Goal: Information Seeking & Learning: Learn about a topic

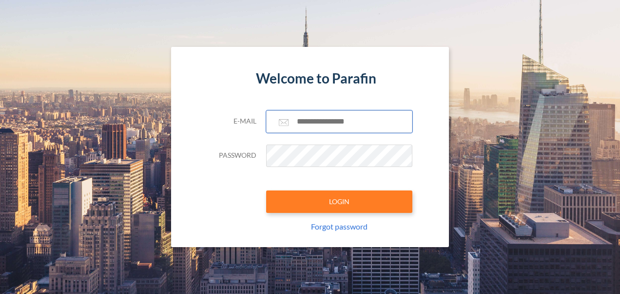
click at [315, 123] on input "text" at bounding box center [339, 121] width 146 height 22
type input "**********"
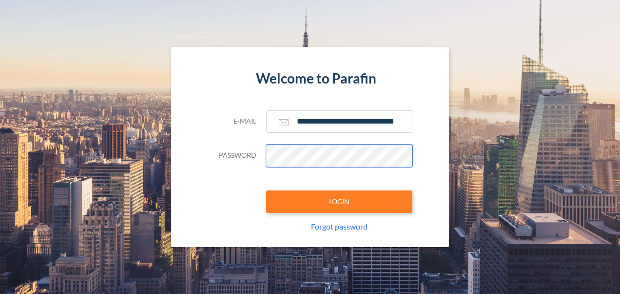
click at [266, 190] on button "LOGIN" at bounding box center [339, 201] width 146 height 22
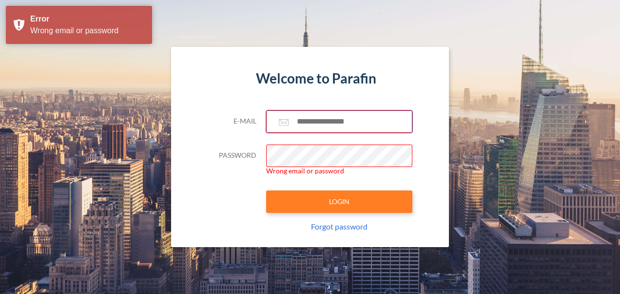
click at [317, 125] on input "text" at bounding box center [339, 121] width 146 height 22
type input "**********"
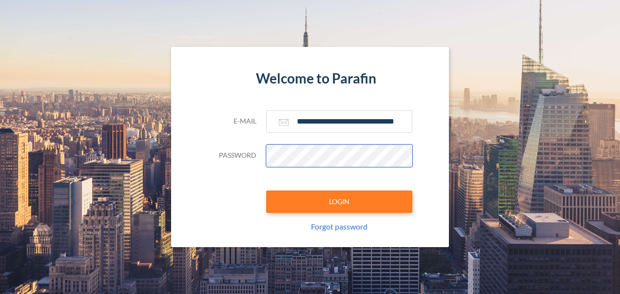
click at [266, 190] on button "LOGIN" at bounding box center [339, 201] width 146 height 22
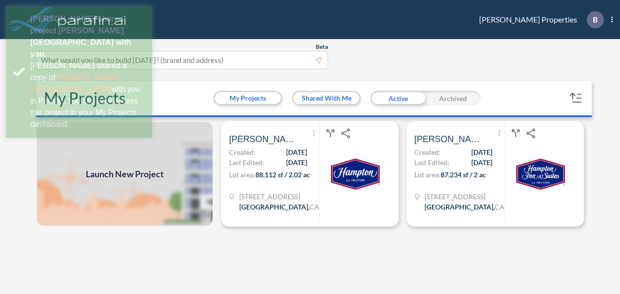
click at [256, 256] on div "Launch New Project Show More Created with sketchtool. Archive Reports Share a c…" at bounding box center [310, 208] width 556 height 175
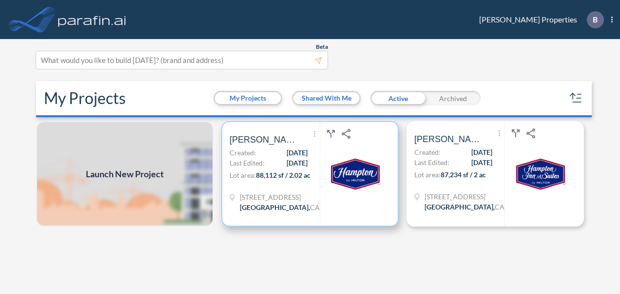
click at [261, 143] on span "[PERSON_NAME][GEOGRAPHIC_DATA]" at bounding box center [264, 140] width 68 height 12
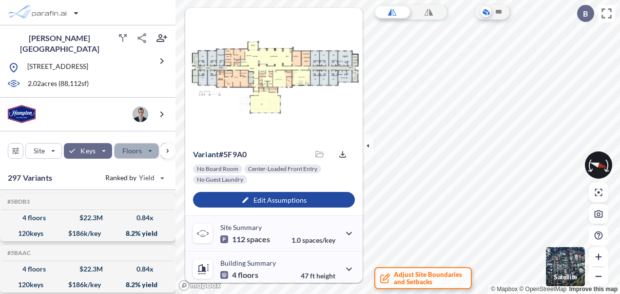
click at [150, 145] on div "button" at bounding box center [137, 150] width 44 height 15
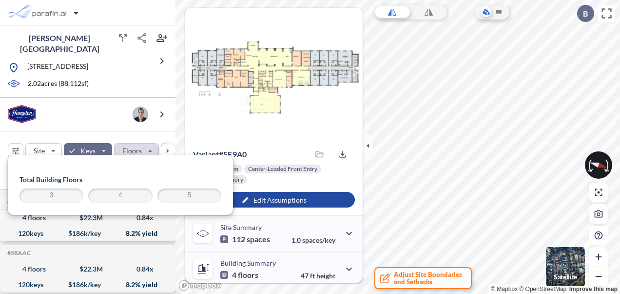
click at [61, 195] on span "3" at bounding box center [51, 196] width 61 height 12
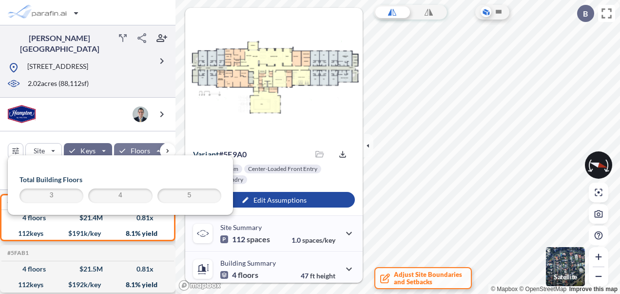
click at [121, 74] on div at bounding box center [80, 76] width 144 height 5
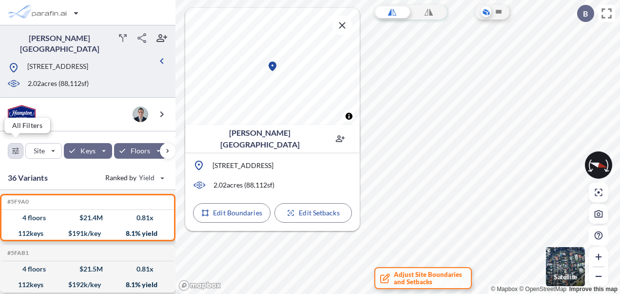
click at [16, 150] on div "button" at bounding box center [15, 150] width 15 height 15
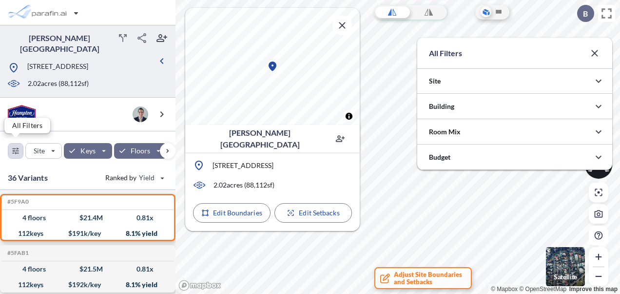
scroll to position [487605, 487410]
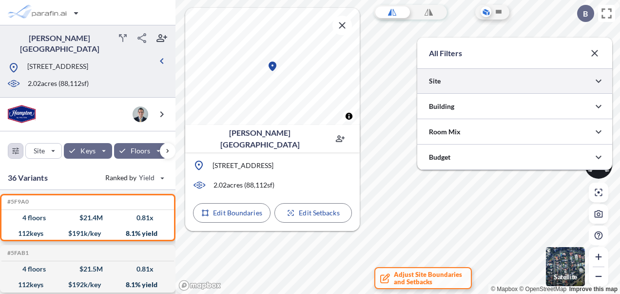
click at [567, 86] on div at bounding box center [514, 80] width 195 height 25
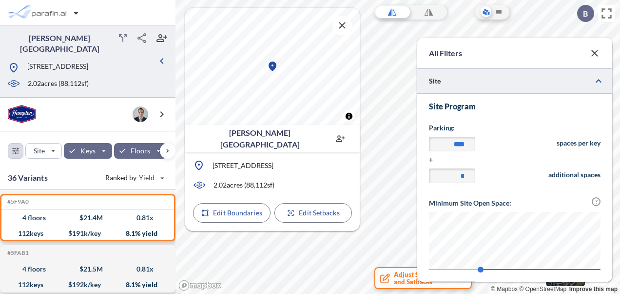
click at [568, 85] on div at bounding box center [514, 80] width 195 height 25
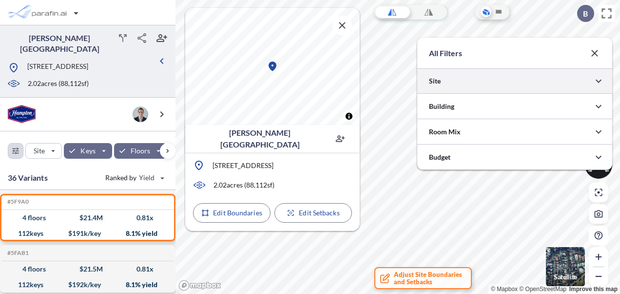
click at [568, 85] on div at bounding box center [514, 80] width 195 height 25
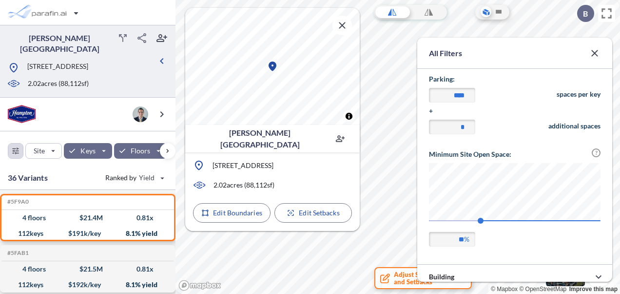
scroll to position [0, 0]
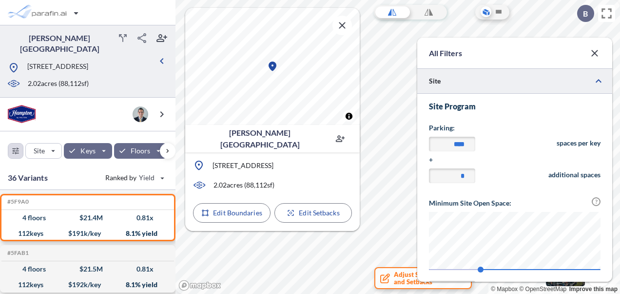
click at [574, 89] on div at bounding box center [514, 80] width 195 height 25
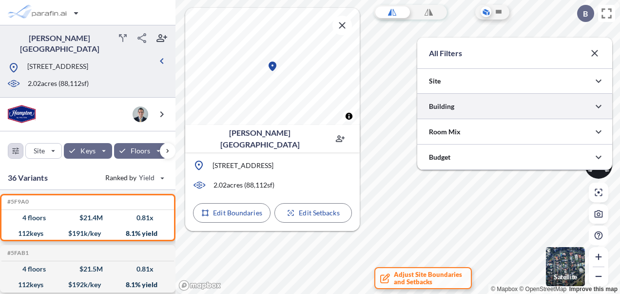
click at [557, 110] on div at bounding box center [514, 106] width 195 height 25
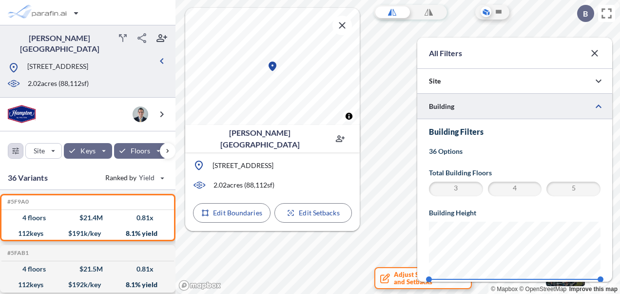
click at [570, 100] on div at bounding box center [514, 106] width 195 height 25
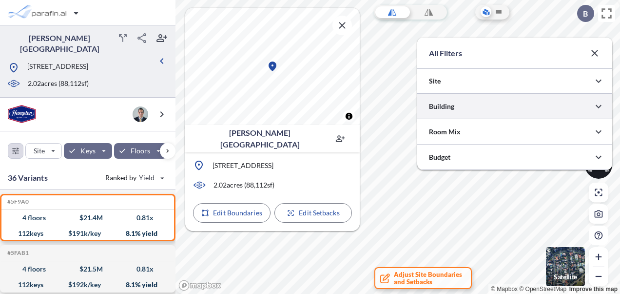
click at [563, 107] on div at bounding box center [514, 106] width 195 height 25
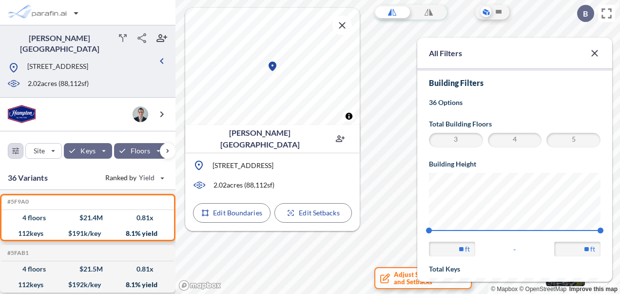
click at [461, 139] on span "3" at bounding box center [456, 140] width 51 height 12
click at [505, 139] on span "4" at bounding box center [515, 140] width 51 height 12
click at [564, 138] on span "5" at bounding box center [573, 140] width 51 height 12
click at [557, 140] on span "5" at bounding box center [573, 140] width 51 height 12
click at [524, 140] on span "4" at bounding box center [515, 140] width 51 height 12
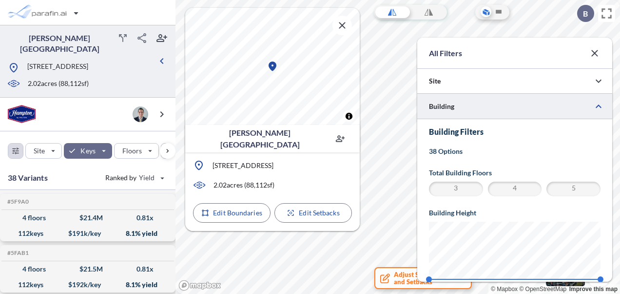
click at [460, 190] on span "3" at bounding box center [456, 189] width 51 height 12
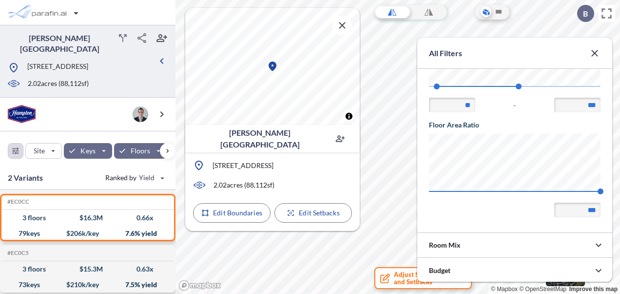
scroll to position [298, 0]
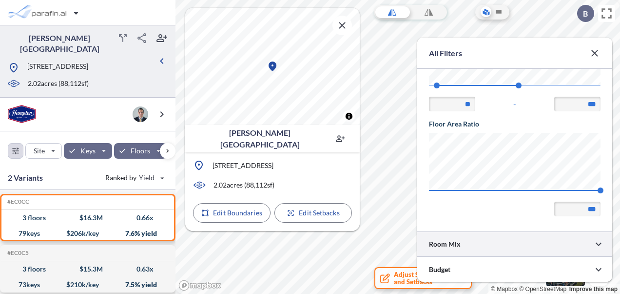
click at [515, 234] on div at bounding box center [514, 243] width 195 height 25
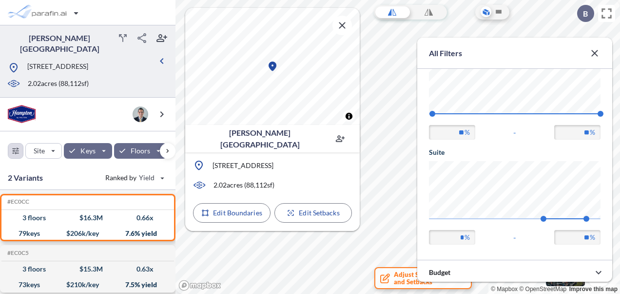
scroll to position [258, 0]
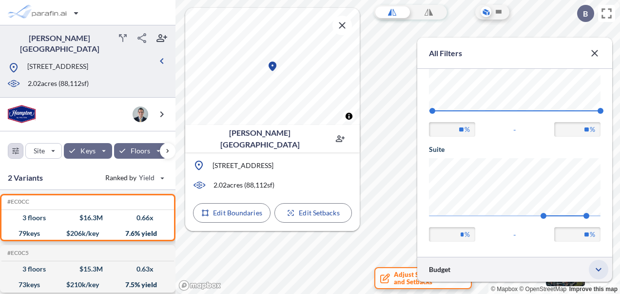
click at [594, 266] on icon "button" at bounding box center [599, 269] width 12 height 12
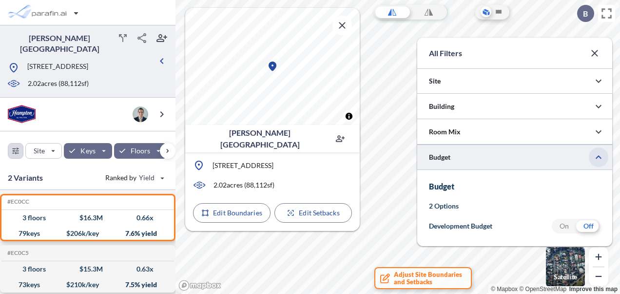
scroll to position [42, 195]
click at [598, 52] on icon "button" at bounding box center [595, 53] width 12 height 12
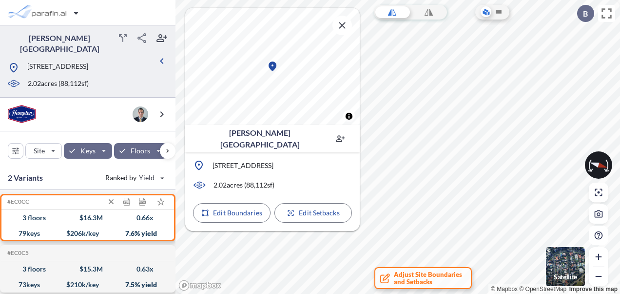
click at [51, 218] on div "3 floors $ 16.3 M 0.66 x" at bounding box center [87, 218] width 165 height 16
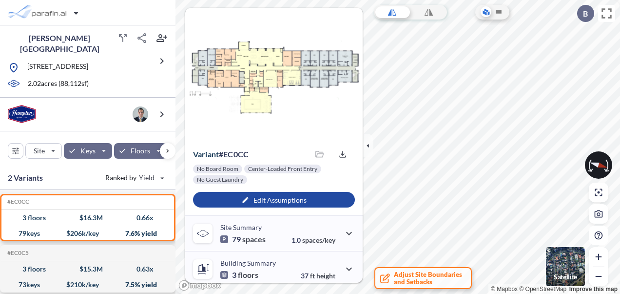
scroll to position [49, 0]
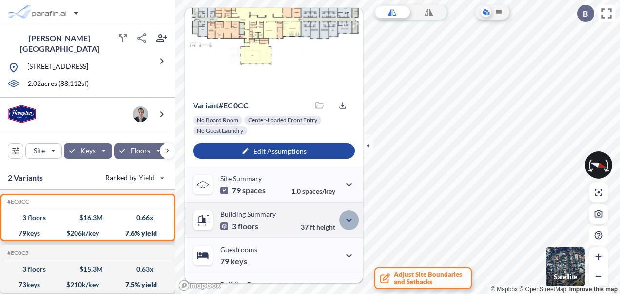
click at [349, 224] on icon "button" at bounding box center [349, 220] width 12 height 12
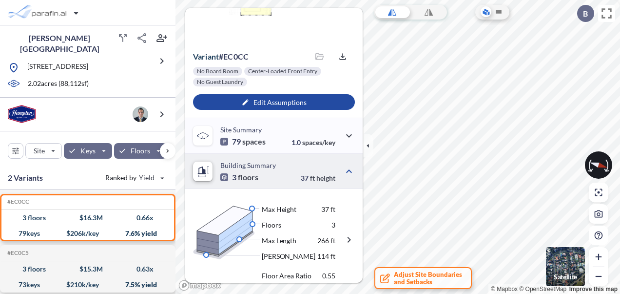
scroll to position [146, 0]
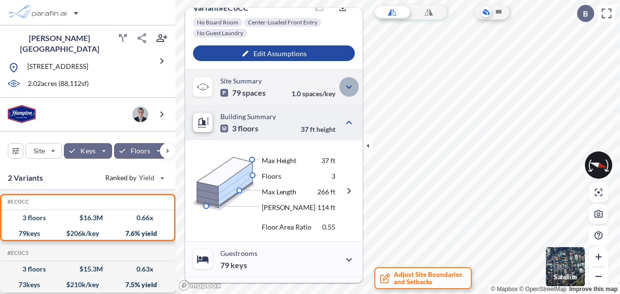
click at [354, 84] on button "button" at bounding box center [349, 87] width 20 height 20
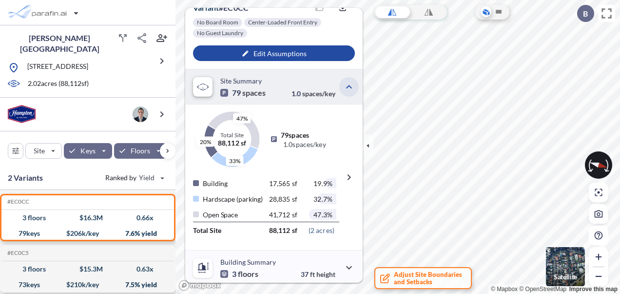
click at [354, 84] on button "button" at bounding box center [349, 87] width 20 height 20
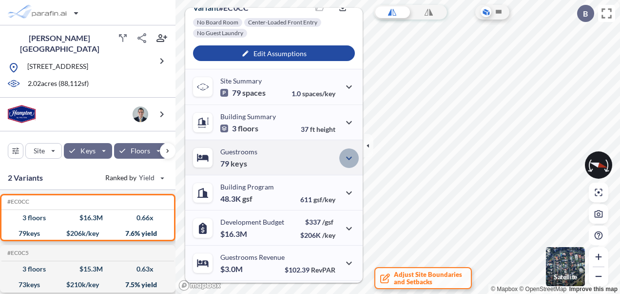
click at [348, 157] on icon "button" at bounding box center [349, 157] width 6 height 3
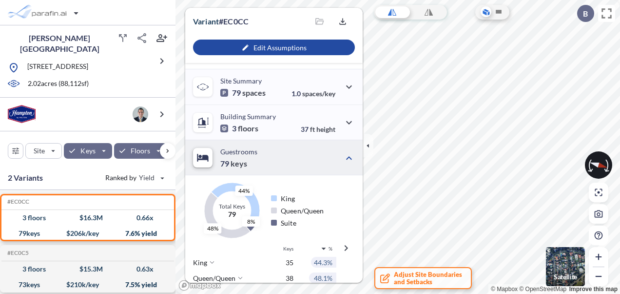
scroll to position [195, 0]
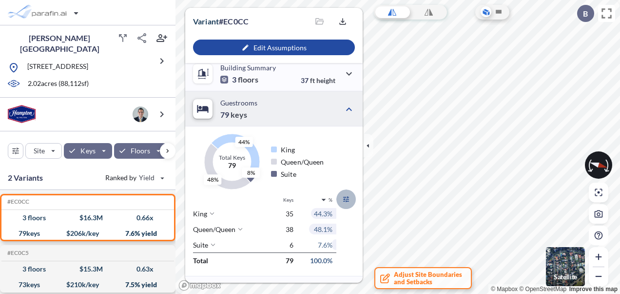
click at [345, 198] on icon "button" at bounding box center [346, 199] width 6 height 6
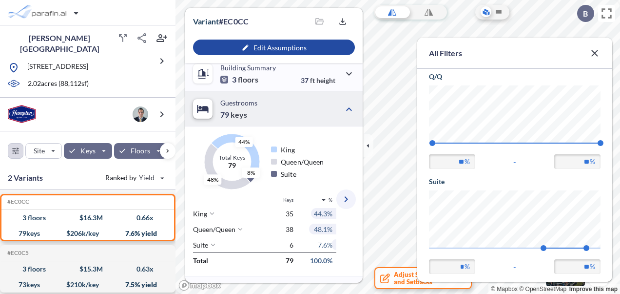
scroll to position [245, 0]
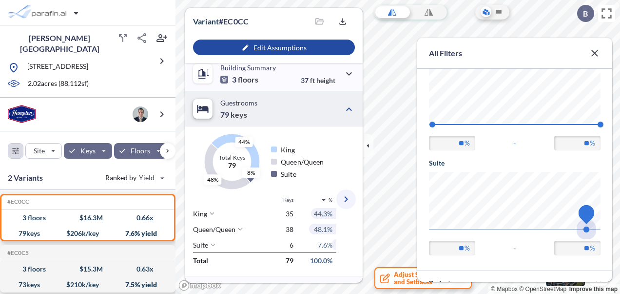
type input "**"
drag, startPoint x: 543, startPoint y: 228, endPoint x: 594, endPoint y: 233, distance: 51.4
click at [594, 233] on span "10 10" at bounding box center [515, 232] width 172 height 7
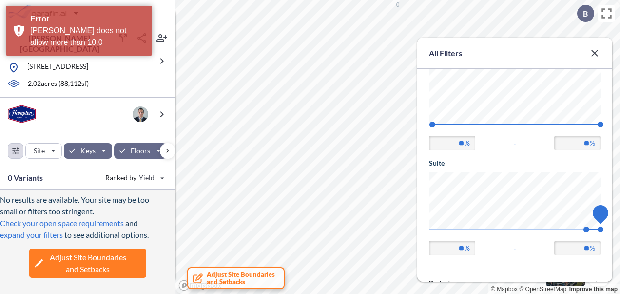
scroll to position [176, 0]
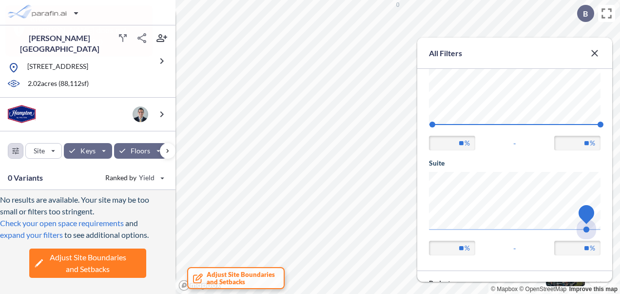
type input "**"
drag, startPoint x: 598, startPoint y: 231, endPoint x: 586, endPoint y: 234, distance: 12.4
click at [586, 232] on span "10" at bounding box center [587, 229] width 6 height 6
drag, startPoint x: 455, startPoint y: 246, endPoint x: 463, endPoint y: 246, distance: 7.8
click at [463, 246] on input "**" at bounding box center [452, 247] width 46 height 15
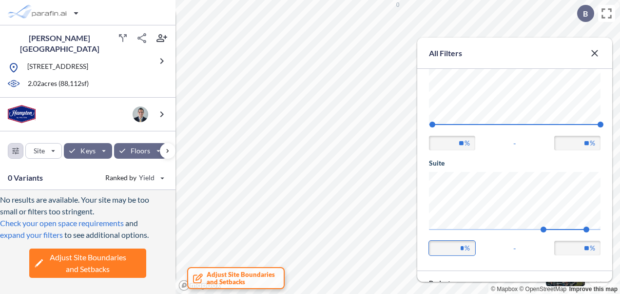
type input "*"
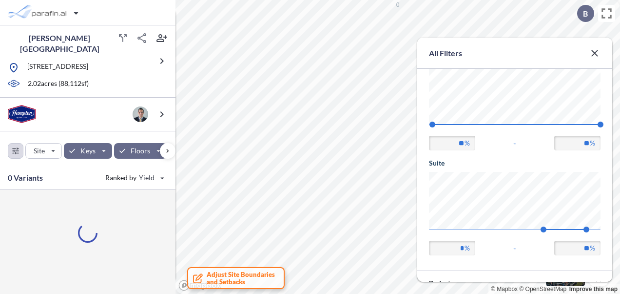
click at [490, 244] on div "* % - ** %" at bounding box center [515, 247] width 172 height 15
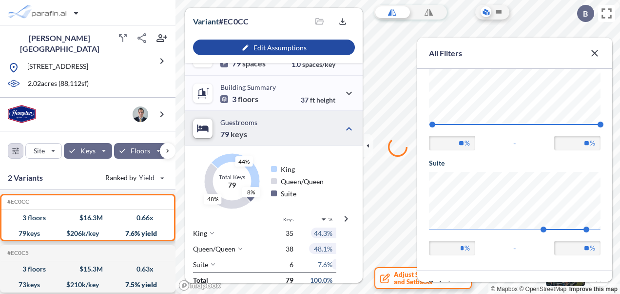
scroll to position [195, 0]
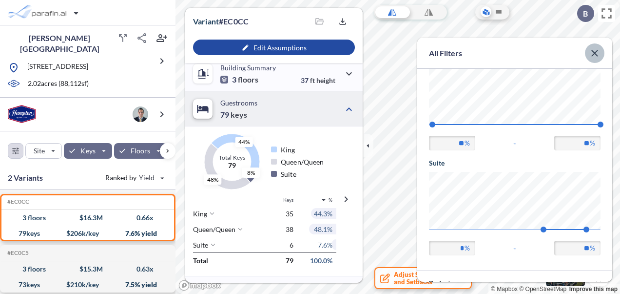
click at [594, 53] on icon "button" at bounding box center [595, 53] width 12 height 12
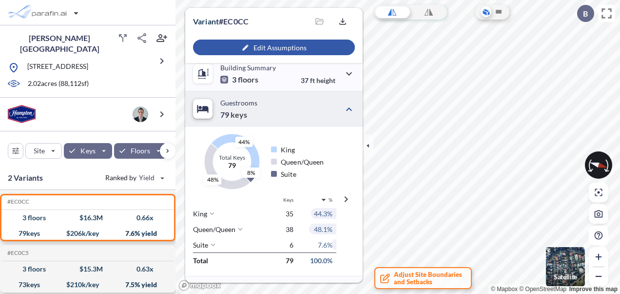
click at [276, 42] on div "button" at bounding box center [274, 47] width 162 height 16
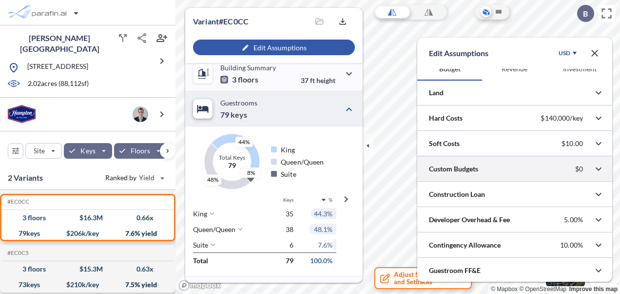
scroll to position [0, 0]
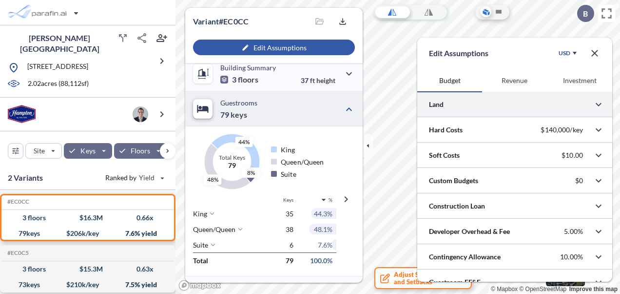
click at [537, 98] on div at bounding box center [514, 104] width 195 height 25
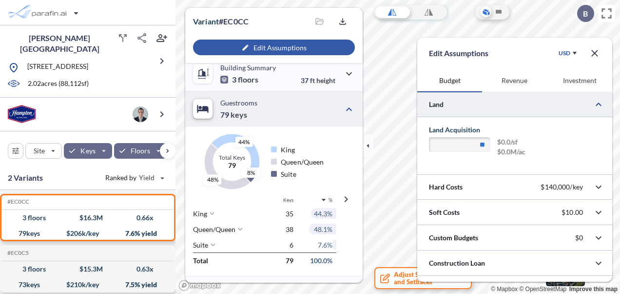
click at [537, 100] on div at bounding box center [514, 104] width 195 height 25
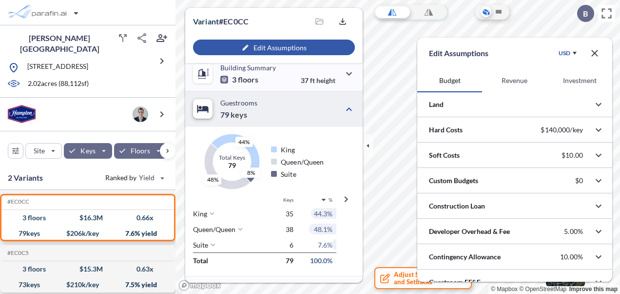
click at [594, 60] on button "button" at bounding box center [595, 53] width 20 height 20
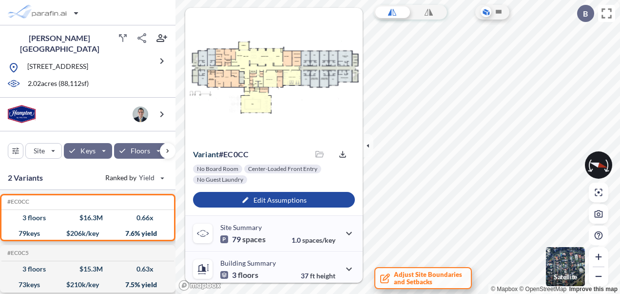
click at [421, 274] on span "Adjust Site Boundaries and Setbacks" at bounding box center [428, 278] width 68 height 15
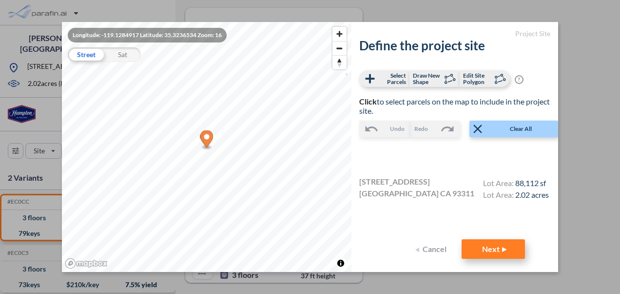
click at [476, 246] on button "Next" at bounding box center [493, 249] width 63 height 20
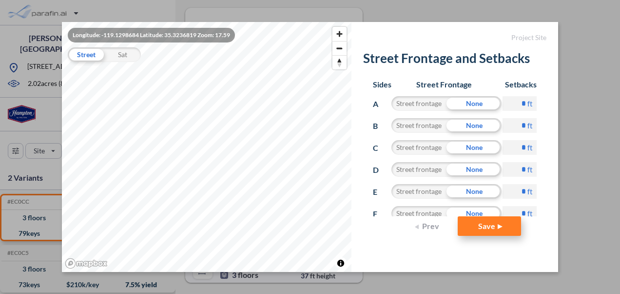
click at [490, 228] on button "Save" at bounding box center [489, 226] width 63 height 20
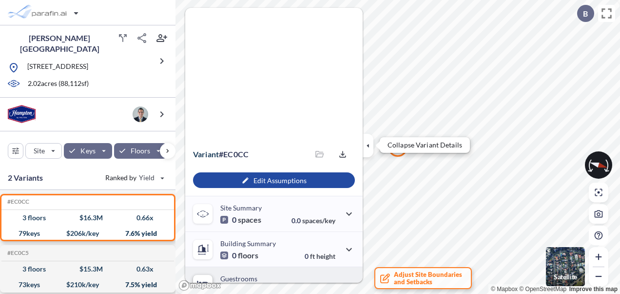
click at [369, 146] on icon "button" at bounding box center [368, 145] width 2 height 4
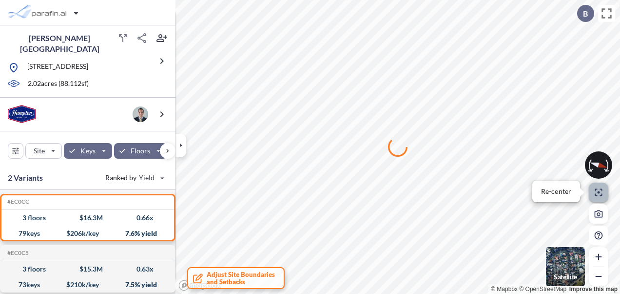
click at [598, 191] on icon "button" at bounding box center [598, 192] width 7 height 7
click at [604, 16] on icon at bounding box center [606, 13] width 17 height 17
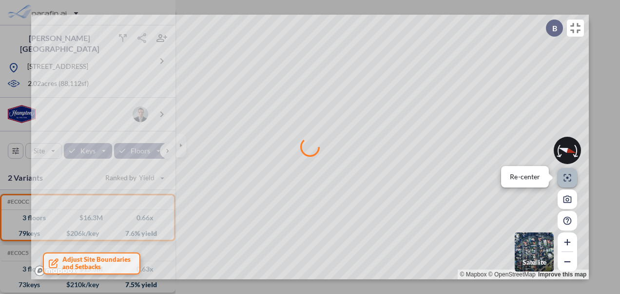
click at [570, 179] on icon "button" at bounding box center [567, 177] width 7 height 7
click at [565, 148] on div at bounding box center [310, 147] width 558 height 264
drag, startPoint x: 559, startPoint y: 154, endPoint x: 565, endPoint y: 142, distance: 13.1
click at [565, 142] on div at bounding box center [310, 147] width 558 height 264
click at [582, 27] on icon at bounding box center [575, 28] width 17 height 17
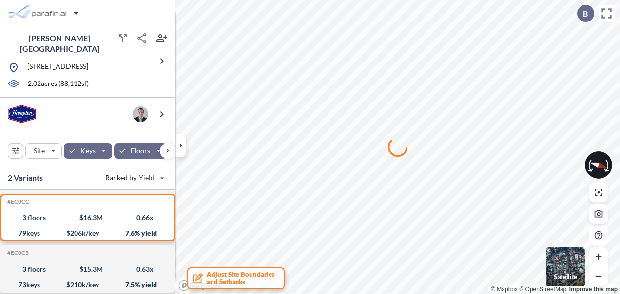
click at [308, 98] on div at bounding box center [398, 147] width 445 height 294
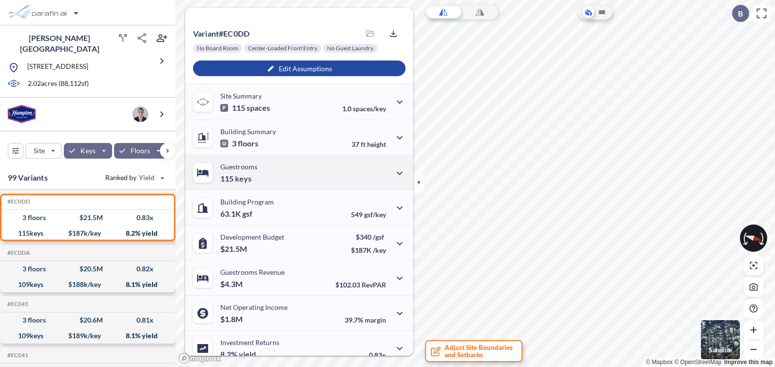
scroll to position [121, 0]
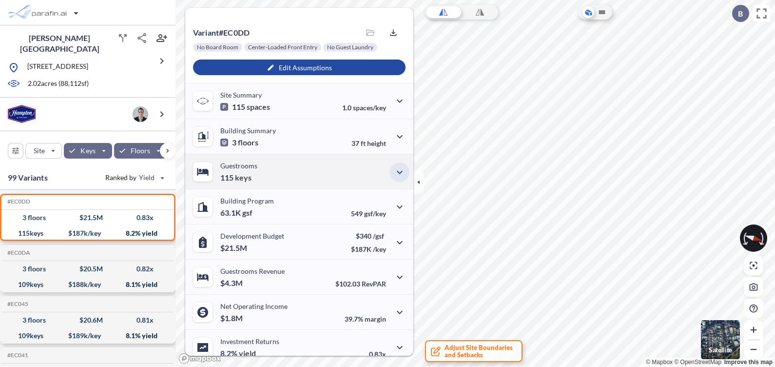
click at [394, 176] on icon "button" at bounding box center [400, 172] width 12 height 12
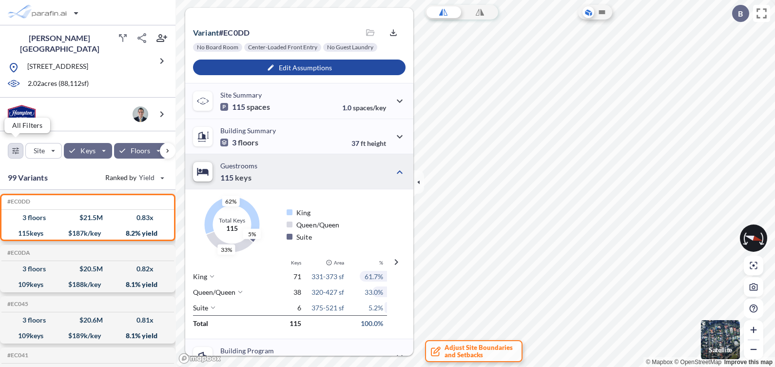
click at [17, 144] on div "button" at bounding box center [15, 150] width 15 height 15
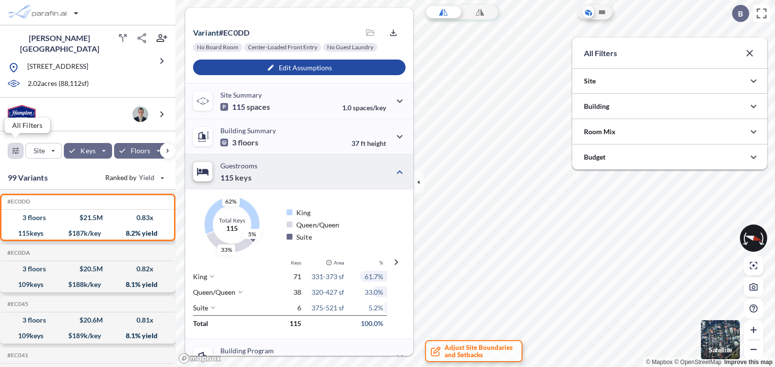
scroll to position [487604, 487409]
click at [643, 124] on div at bounding box center [669, 131] width 195 height 25
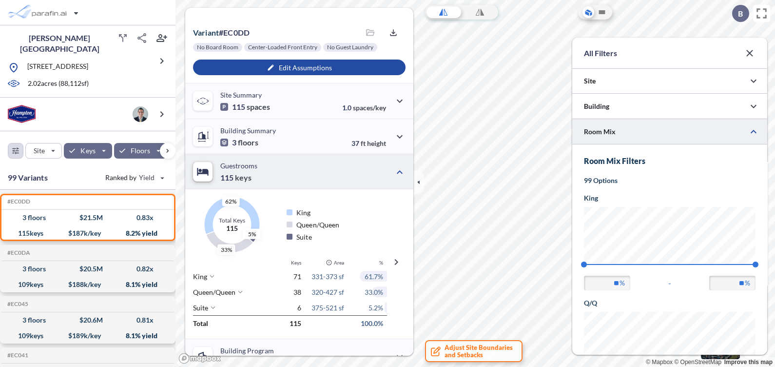
scroll to position [0, 0]
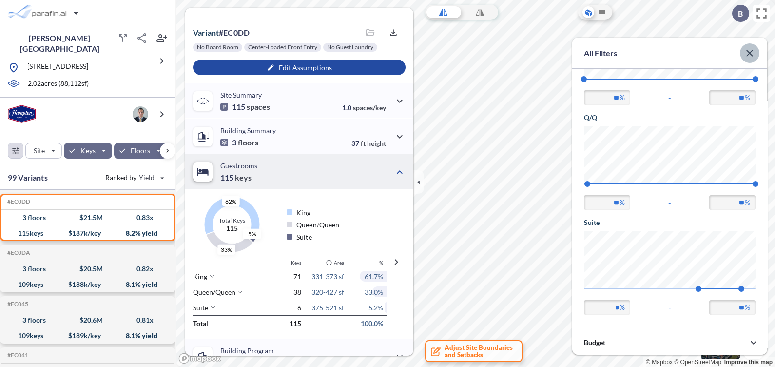
click at [747, 54] on icon "button" at bounding box center [750, 53] width 12 height 12
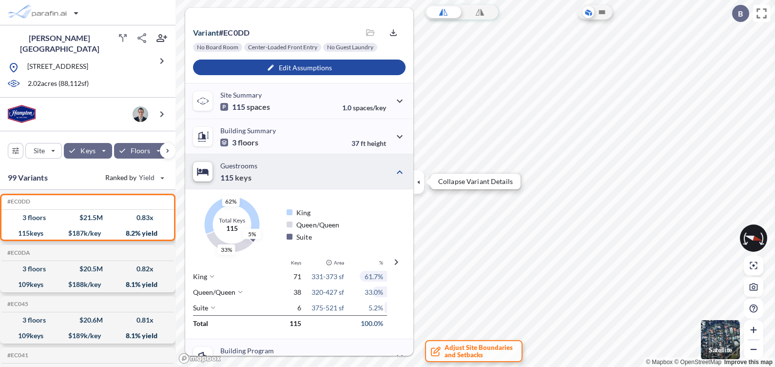
click at [421, 184] on icon "button" at bounding box center [418, 182] width 11 height 11
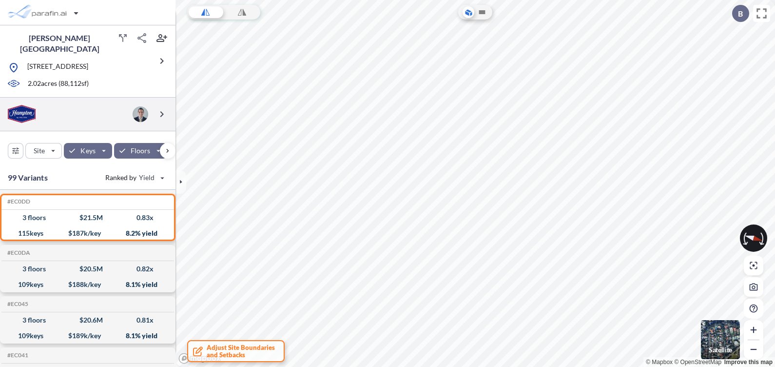
click at [52, 117] on div at bounding box center [88, 115] width 176 height 34
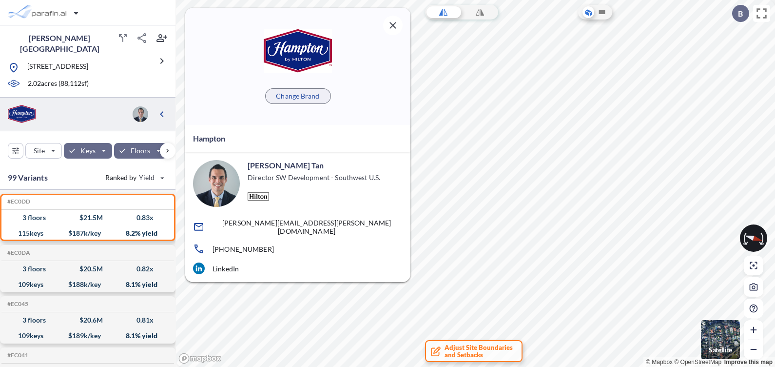
click at [277, 95] on p "Change Brand" at bounding box center [297, 96] width 43 height 10
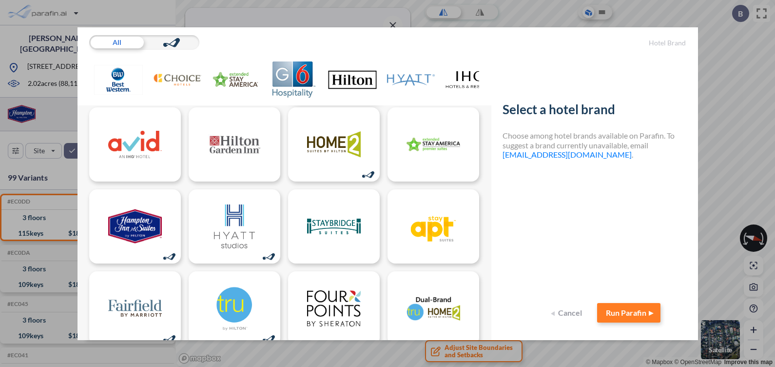
scroll to position [183, 0]
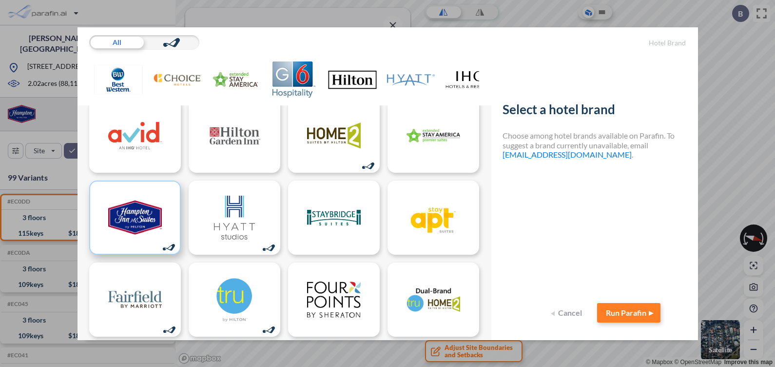
click at [131, 233] on img at bounding box center [135, 218] width 54 height 44
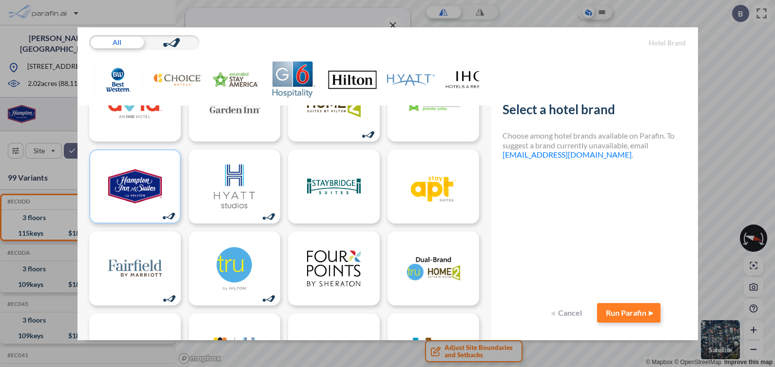
scroll to position [243, 0]
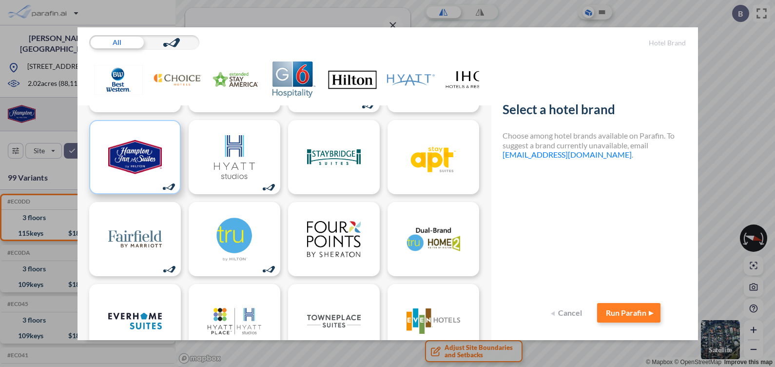
click at [149, 145] on img at bounding box center [135, 157] width 54 height 44
click at [614, 308] on button "Run Parafin" at bounding box center [628, 313] width 63 height 20
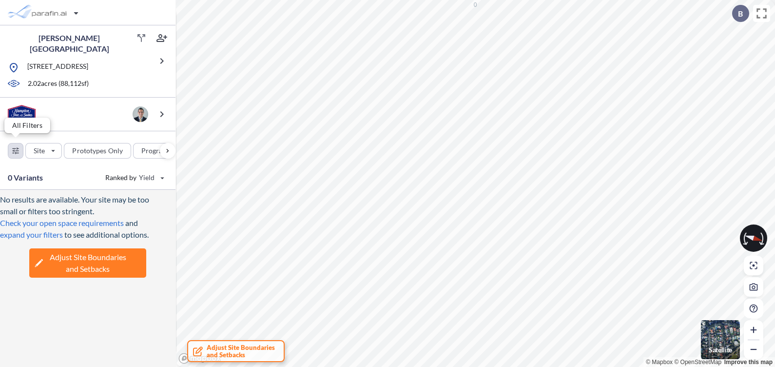
click at [12, 143] on div "button" at bounding box center [15, 150] width 15 height 15
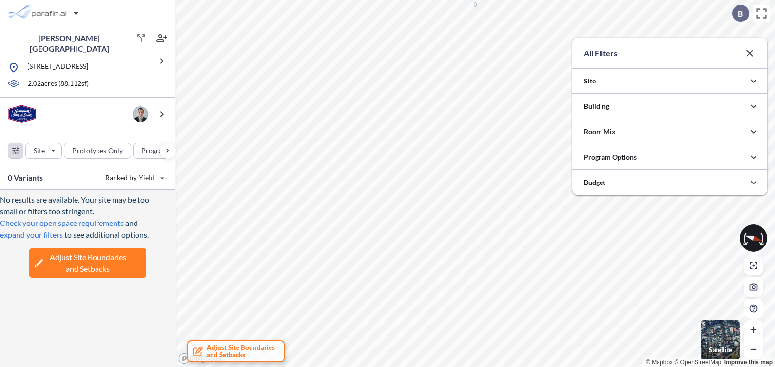
scroll to position [487604, 487409]
click at [665, 80] on div at bounding box center [669, 80] width 195 height 25
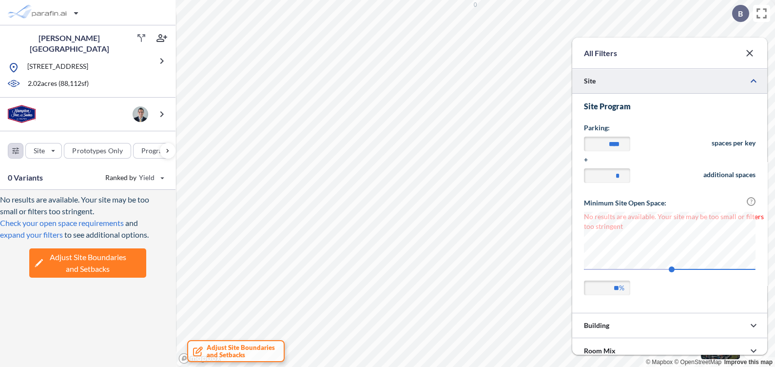
click at [665, 80] on div at bounding box center [669, 80] width 195 height 25
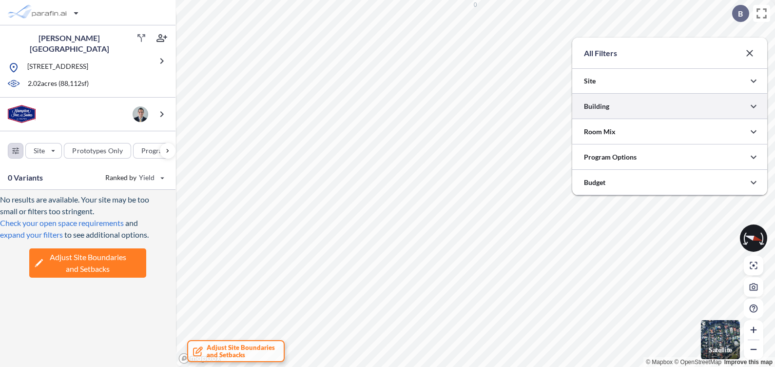
click at [668, 107] on div at bounding box center [669, 106] width 195 height 25
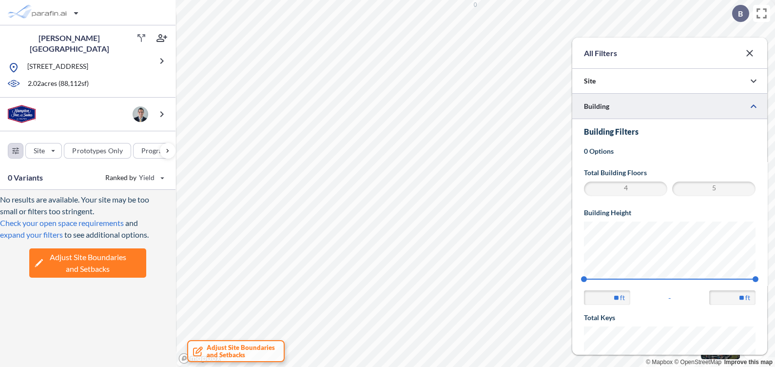
scroll to position [0, 0]
click at [632, 183] on span "4" at bounding box center [626, 189] width 80 height 12
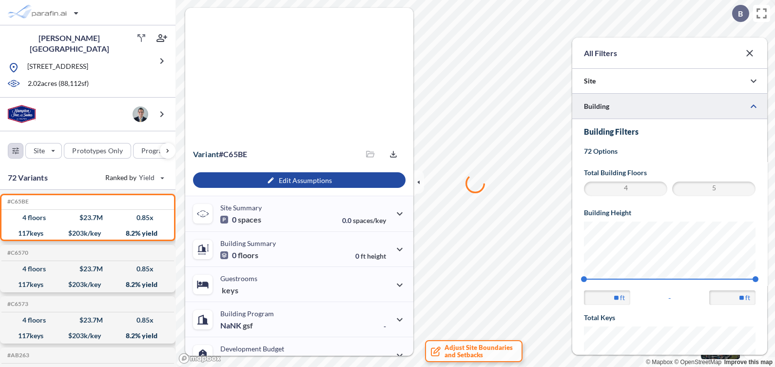
click at [707, 188] on span "5" at bounding box center [714, 189] width 80 height 12
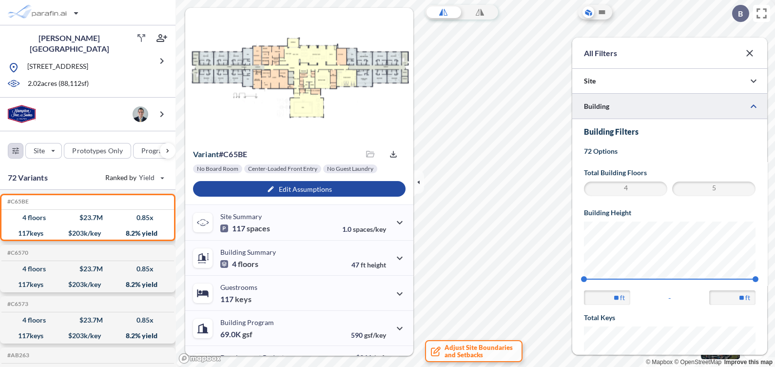
click at [752, 44] on button "button" at bounding box center [750, 53] width 20 height 20
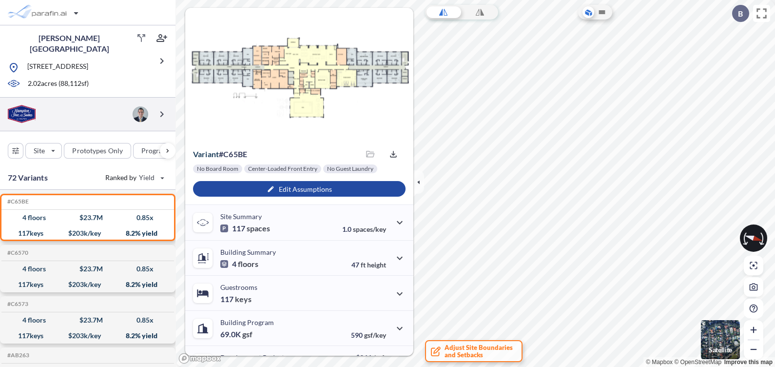
click at [49, 110] on div at bounding box center [88, 115] width 176 height 34
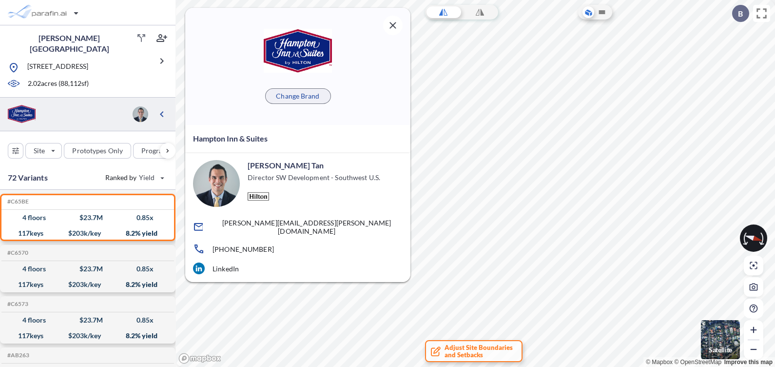
click at [285, 99] on p "Change Brand" at bounding box center [297, 96] width 43 height 10
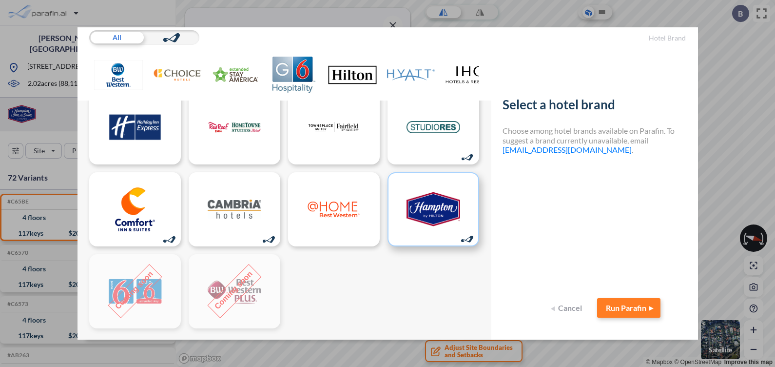
scroll to position [14, 0]
click at [424, 204] on img at bounding box center [434, 209] width 54 height 44
click at [420, 215] on img at bounding box center [434, 209] width 54 height 44
click at [616, 300] on button "Run Parafin" at bounding box center [628, 308] width 63 height 20
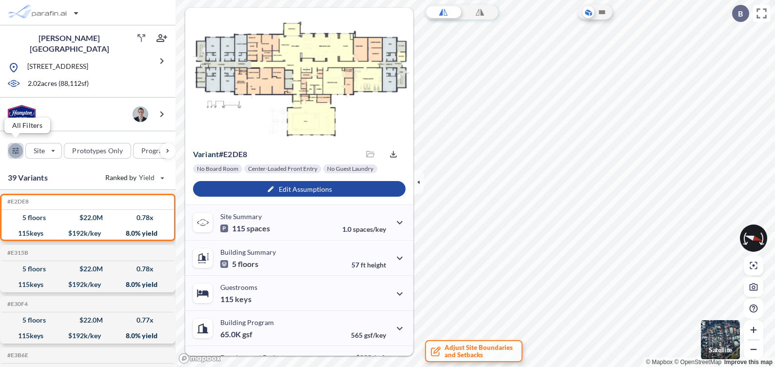
click at [16, 146] on div "button" at bounding box center [15, 150] width 15 height 15
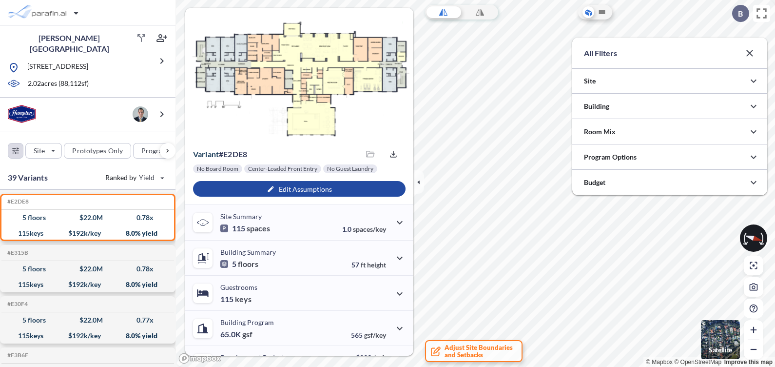
scroll to position [487604, 487409]
click at [616, 102] on div at bounding box center [669, 106] width 195 height 25
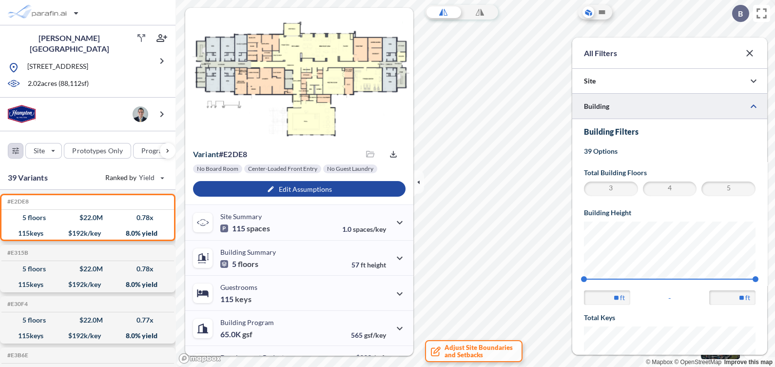
scroll to position [0, 0]
click at [720, 186] on span "5" at bounding box center [728, 189] width 51 height 12
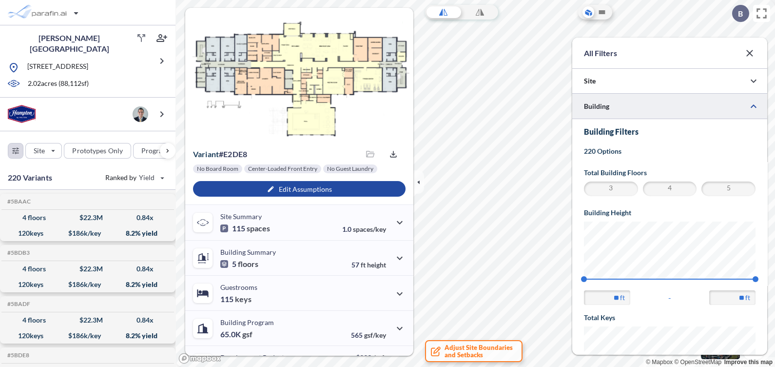
click at [683, 185] on span "4" at bounding box center [670, 189] width 51 height 12
click at [726, 184] on span "5" at bounding box center [728, 189] width 51 height 12
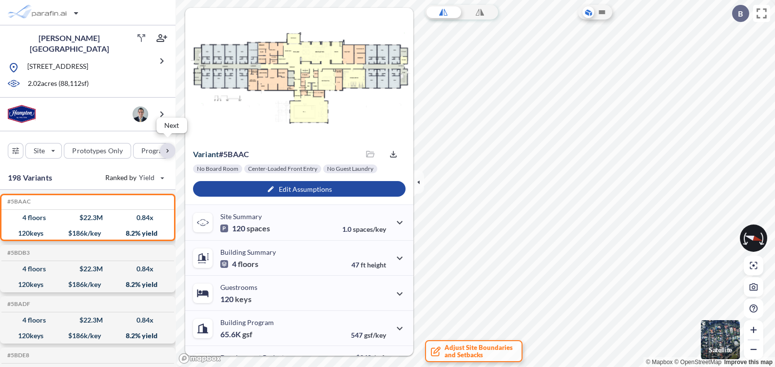
click at [165, 144] on div "button" at bounding box center [168, 151] width 16 height 16
click at [142, 146] on div "button" at bounding box center [145, 151] width 53 height 16
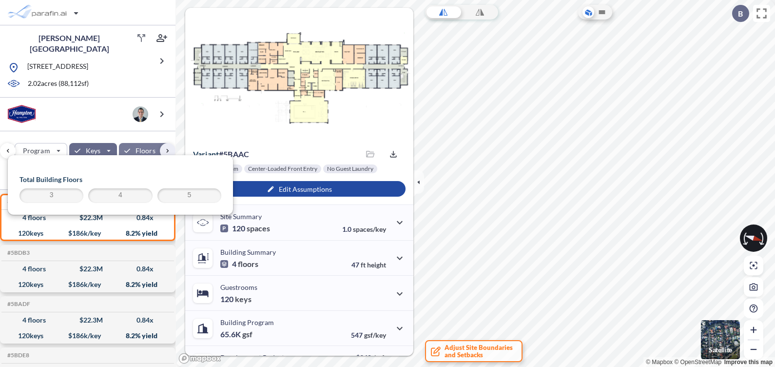
click at [60, 195] on span "3" at bounding box center [51, 196] width 61 height 12
click at [103, 195] on span "4" at bounding box center [120, 196] width 61 height 12
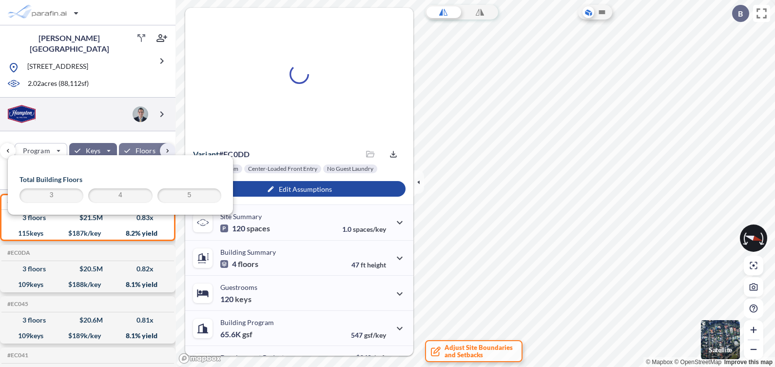
click at [97, 112] on div at bounding box center [88, 115] width 176 height 34
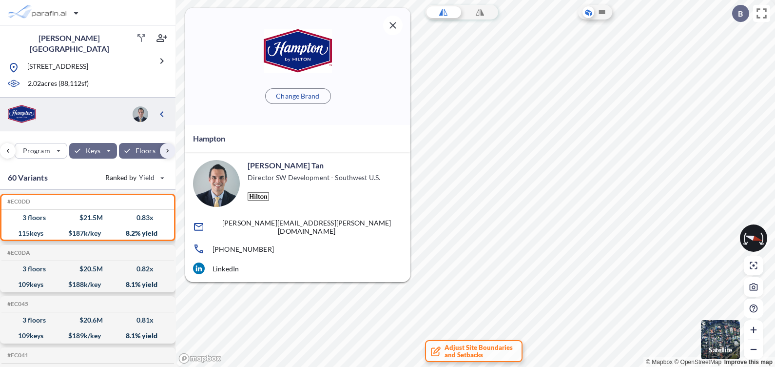
click at [389, 27] on icon "button" at bounding box center [393, 26] width 12 height 12
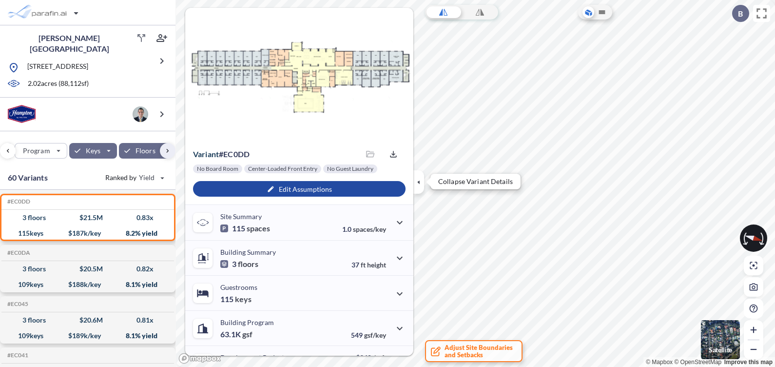
click at [421, 179] on icon "button" at bounding box center [418, 182] width 11 height 11
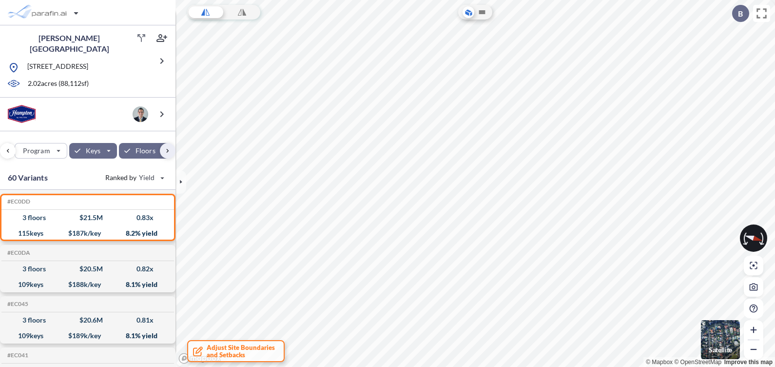
click at [484, 6] on icon at bounding box center [482, 12] width 12 height 12
click at [183, 177] on icon "button" at bounding box center [181, 182] width 11 height 11
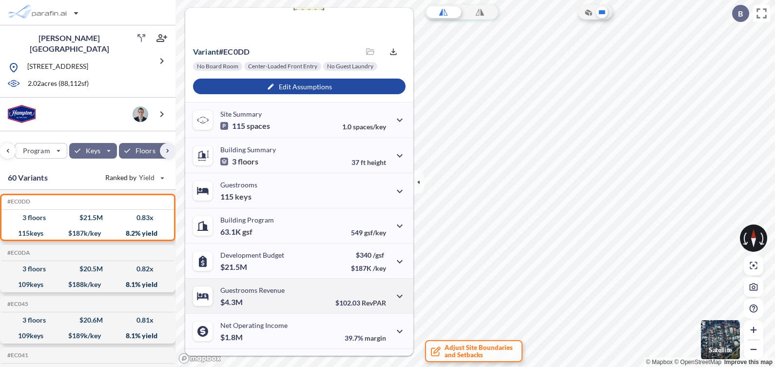
scroll to position [121, 0]
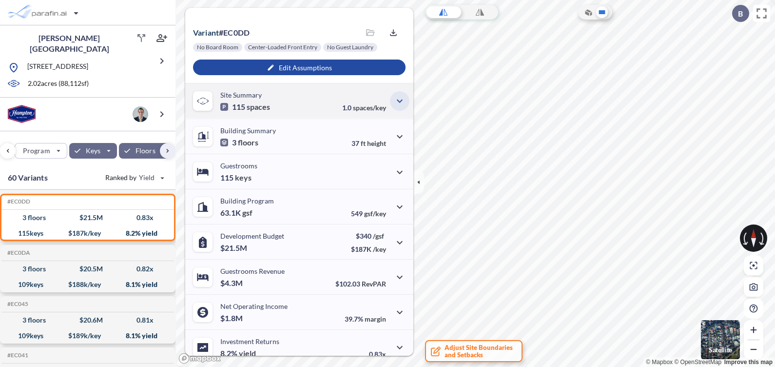
click at [394, 100] on icon "button" at bounding box center [400, 101] width 12 height 12
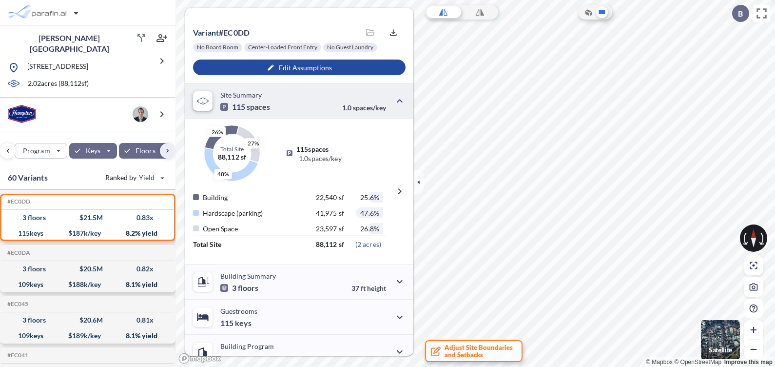
scroll to position [60, 0]
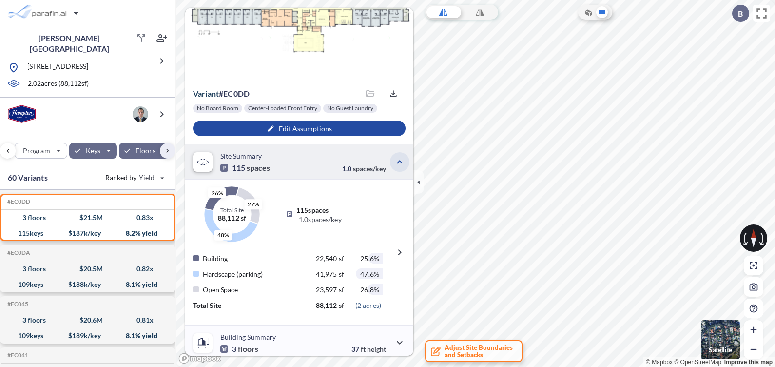
click at [395, 163] on icon "button" at bounding box center [400, 162] width 12 height 12
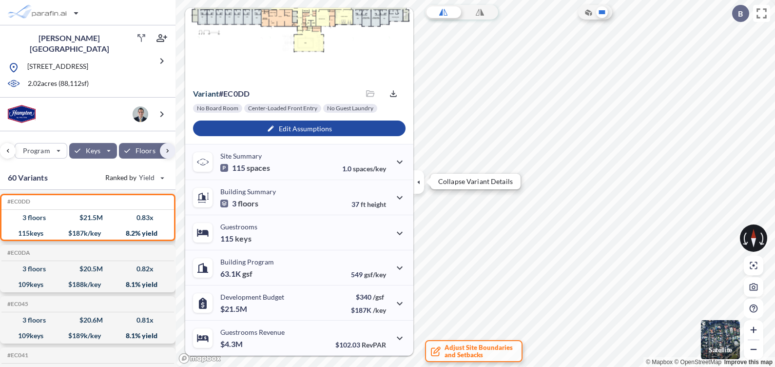
click at [419, 182] on icon "button" at bounding box center [418, 181] width 2 height 4
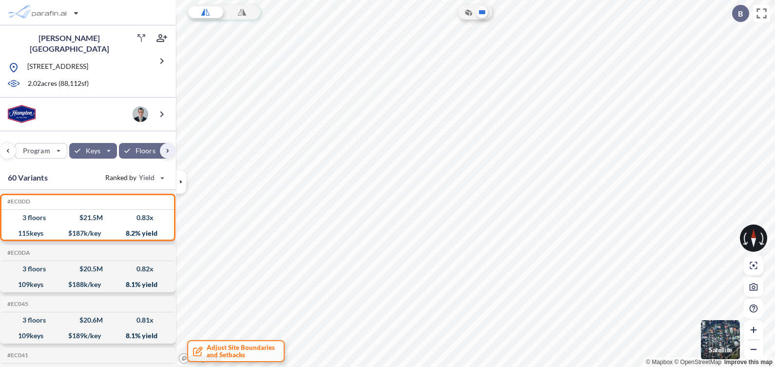
click at [723, 337] on img "button" at bounding box center [720, 339] width 39 height 39
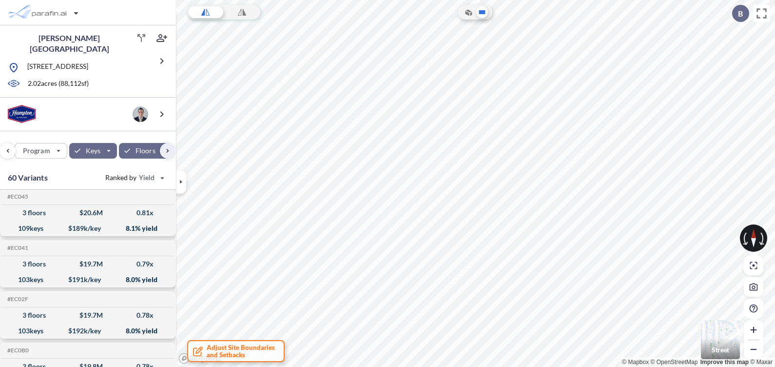
scroll to position [121, 0]
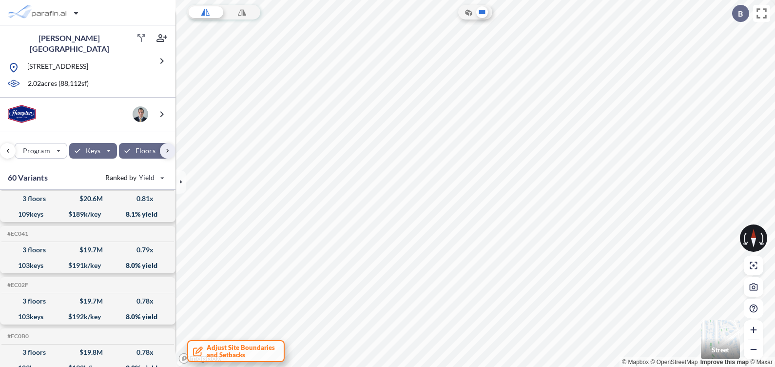
click at [247, 354] on span "Adjust Site Boundaries and Setbacks" at bounding box center [241, 351] width 68 height 15
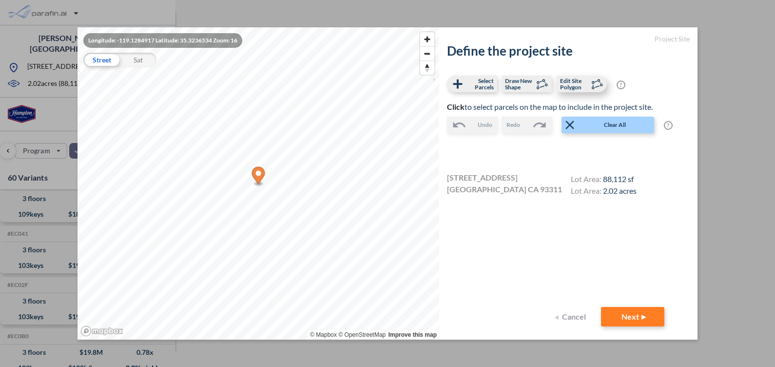
click at [583, 86] on span "Edit Site Polygon" at bounding box center [574, 84] width 29 height 13
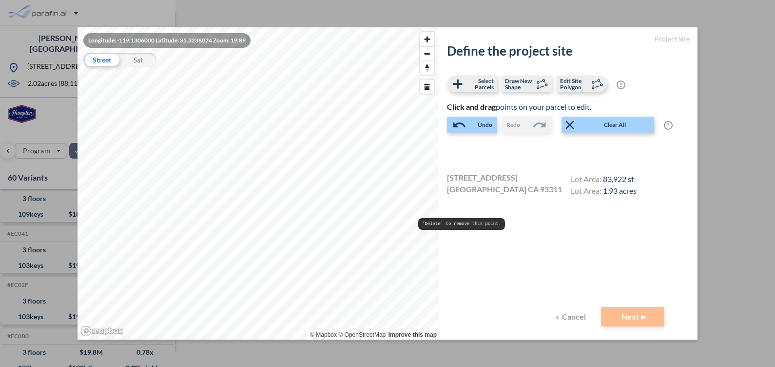
click at [540, 260] on div "Define the project site Select Parcels Draw New Shape Edit Site Polygon ? Optio…" at bounding box center [568, 174] width 243 height 263
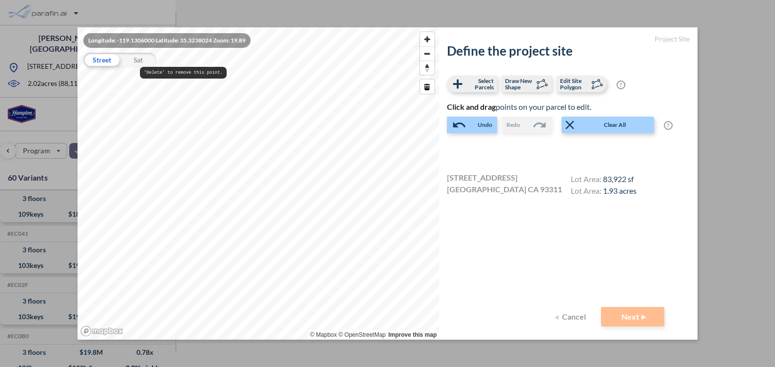
click at [138, 60] on div "Sat" at bounding box center [138, 60] width 37 height 15
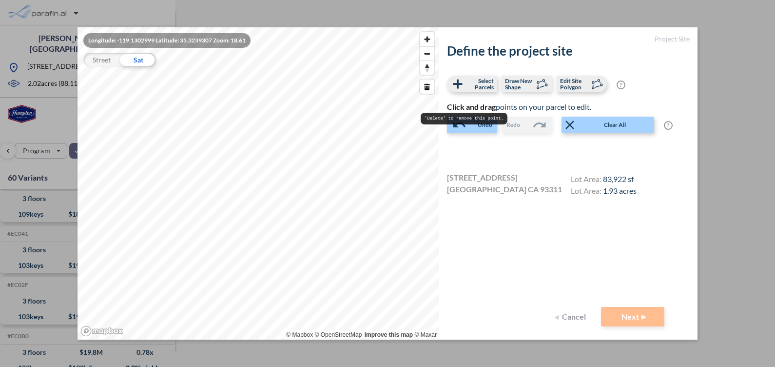
click at [604, 264] on div "Define the project site Select Parcels Draw New Shape Edit Site Polygon ? Optio…" at bounding box center [568, 174] width 243 height 263
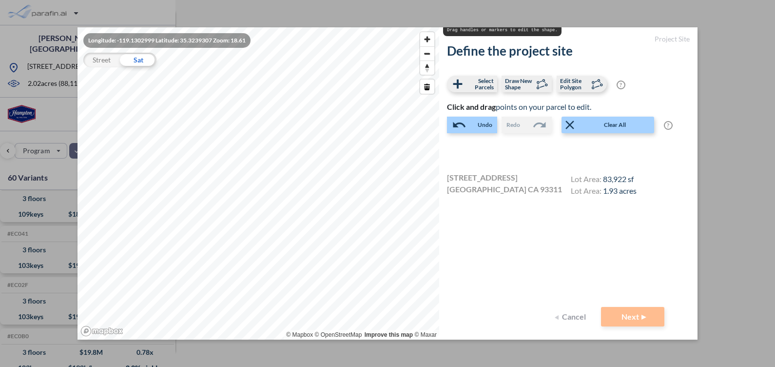
click at [517, 157] on div at bounding box center [538, 149] width 182 height 22
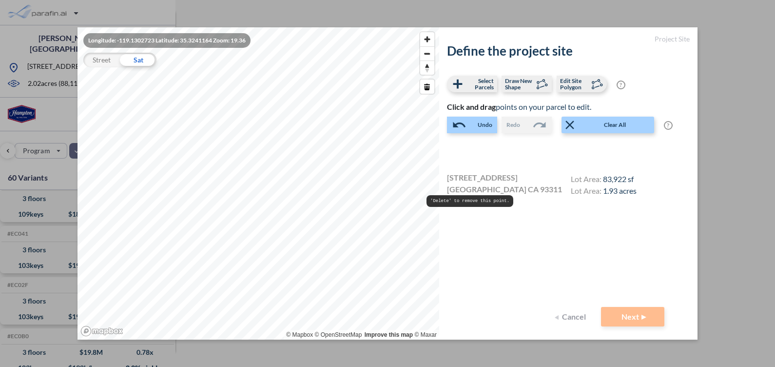
click at [497, 233] on div "Define the project site Select Parcels Draw New Shape Edit Site Polygon ? Optio…" at bounding box center [568, 174] width 243 height 263
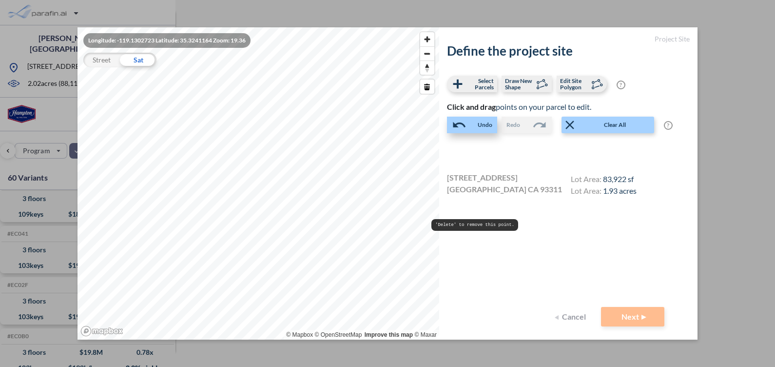
click at [481, 122] on span "Undo" at bounding box center [485, 125] width 15 height 10
click at [544, 271] on div "Define the project site Select Parcels Draw New Shape Edit Site Polygon ? Optio…" at bounding box center [568, 174] width 243 height 263
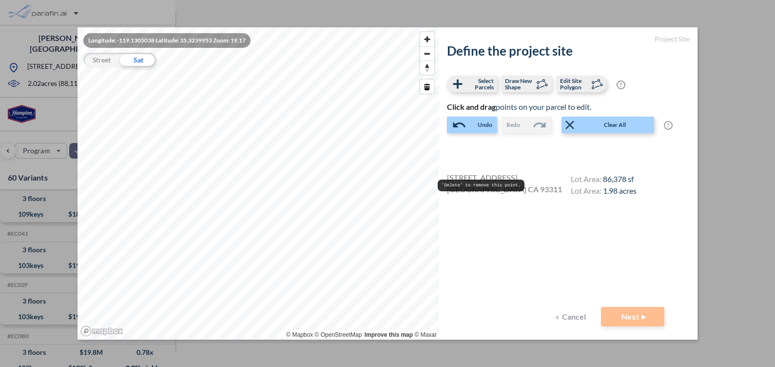
click at [523, 270] on div "Define the project site Select Parcels Draw New Shape Edit Site Polygon ? Optio…" at bounding box center [568, 174] width 243 height 263
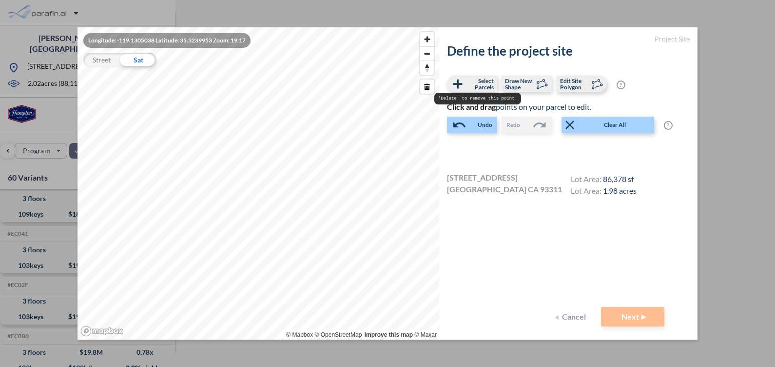
click at [507, 227] on div "Define the project site Select Parcels Draw New Shape Edit Site Polygon ? Optio…" at bounding box center [568, 174] width 243 height 263
click at [504, 239] on div "Define the project site Select Parcels Draw New Shape Edit Site Polygon ? Optio…" at bounding box center [568, 174] width 243 height 263
click at [483, 68] on div "Define the project site Select Parcels Draw New Shape Edit Site Polygon ? Optio…" at bounding box center [568, 174] width 243 height 263
click at [479, 83] on span "Select Parcels" at bounding box center [479, 84] width 29 height 13
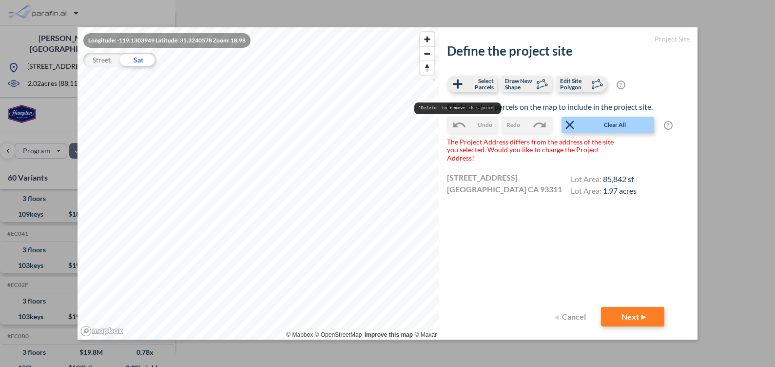
click at [496, 254] on div "Define the project site Select Parcels Draw New Shape Edit Site Polygon ? Optio…" at bounding box center [568, 174] width 243 height 263
click at [642, 314] on button "Next" at bounding box center [632, 317] width 63 height 20
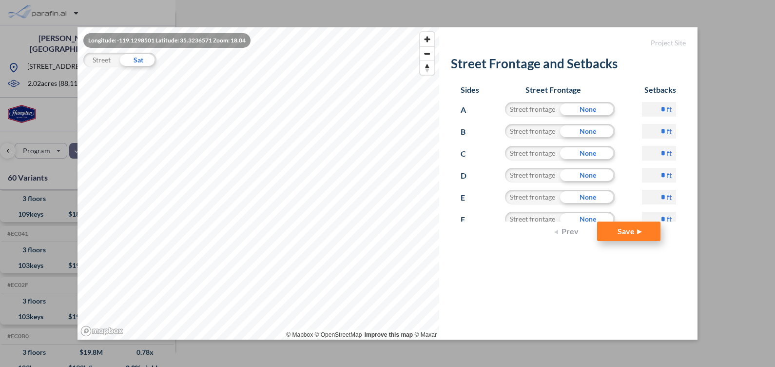
click at [625, 228] on button "Save" at bounding box center [628, 231] width 63 height 20
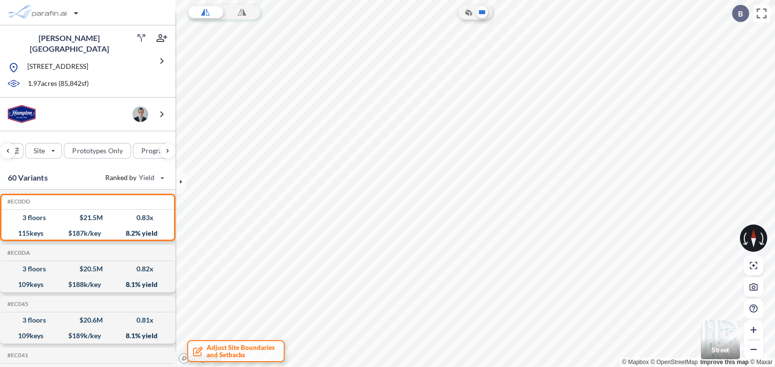
scroll to position [60, 0]
click at [244, 354] on span "Adjust Site Boundaries and Setbacks" at bounding box center [241, 351] width 68 height 15
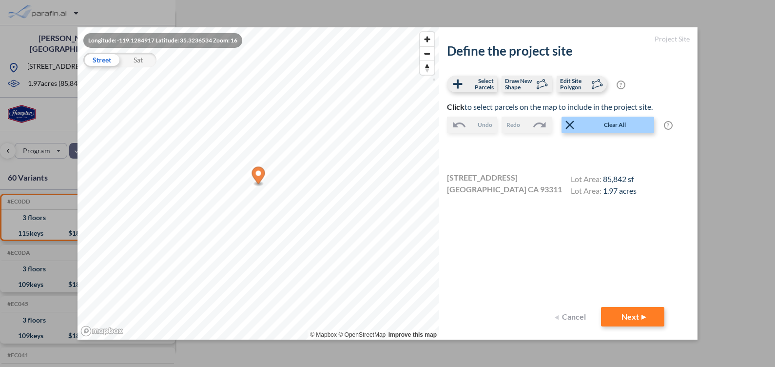
click at [564, 315] on button "Cancel" at bounding box center [571, 317] width 39 height 20
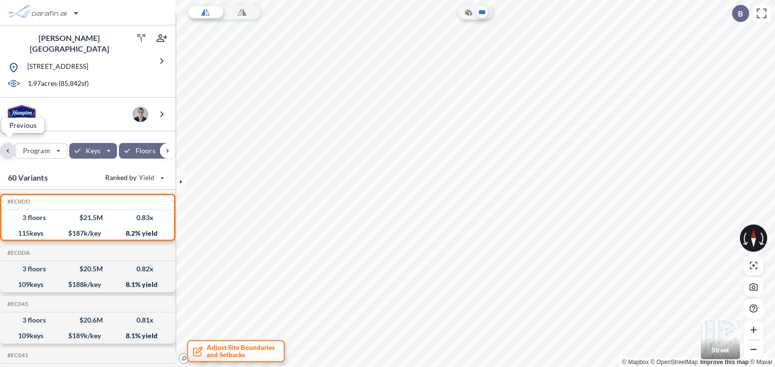
click at [5, 150] on div "button" at bounding box center [8, 151] width 16 height 16
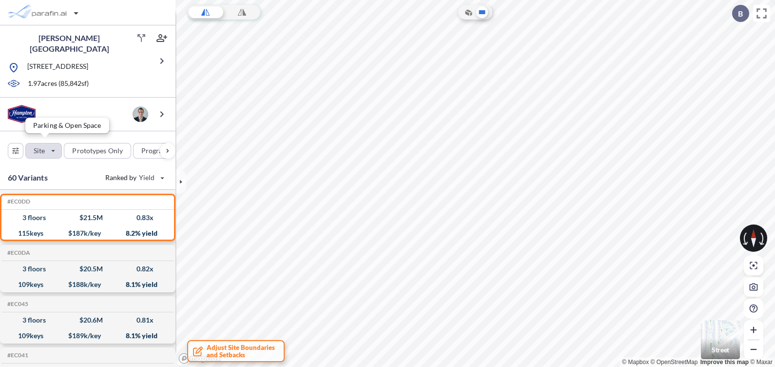
click at [48, 144] on div "button" at bounding box center [44, 150] width 36 height 15
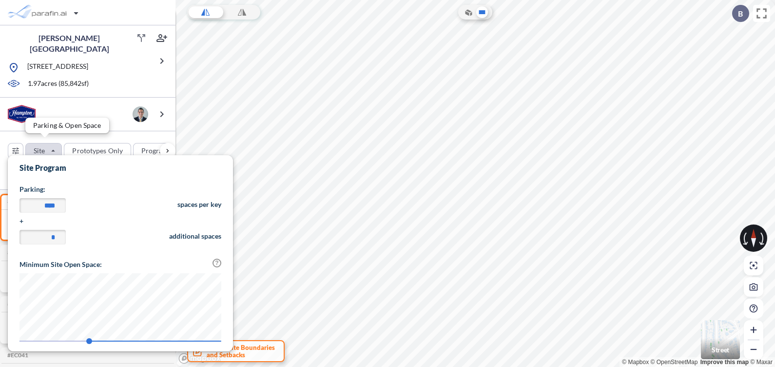
scroll to position [227, 225]
click at [48, 144] on div "button" at bounding box center [44, 150] width 36 height 15
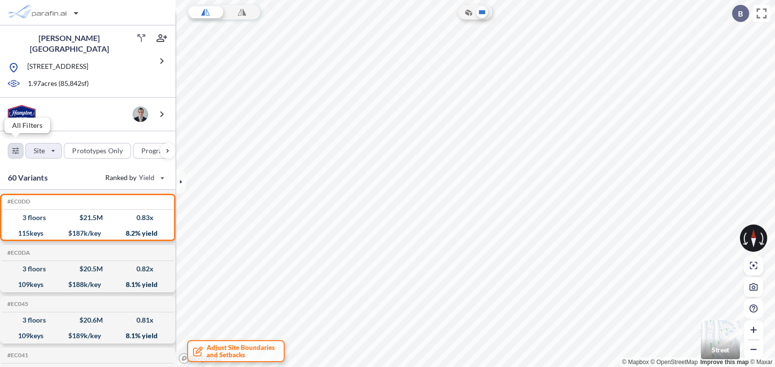
click at [18, 149] on div "button" at bounding box center [15, 150] width 15 height 15
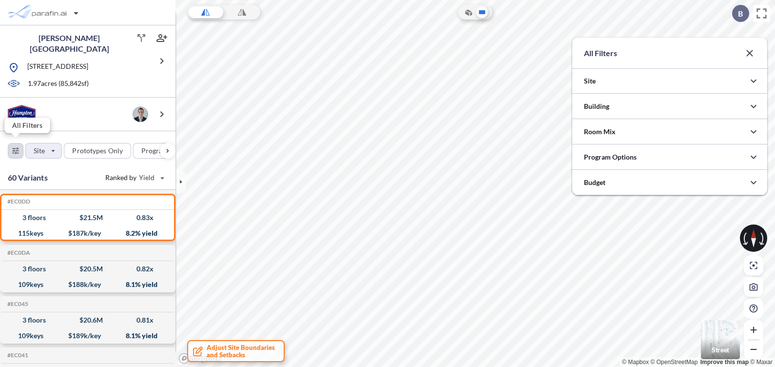
scroll to position [487604, 487409]
click at [668, 79] on div at bounding box center [669, 80] width 195 height 25
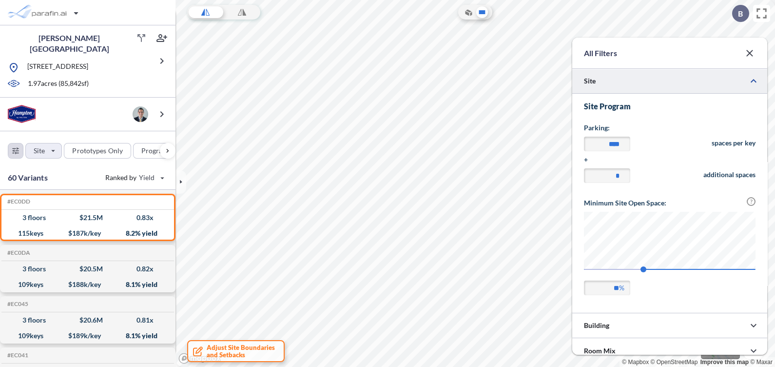
click at [668, 79] on div at bounding box center [669, 80] width 195 height 25
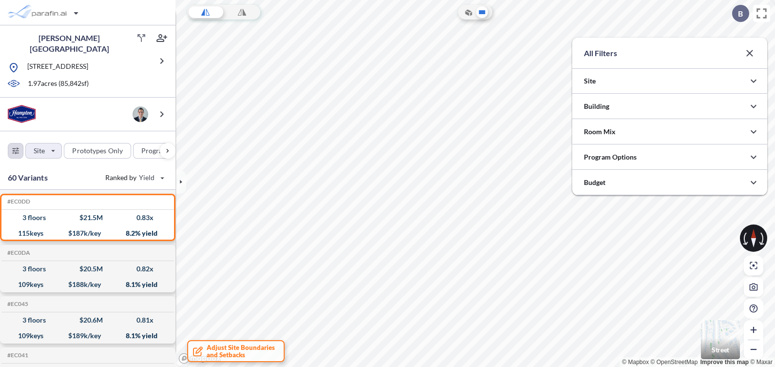
click at [756, 56] on button "button" at bounding box center [750, 53] width 20 height 20
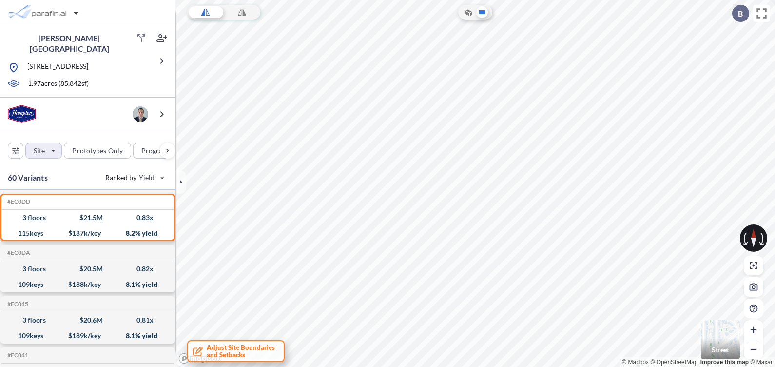
click at [228, 348] on span "Adjust Site Boundaries and Setbacks" at bounding box center [241, 351] width 68 height 15
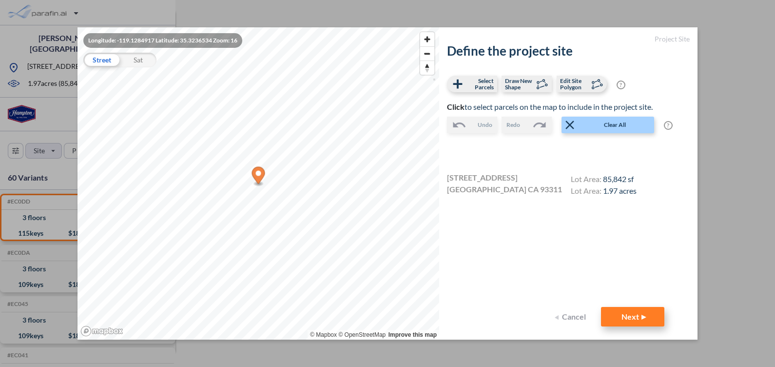
click at [623, 315] on button "Next" at bounding box center [632, 317] width 63 height 20
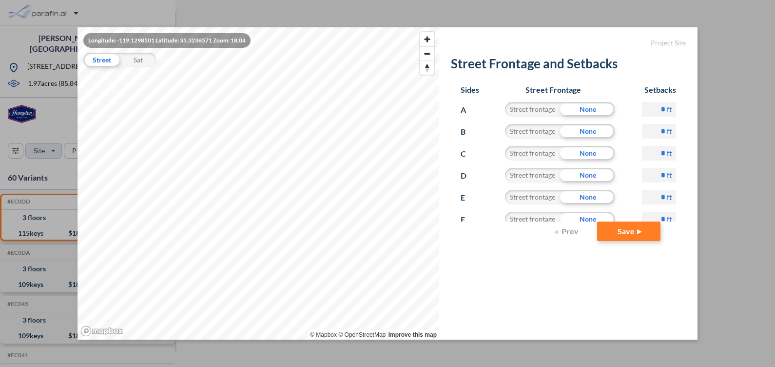
click at [656, 171] on input "*" at bounding box center [659, 175] width 34 height 15
click at [658, 172] on div "* ft" at bounding box center [659, 179] width 34 height 22
type input "**"
click at [669, 266] on form "Project Site Street Frontage and Setbacks Sides Street Frontage Setbacks A Stre…" at bounding box center [568, 183] width 258 height 312
click at [650, 192] on input "*" at bounding box center [659, 197] width 34 height 15
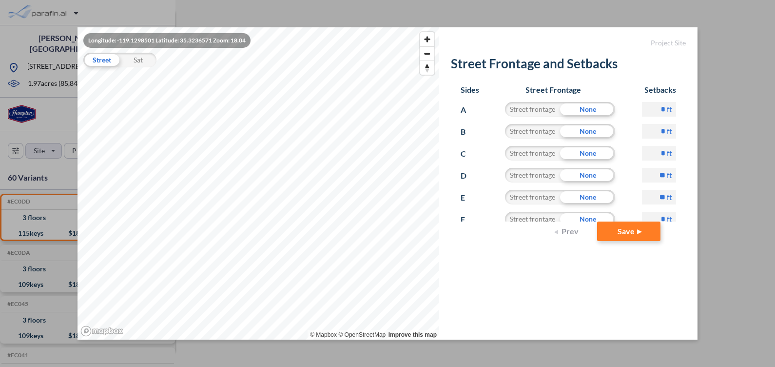
type input "**"
click at [654, 273] on form "Project Site Street Frontage and Setbacks Sides Street Frontage Setbacks A Stre…" at bounding box center [568, 183] width 258 height 312
click at [637, 234] on button "Save" at bounding box center [628, 231] width 63 height 20
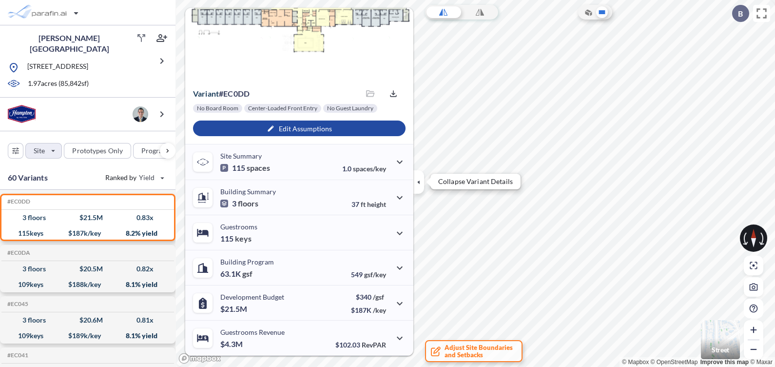
click at [419, 183] on icon "button" at bounding box center [418, 181] width 2 height 4
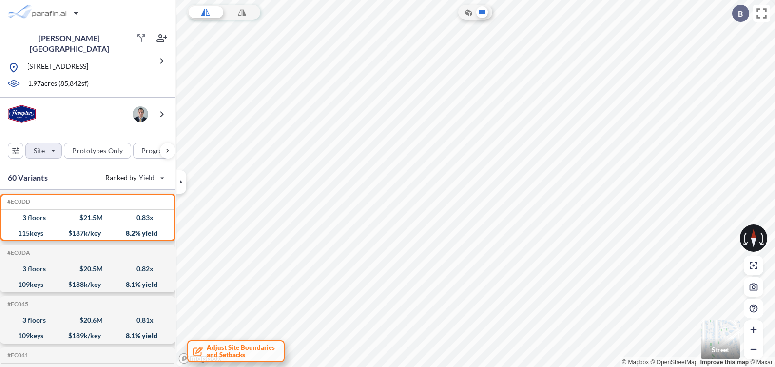
click at [255, 348] on span "Adjust Site Boundaries and Setbacks" at bounding box center [241, 351] width 68 height 15
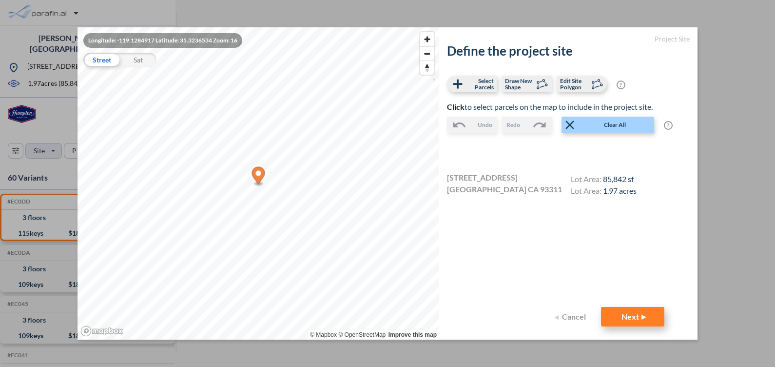
click at [644, 312] on button "Next" at bounding box center [632, 317] width 63 height 20
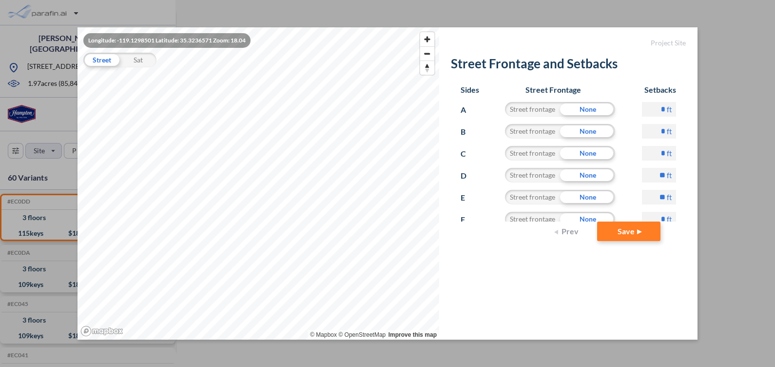
drag, startPoint x: 646, startPoint y: 110, endPoint x: 661, endPoint y: 109, distance: 14.7
click at [661, 109] on div "* ft" at bounding box center [659, 113] width 34 height 22
click at [642, 171] on input "**" at bounding box center [659, 175] width 34 height 15
click at [652, 175] on input "**" at bounding box center [659, 175] width 34 height 15
type input "**"
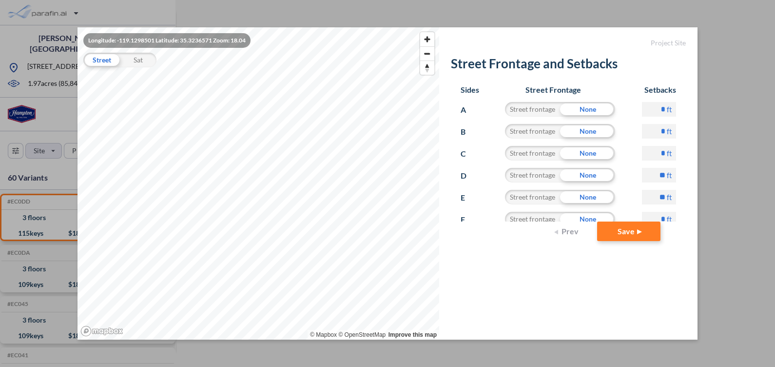
click at [649, 193] on input "**" at bounding box center [659, 197] width 34 height 15
click at [651, 195] on input "**" at bounding box center [659, 197] width 34 height 15
type input "**"
click at [634, 230] on button "Save" at bounding box center [628, 231] width 63 height 20
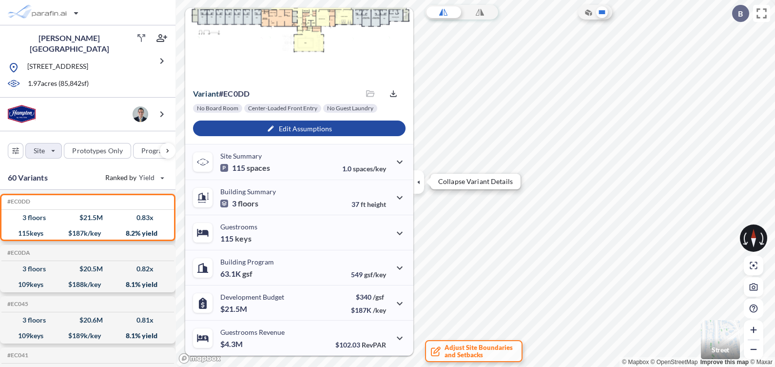
click at [416, 185] on icon "button" at bounding box center [418, 182] width 11 height 11
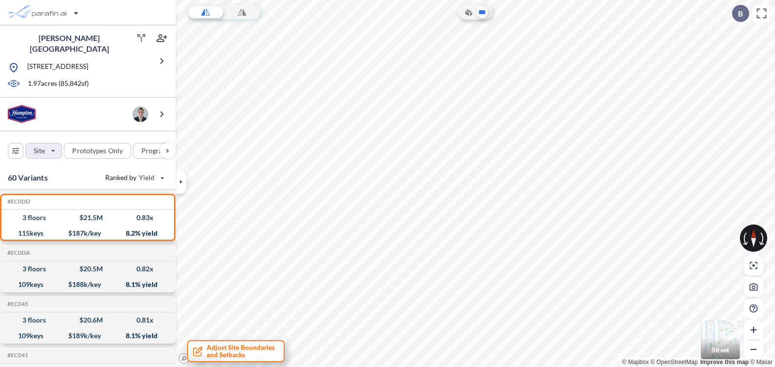
click at [249, 352] on span "Adjust Site Boundaries and Setbacks" at bounding box center [241, 351] width 68 height 15
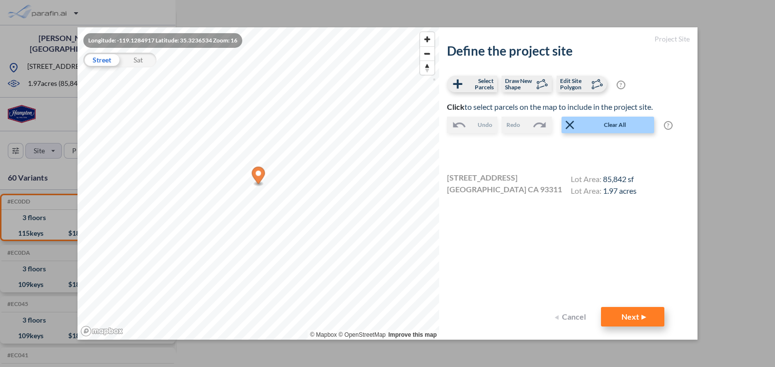
click at [641, 311] on button "Next" at bounding box center [632, 317] width 63 height 20
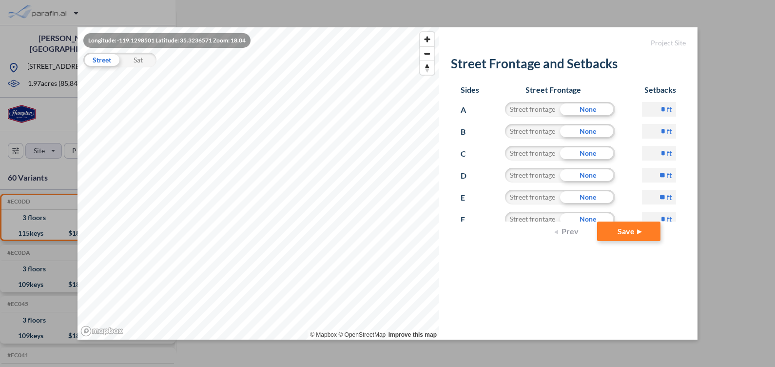
drag, startPoint x: 645, startPoint y: 176, endPoint x: 651, endPoint y: 173, distance: 6.8
click at [651, 173] on input "**" at bounding box center [659, 175] width 34 height 15
type input "**"
drag, startPoint x: 651, startPoint y: 194, endPoint x: 642, endPoint y: 195, distance: 9.3
click at [642, 195] on input "**" at bounding box center [659, 197] width 34 height 15
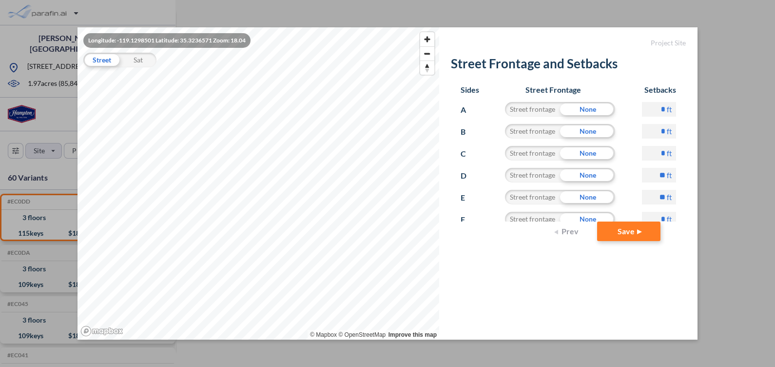
type input "**"
click at [594, 295] on form "Project Site Street Frontage and Setbacks Sides Street Frontage Setbacks A Stre…" at bounding box center [568, 183] width 258 height 312
click at [637, 234] on button "Save" at bounding box center [628, 231] width 63 height 20
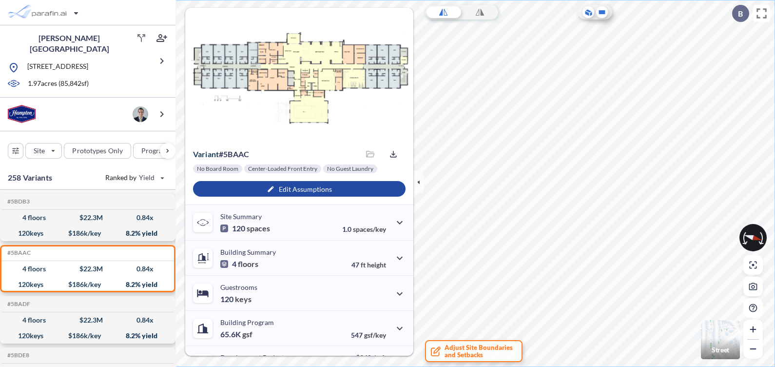
click at [602, 11] on icon at bounding box center [602, 12] width 6 height 4
click at [168, 149] on div "button" at bounding box center [168, 151] width 16 height 16
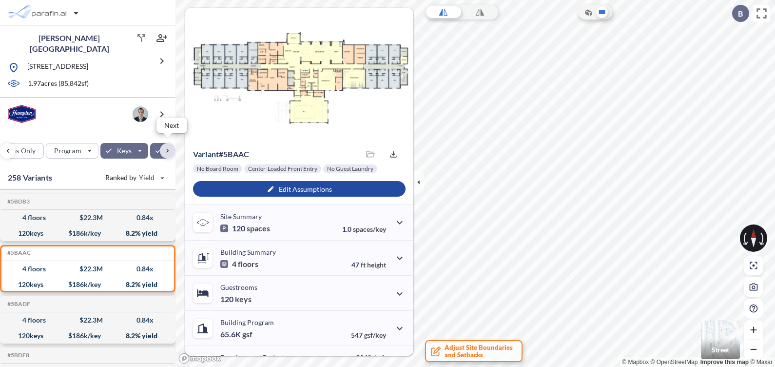
scroll to position [0, 118]
click at [148, 145] on div "button" at bounding box center [145, 151] width 53 height 16
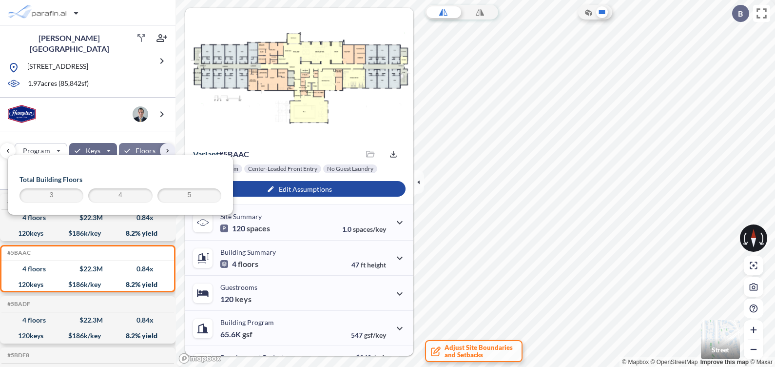
click at [116, 197] on span "4" at bounding box center [120, 196] width 61 height 12
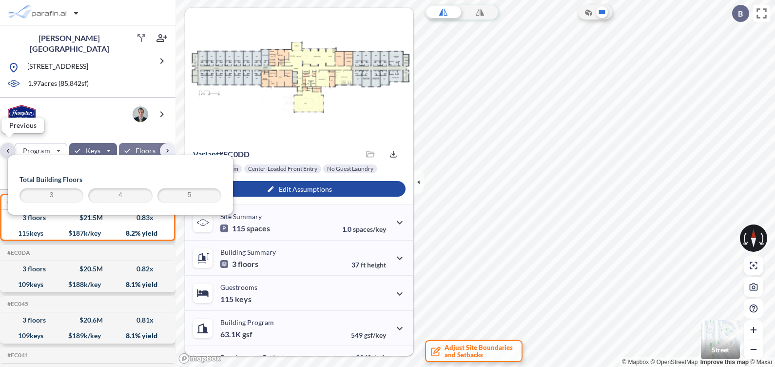
click at [7, 143] on div "button" at bounding box center [8, 151] width 16 height 16
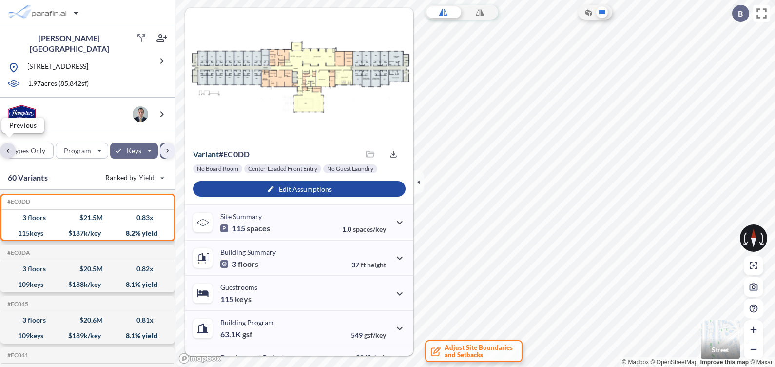
scroll to position [0, 20]
click at [464, 351] on span "Adjust Site Boundaries and Setbacks" at bounding box center [479, 351] width 68 height 15
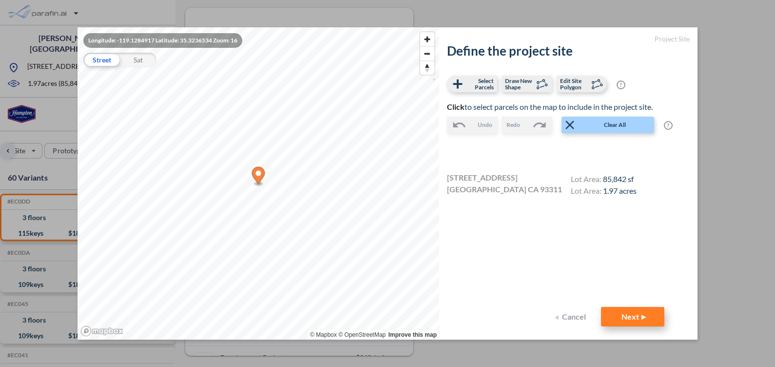
click at [623, 321] on button "Next" at bounding box center [632, 317] width 63 height 20
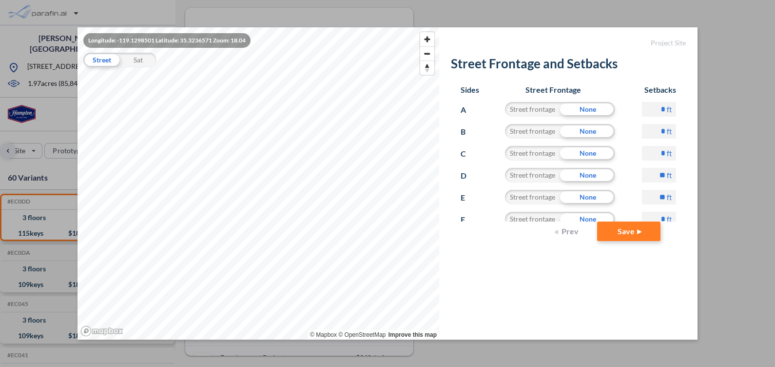
click at [663, 165] on div "* ft" at bounding box center [659, 157] width 34 height 22
drag, startPoint x: 663, startPoint y: 165, endPoint x: 664, endPoint y: 172, distance: 6.5
click at [664, 172] on input "**" at bounding box center [659, 175] width 34 height 15
type input "*"
drag, startPoint x: 640, startPoint y: 203, endPoint x: 649, endPoint y: 198, distance: 10.5
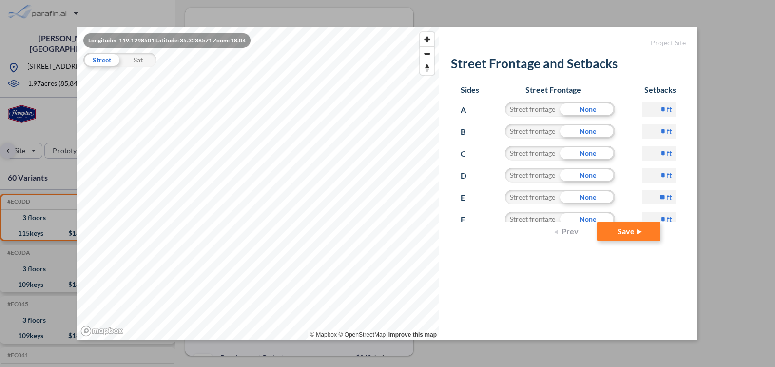
click at [649, 198] on input "**" at bounding box center [659, 197] width 34 height 15
click at [651, 195] on input "**" at bounding box center [659, 197] width 34 height 15
type input "*"
click at [633, 230] on button "Save" at bounding box center [628, 231] width 63 height 20
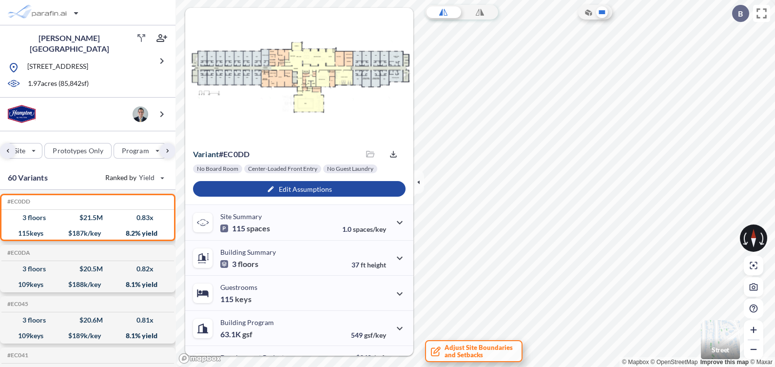
click at [458, 346] on span "Adjust Site Boundaries and Setbacks" at bounding box center [479, 351] width 68 height 15
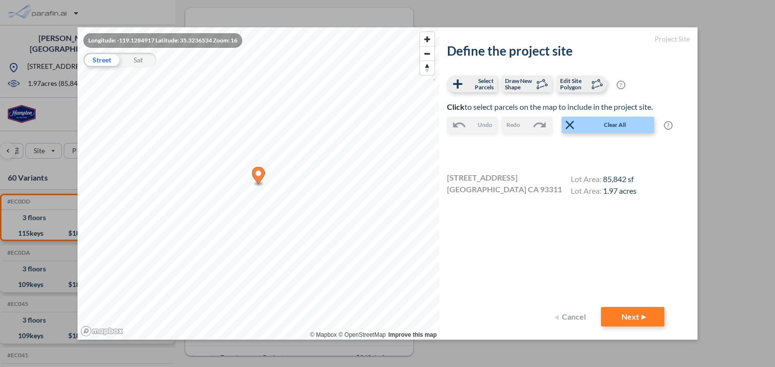
scroll to position [0, 20]
click at [573, 85] on span "Edit Site Polygon" at bounding box center [574, 84] width 29 height 13
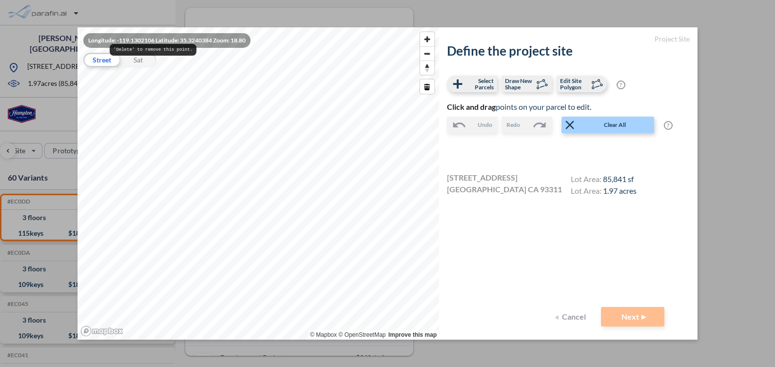
click at [137, 61] on div "Sat" at bounding box center [138, 60] width 37 height 15
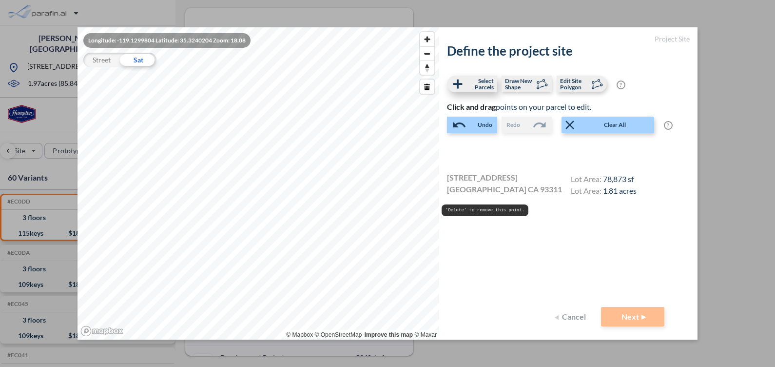
click at [477, 78] on span "Select Parcels" at bounding box center [479, 84] width 29 height 13
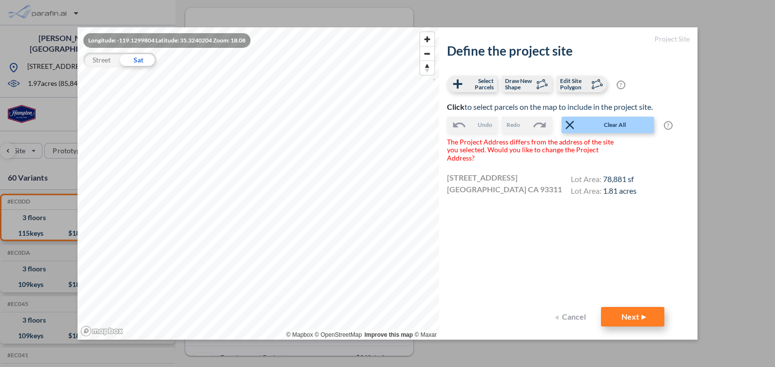
click at [634, 315] on button "Next" at bounding box center [632, 317] width 63 height 20
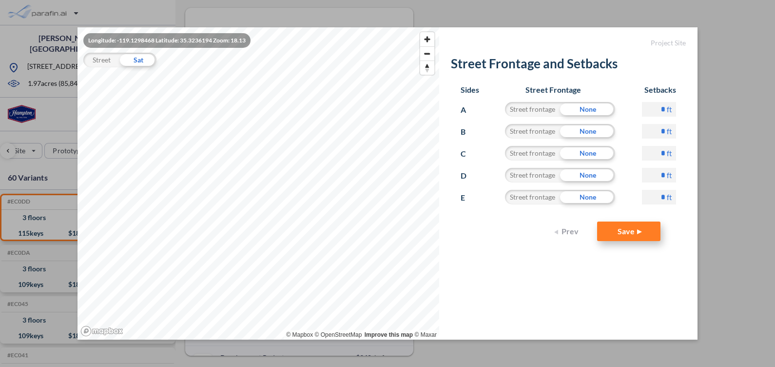
click at [630, 231] on button "Save" at bounding box center [628, 231] width 63 height 20
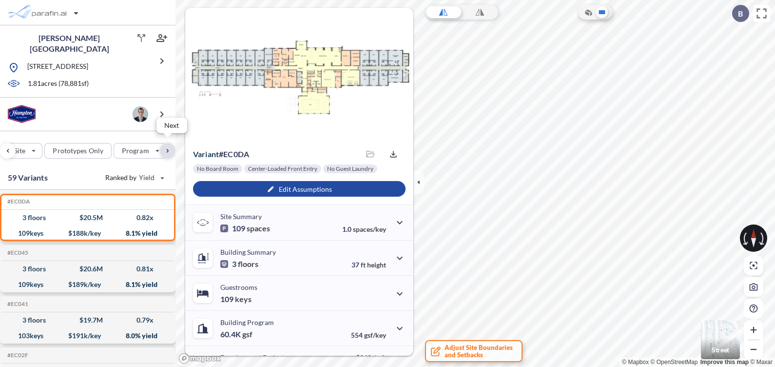
click at [168, 149] on div "button" at bounding box center [168, 151] width 16 height 16
click at [144, 144] on div "button" at bounding box center [126, 151] width 53 height 16
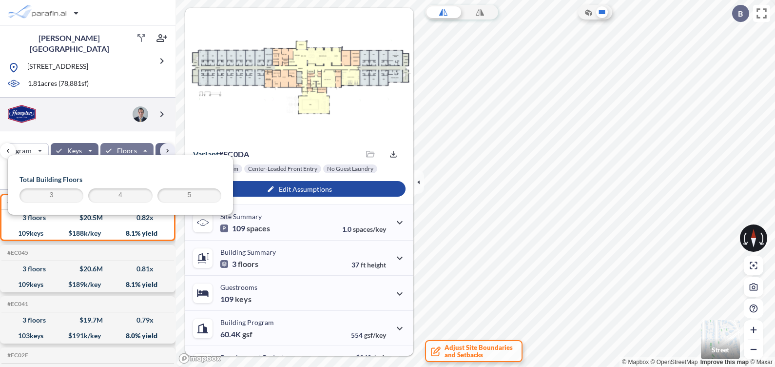
click at [119, 123] on div at bounding box center [88, 115] width 176 height 34
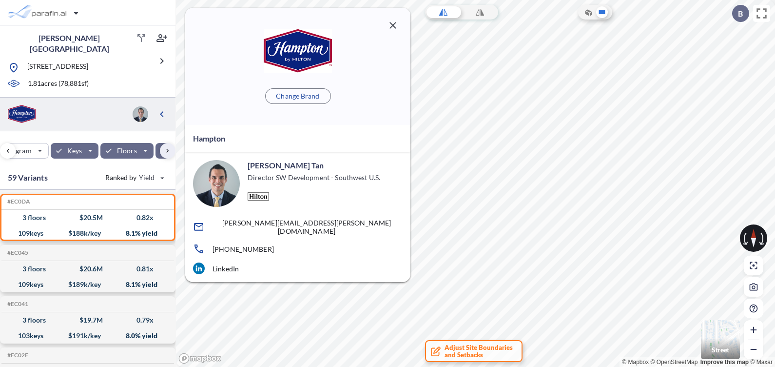
click at [394, 25] on icon "button" at bounding box center [393, 26] width 12 height 12
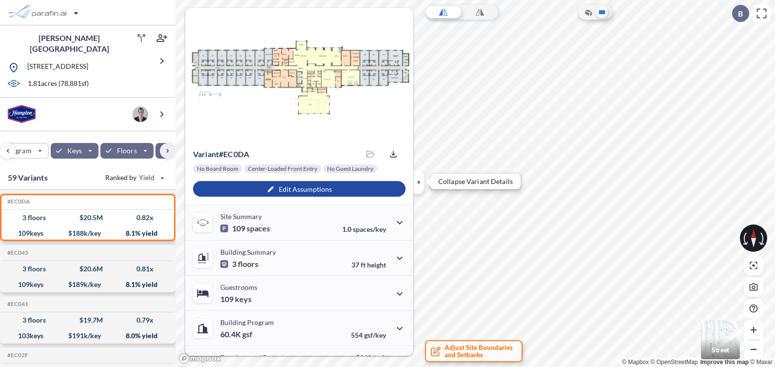
click at [419, 178] on icon "button" at bounding box center [418, 182] width 11 height 11
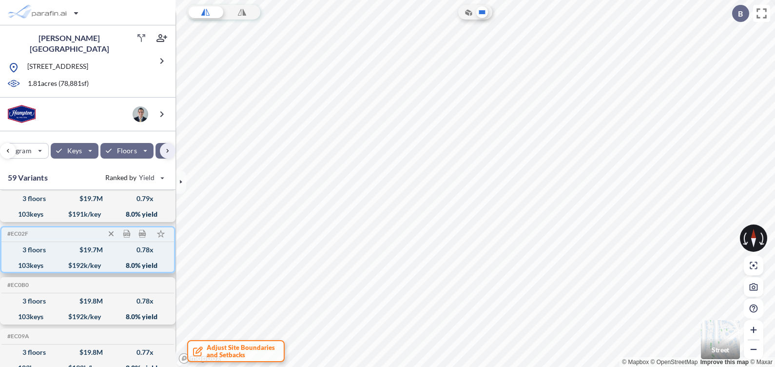
scroll to position [183, 0]
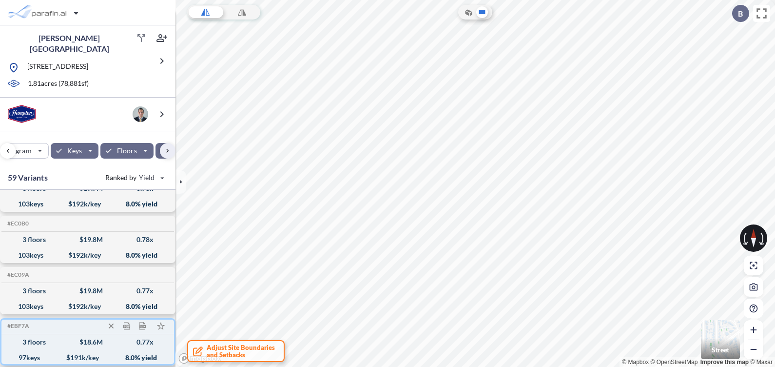
click at [31, 344] on div "3 floors $ 18.6 M 0.77 x" at bounding box center [87, 342] width 165 height 16
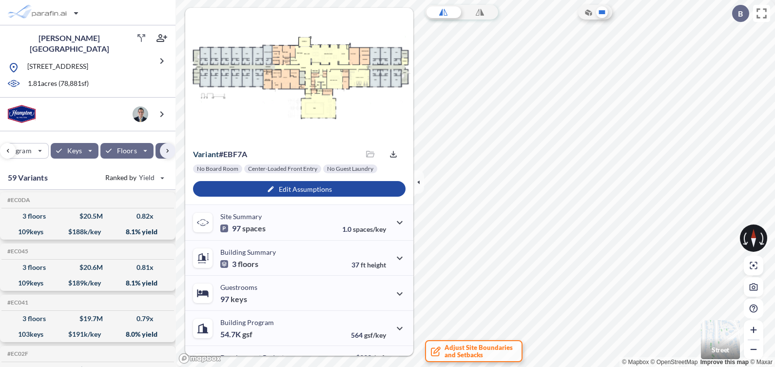
scroll to position [0, 0]
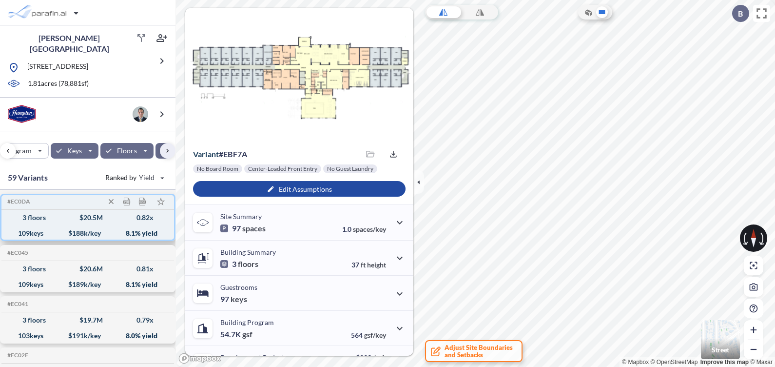
click at [31, 225] on div "109 keys $ 188 k/key 8.1 % yield" at bounding box center [87, 233] width 165 height 16
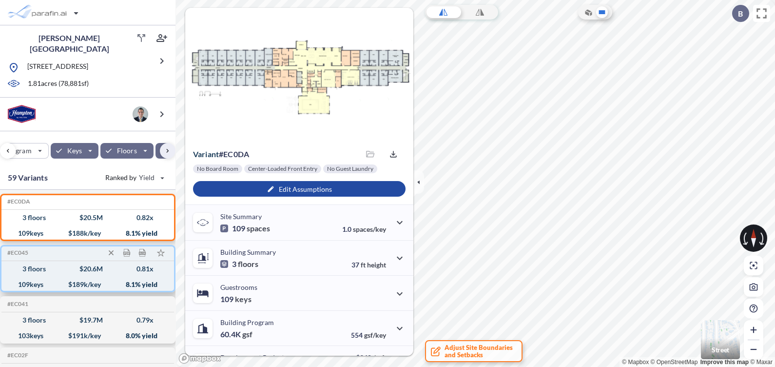
click at [33, 276] on div "109 keys $ 189 k/key 8.1 % yield" at bounding box center [87, 284] width 165 height 16
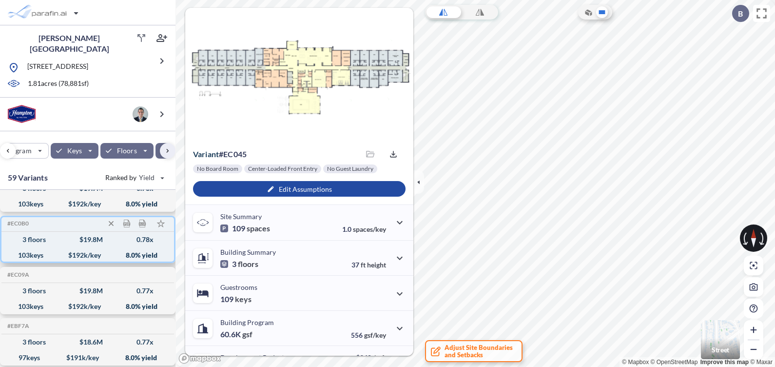
scroll to position [121, 0]
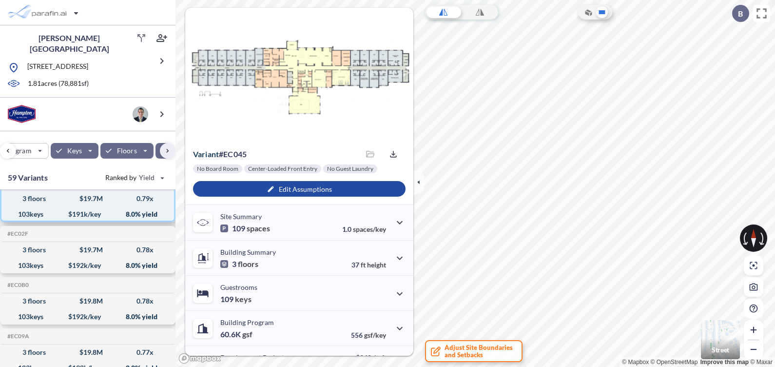
click at [41, 214] on div "103 keys" at bounding box center [30, 214] width 25 height 0
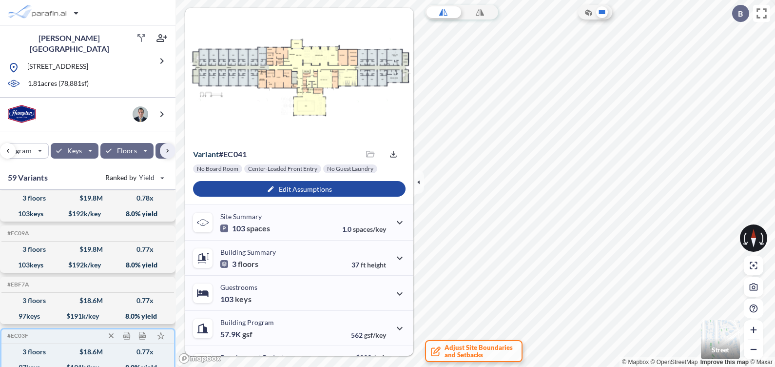
scroll to position [243, 0]
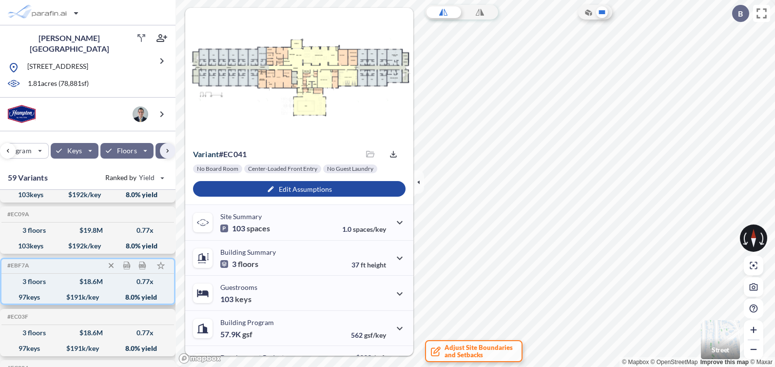
click at [33, 281] on div "3 floors" at bounding box center [33, 281] width 23 height 0
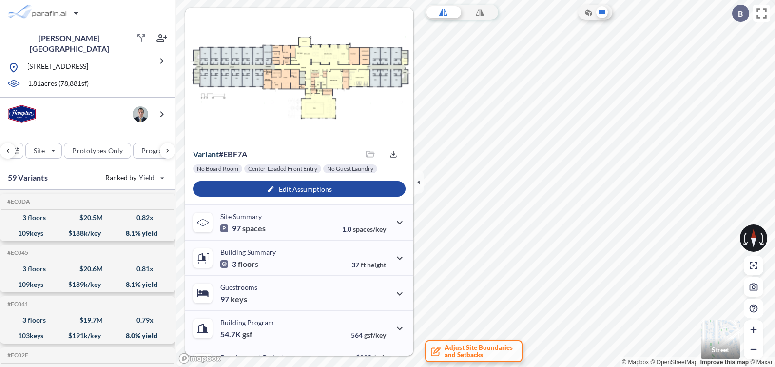
scroll to position [243, 0]
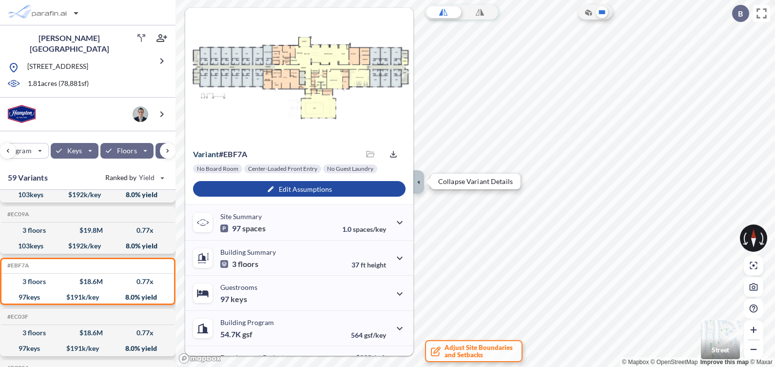
click at [417, 183] on icon "button" at bounding box center [418, 182] width 11 height 11
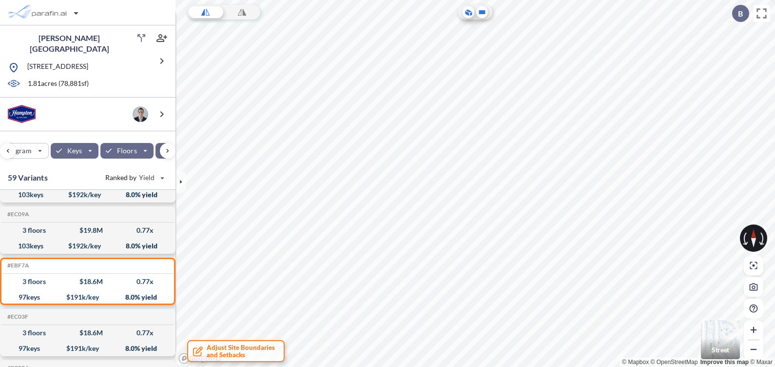
click at [468, 15] on icon at bounding box center [468, 13] width 4 height 5
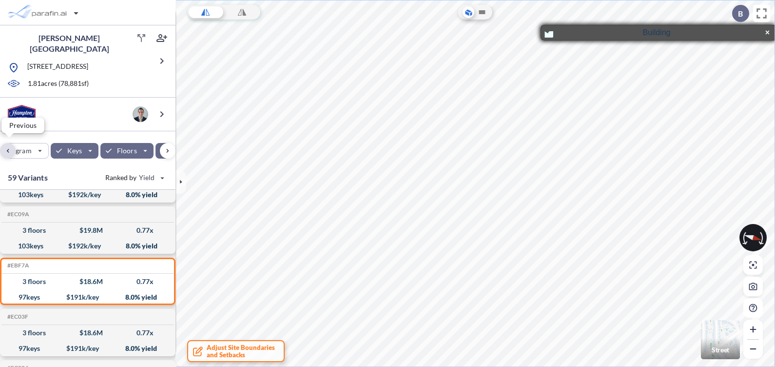
click at [3, 148] on div "button" at bounding box center [8, 151] width 16 height 16
click at [10, 144] on div "button" at bounding box center [8, 151] width 16 height 16
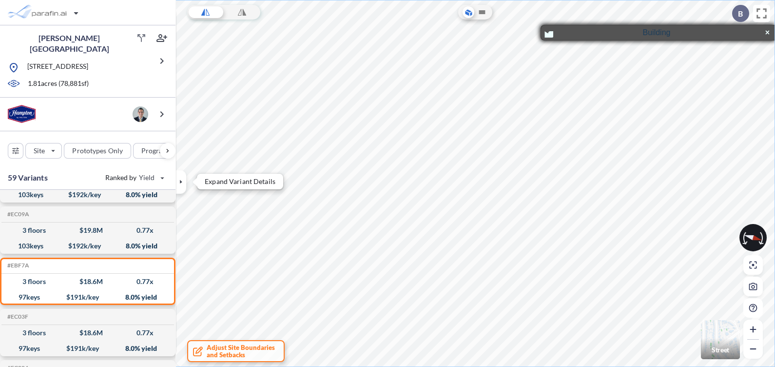
click at [182, 186] on icon "button" at bounding box center [181, 182] width 11 height 11
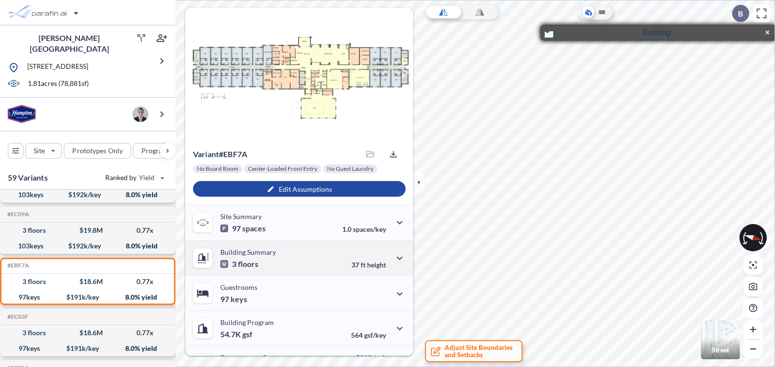
click at [283, 259] on div "Building Summary 3 floors 37 ft height" at bounding box center [299, 257] width 228 height 35
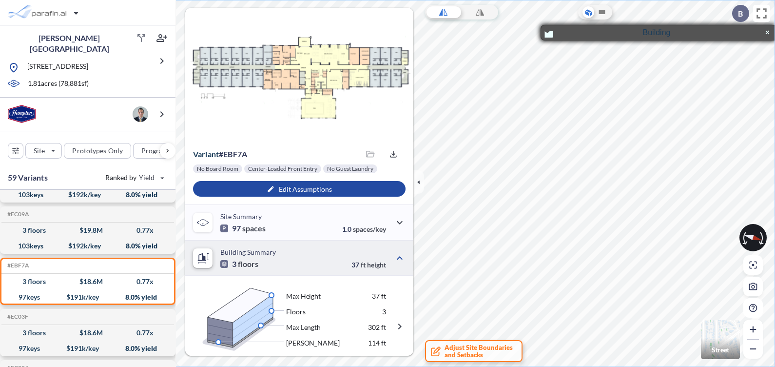
click at [283, 259] on div "Building Summary 3 floors 37 ft height" at bounding box center [299, 257] width 228 height 35
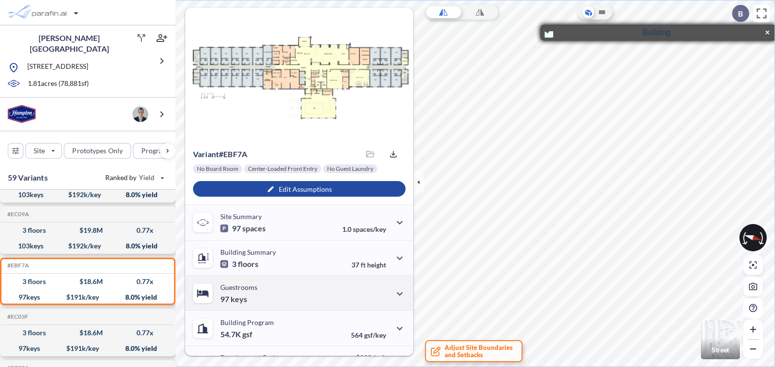
click at [281, 292] on div "Guestrooms 97 keys" at bounding box center [299, 292] width 228 height 35
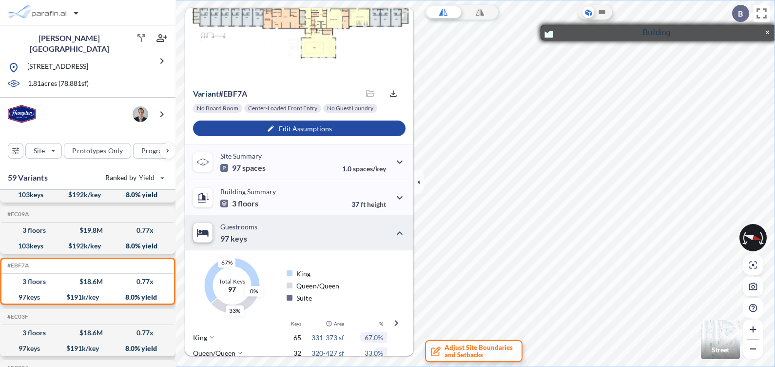
scroll to position [121, 0]
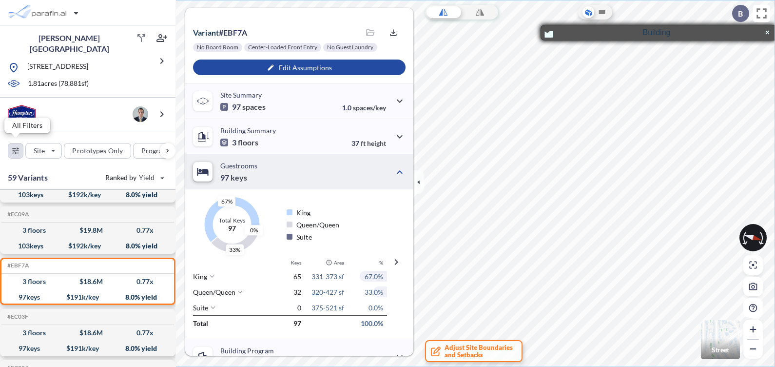
click at [17, 146] on div "button" at bounding box center [15, 150] width 15 height 15
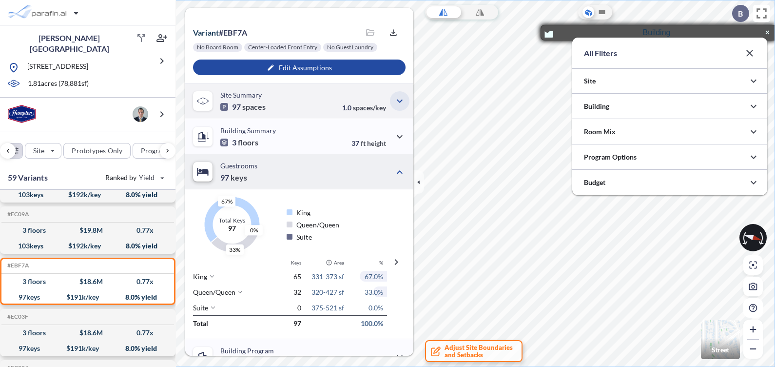
scroll to position [487604, 487409]
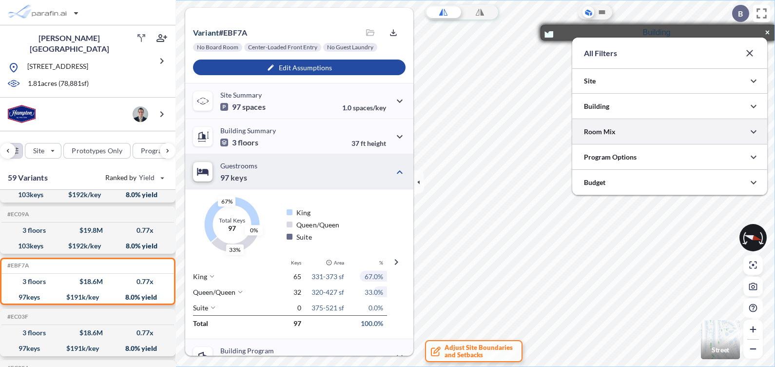
click at [644, 133] on div at bounding box center [669, 131] width 195 height 25
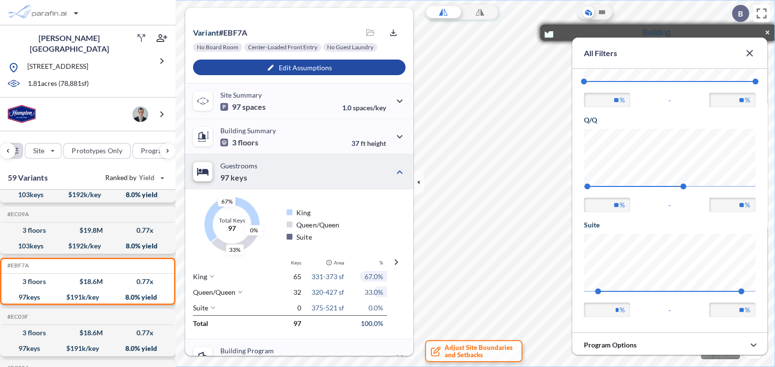
scroll to position [210, 0]
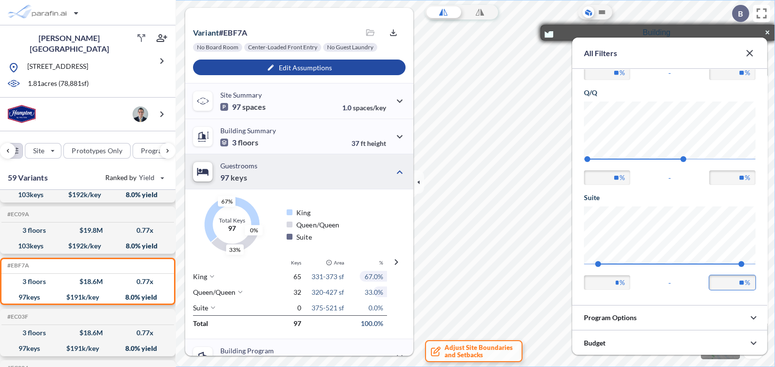
click at [737, 285] on input "**" at bounding box center [732, 282] width 46 height 15
drag, startPoint x: 595, startPoint y: 261, endPoint x: 714, endPoint y: 250, distance: 119.5
click at [714, 261] on span "8" at bounding box center [713, 264] width 6 height 6
click at [617, 283] on input "*" at bounding box center [607, 282] width 46 height 15
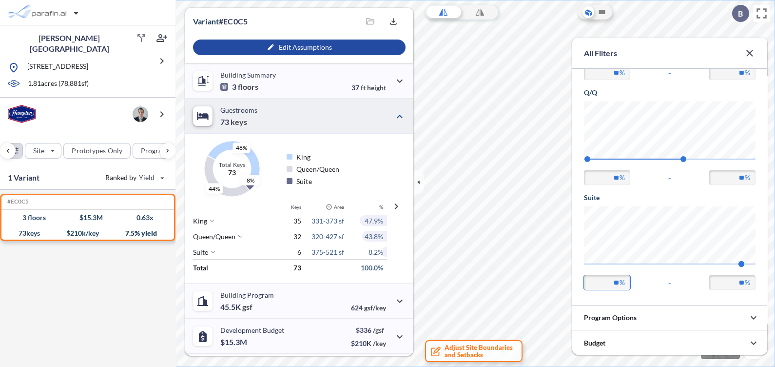
scroll to position [243, 0]
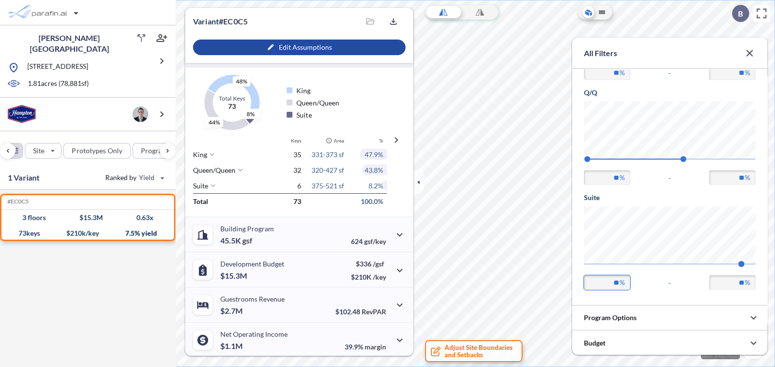
click at [612, 279] on input "**" at bounding box center [607, 282] width 46 height 15
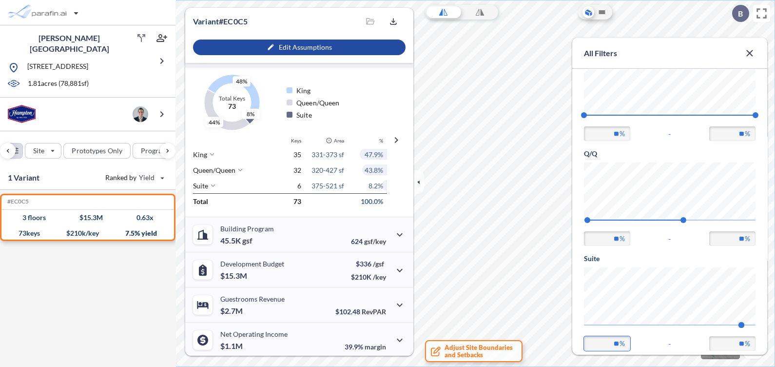
scroll to position [88, 0]
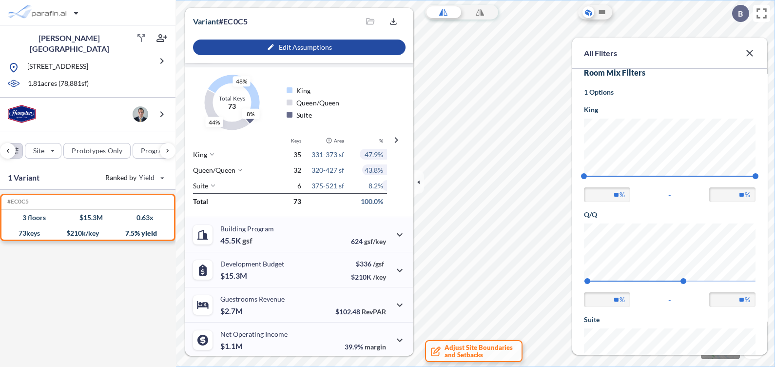
type input "**"
drag, startPoint x: 736, startPoint y: 293, endPoint x: 757, endPoint y: 295, distance: 20.6
click at [748, 293] on input "**" at bounding box center [732, 299] width 46 height 15
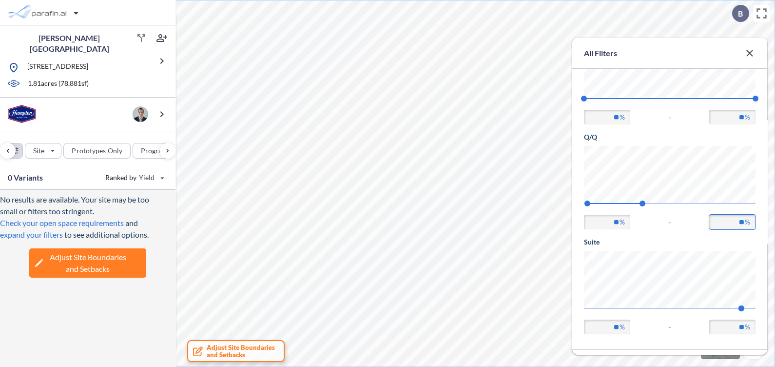
scroll to position [149, 0]
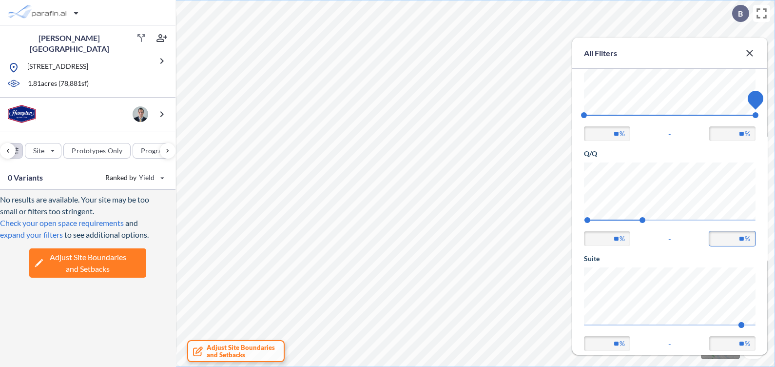
type input "**"
click at [759, 112] on span "69" at bounding box center [756, 115] width 6 height 6
drag, startPoint x: 645, startPoint y: 218, endPoint x: 666, endPoint y: 217, distance: 20.5
click at [646, 217] on span "45" at bounding box center [643, 220] width 6 height 6
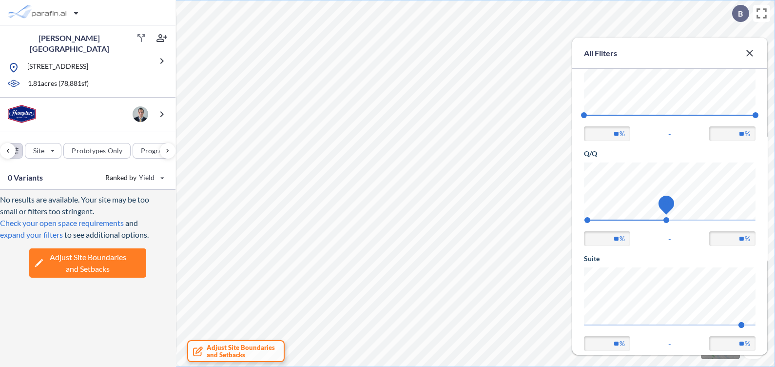
drag, startPoint x: 666, startPoint y: 217, endPoint x: 695, endPoint y: 215, distance: 29.8
click at [669, 217] on span "52" at bounding box center [667, 220] width 6 height 6
drag, startPoint x: 695, startPoint y: 215, endPoint x: 616, endPoint y: 226, distance: 79.8
click at [748, 217] on span "75" at bounding box center [746, 220] width 6 height 6
type input "**"
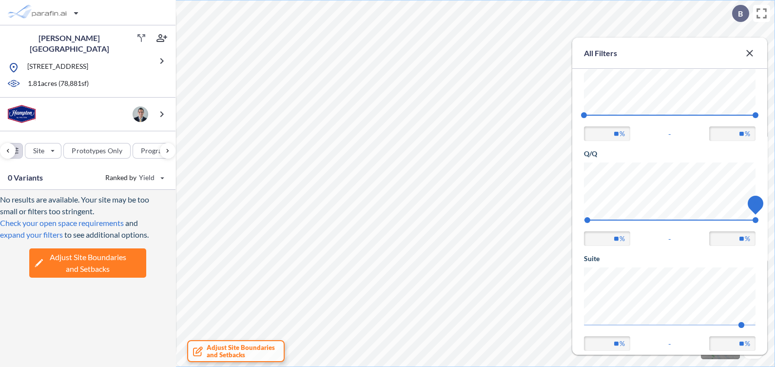
drag, startPoint x: 751, startPoint y: 216, endPoint x: 733, endPoint y: 229, distance: 21.4
click at [759, 217] on span "78" at bounding box center [756, 220] width 6 height 6
drag, startPoint x: 611, startPoint y: 342, endPoint x: 629, endPoint y: 341, distance: 18.6
click at [629, 341] on input "**" at bounding box center [607, 343] width 46 height 15
type input "*"
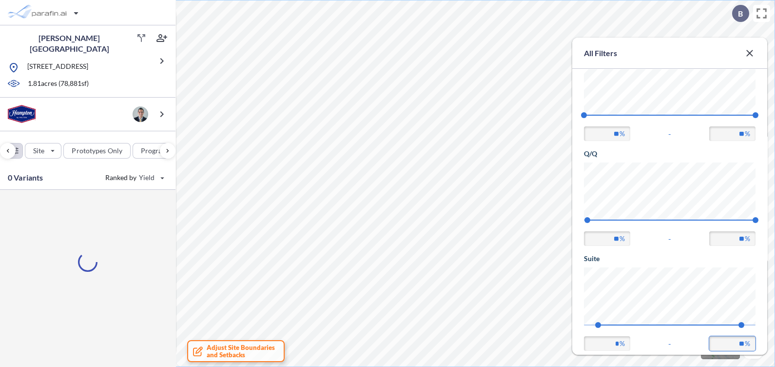
drag, startPoint x: 735, startPoint y: 343, endPoint x: 751, endPoint y: 341, distance: 15.7
click at [751, 341] on input "**" at bounding box center [732, 343] width 46 height 15
type input "*"
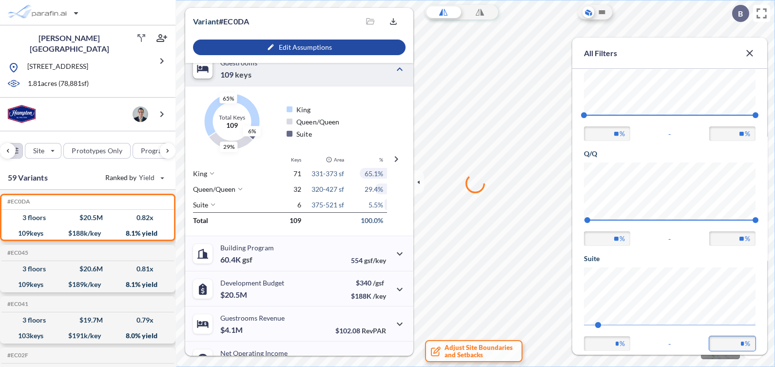
scroll to position [243, 0]
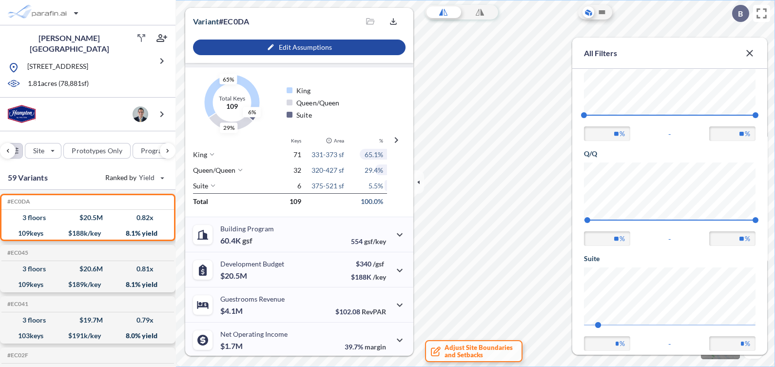
click at [747, 51] on icon "button" at bounding box center [750, 53] width 12 height 12
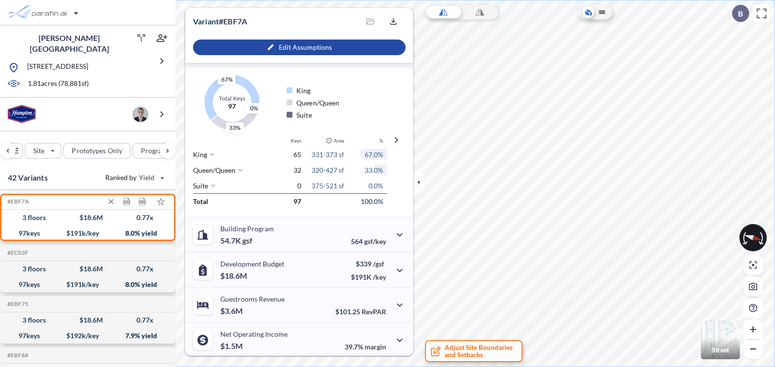
click at [102, 225] on div "97 keys $ 191 k/key 8.0 % yield" at bounding box center [87, 233] width 165 height 16
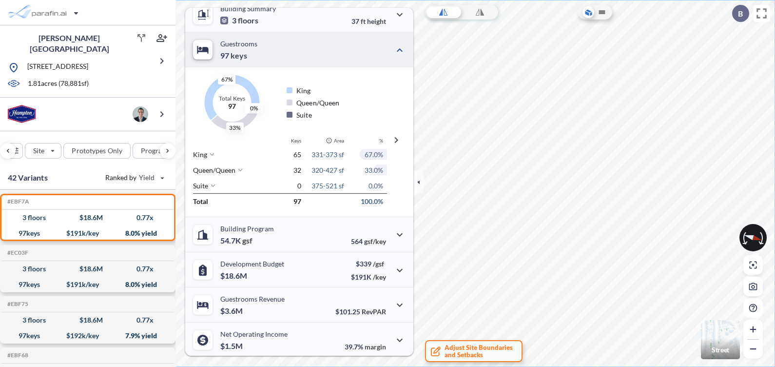
scroll to position [0, 0]
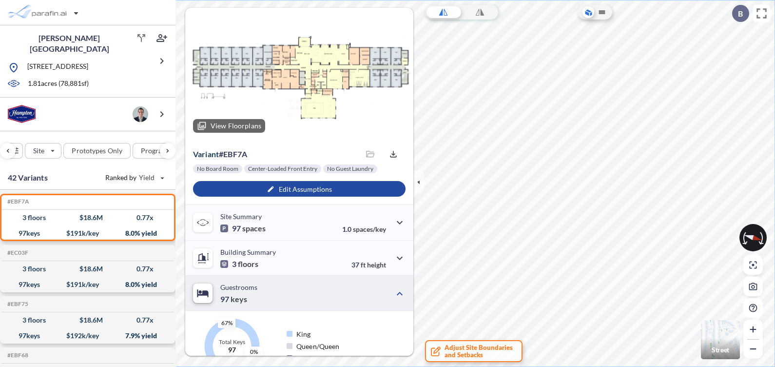
click at [307, 73] on div at bounding box center [299, 74] width 228 height 133
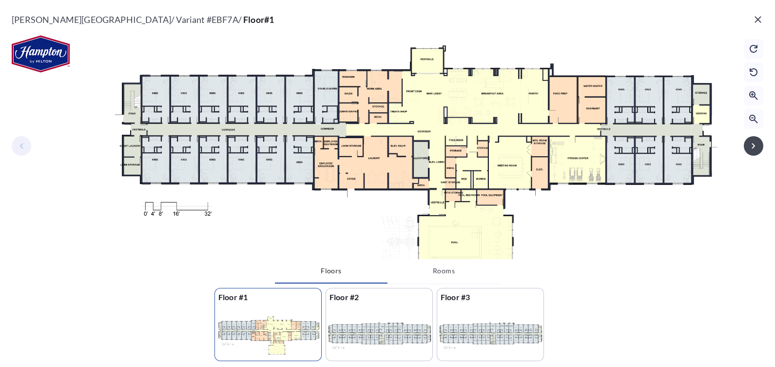
scroll to position [0, 0]
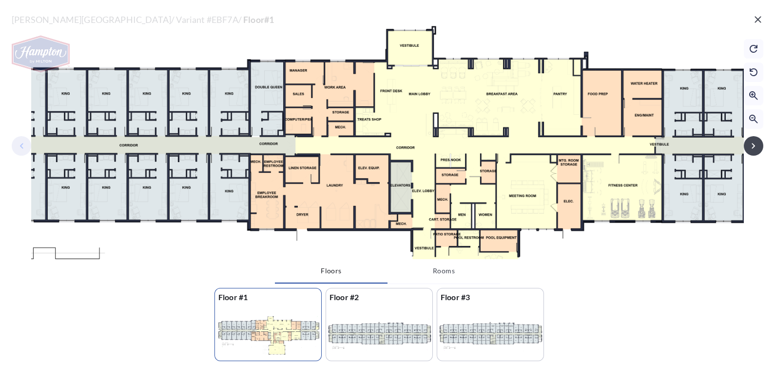
click at [386, 330] on div at bounding box center [379, 334] width 106 height 56
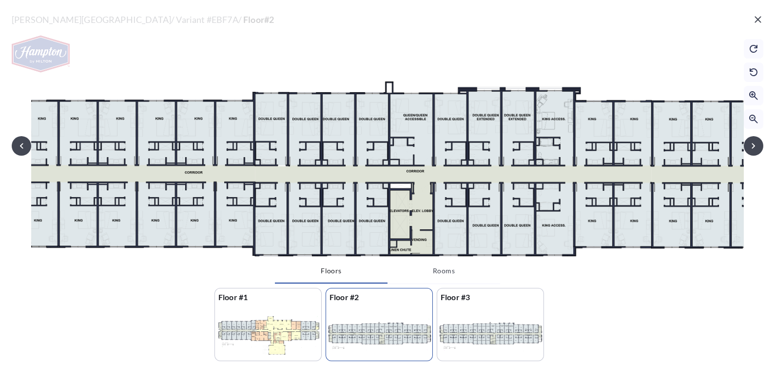
click at [469, 327] on div at bounding box center [490, 334] width 106 height 56
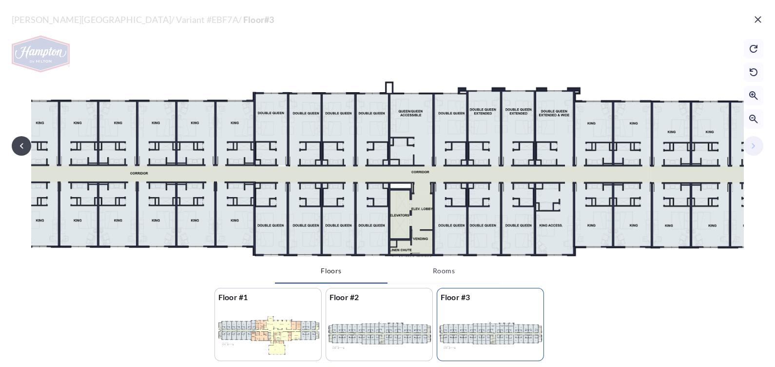
click at [268, 334] on div at bounding box center [268, 334] width 106 height 56
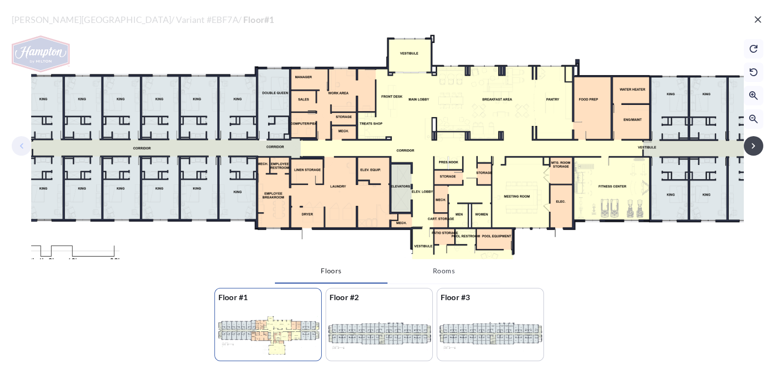
click at [764, 20] on button "button" at bounding box center [758, 20] width 20 height 20
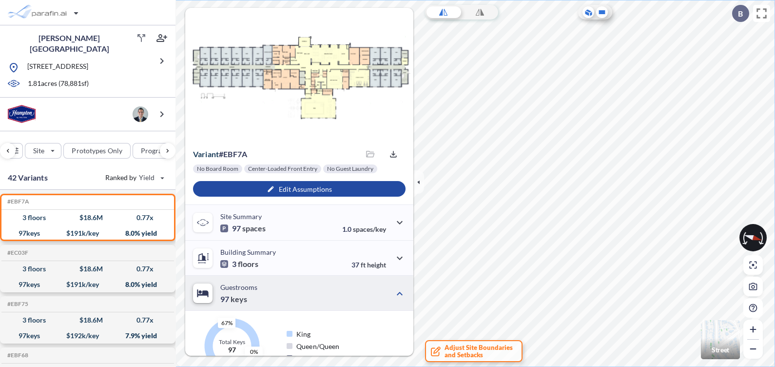
click at [605, 7] on icon at bounding box center [602, 12] width 12 height 12
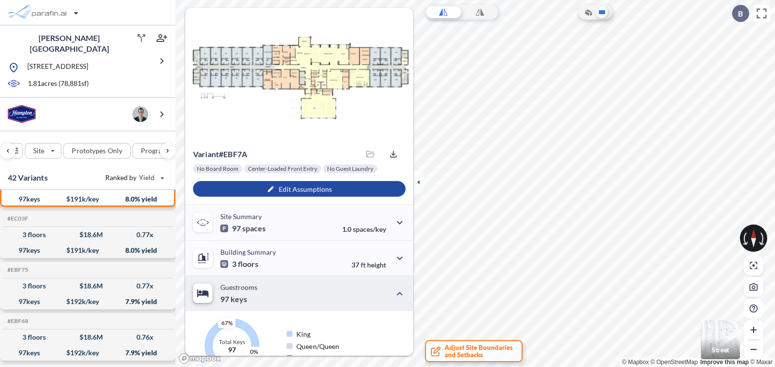
scroll to position [0, 0]
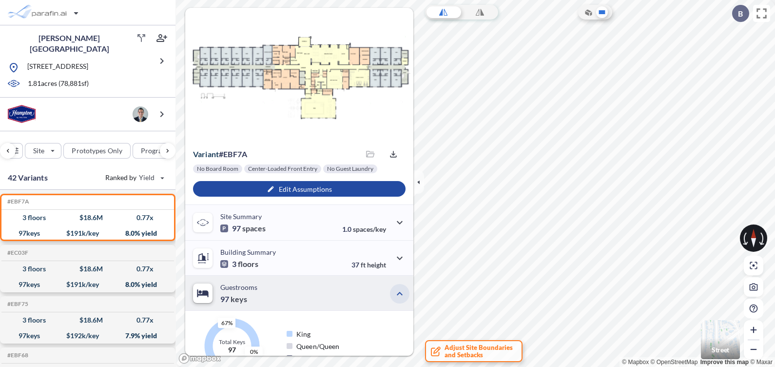
click at [394, 290] on icon "button" at bounding box center [400, 294] width 12 height 12
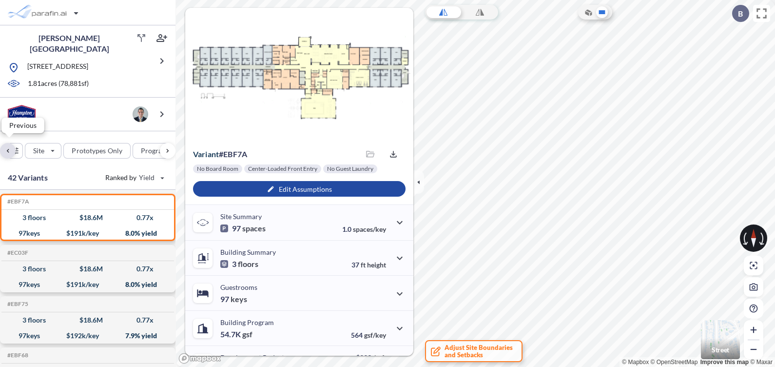
click at [11, 149] on div "button" at bounding box center [8, 151] width 16 height 16
click at [14, 147] on icon "button" at bounding box center [15, 150] width 7 height 7
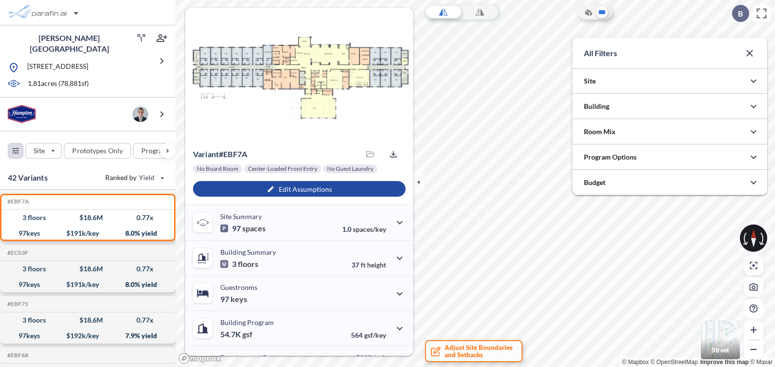
scroll to position [487604, 487409]
click at [625, 139] on div at bounding box center [669, 131] width 195 height 25
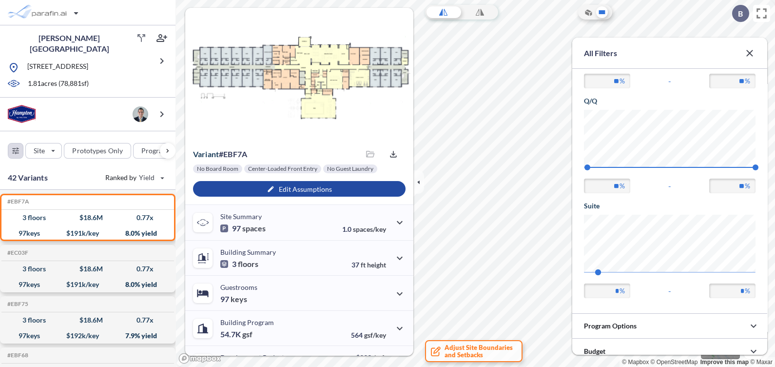
scroll to position [210, 0]
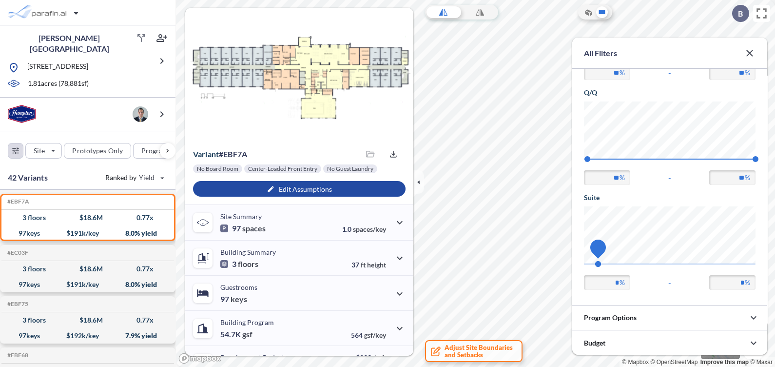
drag, startPoint x: 600, startPoint y: 258, endPoint x: 703, endPoint y: 260, distance: 102.4
click at [601, 261] on span "0" at bounding box center [598, 264] width 6 height 6
click at [702, 261] on span "7" at bounding box center [699, 264] width 6 height 6
click at [741, 275] on input "**" at bounding box center [732, 282] width 46 height 15
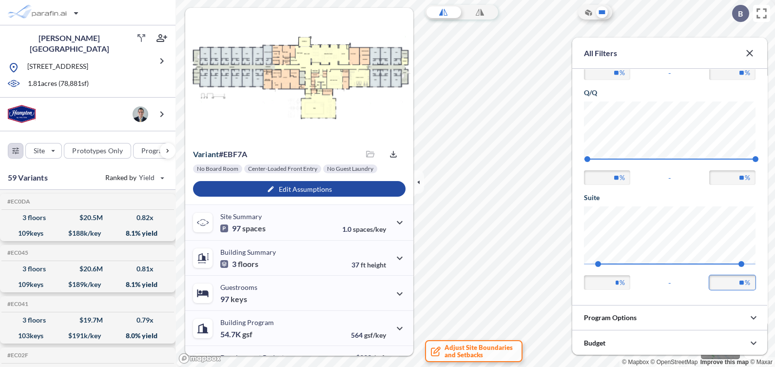
type input "**"
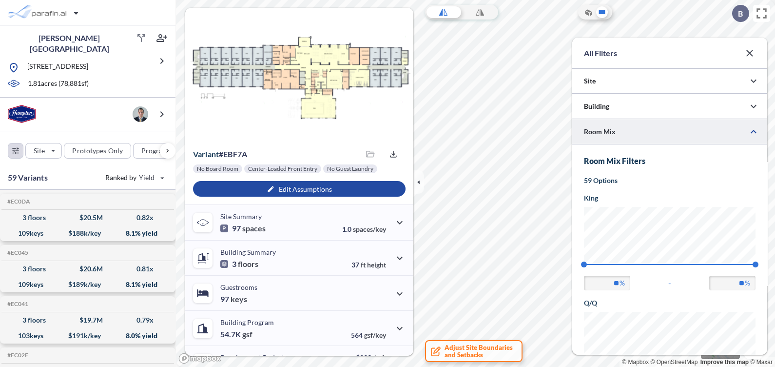
scroll to position [60, 0]
click at [753, 129] on icon "button" at bounding box center [754, 132] width 12 height 12
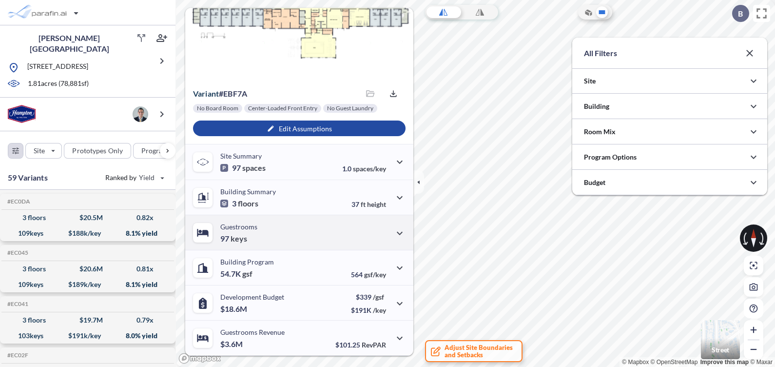
click at [300, 235] on div "Guestrooms 97 keys" at bounding box center [299, 232] width 228 height 35
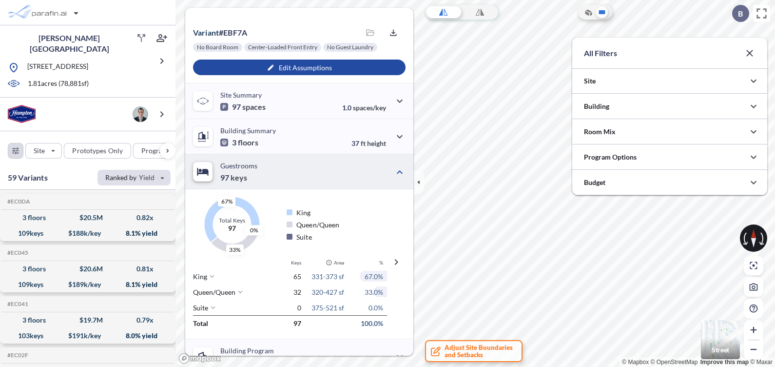
click at [156, 172] on div "button" at bounding box center [134, 178] width 73 height 16
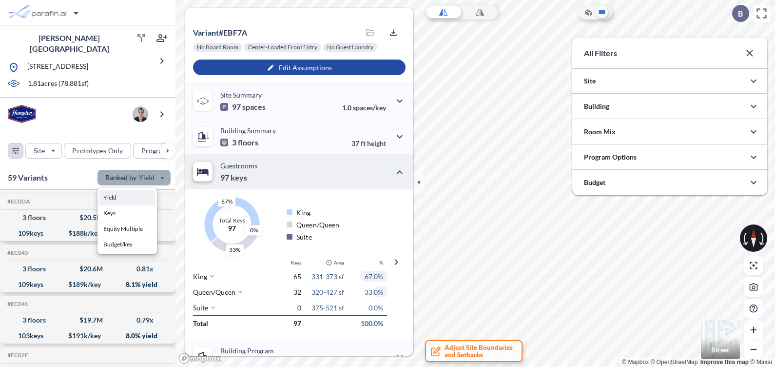
click at [156, 172] on div "button" at bounding box center [134, 178] width 73 height 16
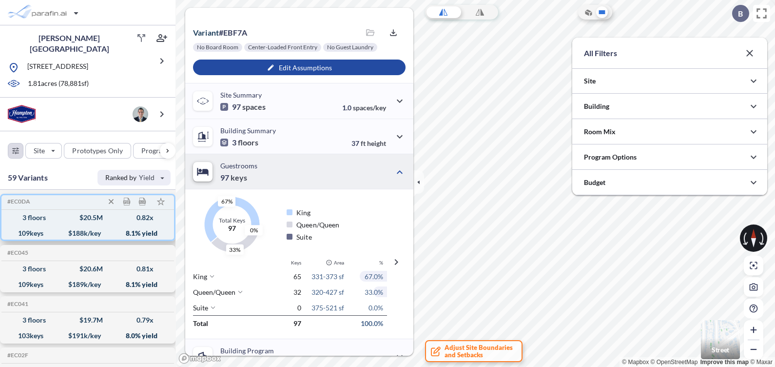
click at [27, 233] on div "109 keys" at bounding box center [30, 233] width 25 height 0
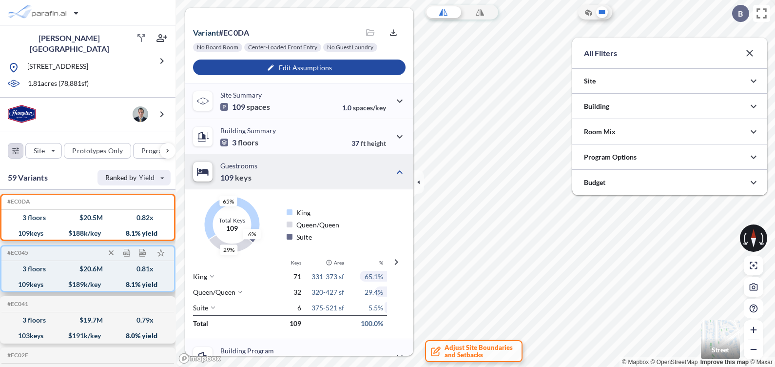
click at [30, 270] on div "3 floors $ 20.6 M 0.81 x" at bounding box center [87, 269] width 165 height 16
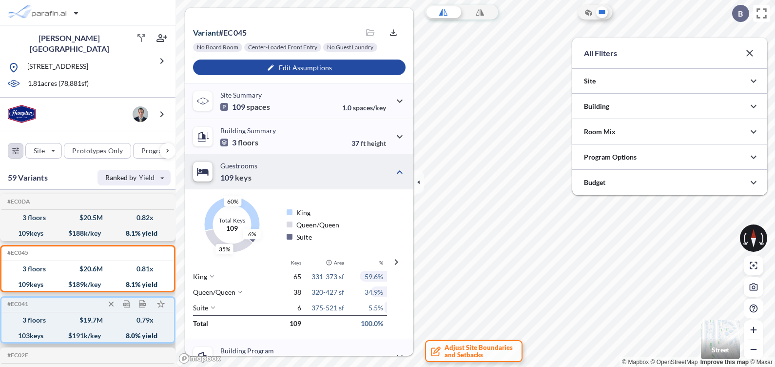
click at [62, 319] on div "3 floors $ 19.7 M 0.79 x" at bounding box center [87, 320] width 165 height 16
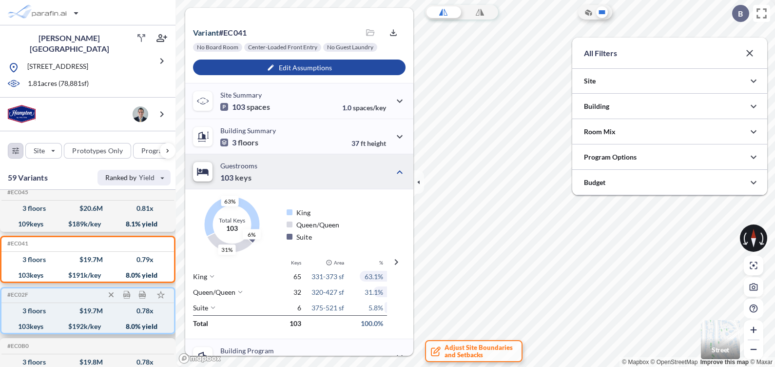
click at [52, 309] on div "3 floors $ 19.7 M 0.78 x" at bounding box center [87, 311] width 165 height 16
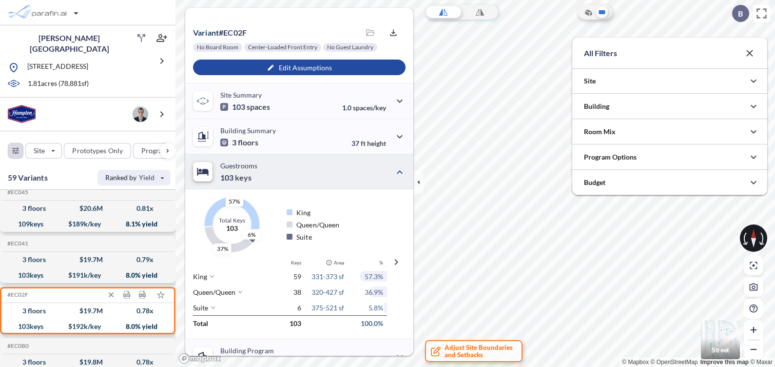
scroll to position [121, 0]
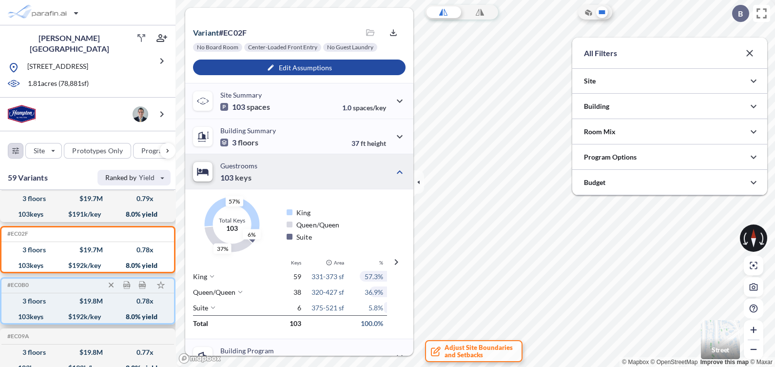
click at [56, 309] on div "103 keys $ 192 k/key 8.0 % yield" at bounding box center [87, 317] width 165 height 16
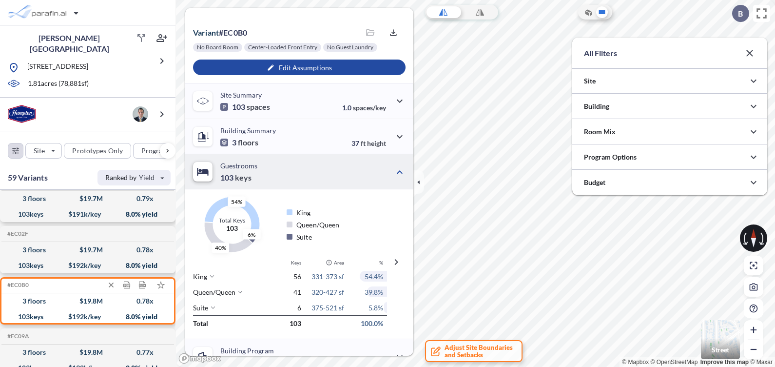
scroll to position [183, 0]
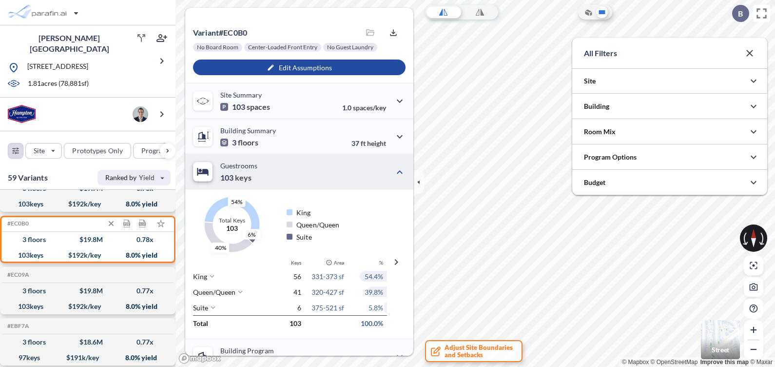
click at [53, 301] on div "103 keys $ 192 k/key 8.0 % yield" at bounding box center [87, 306] width 165 height 16
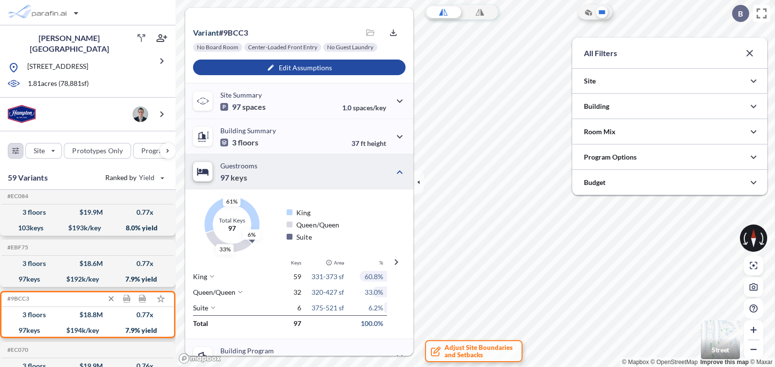
scroll to position [426, 0]
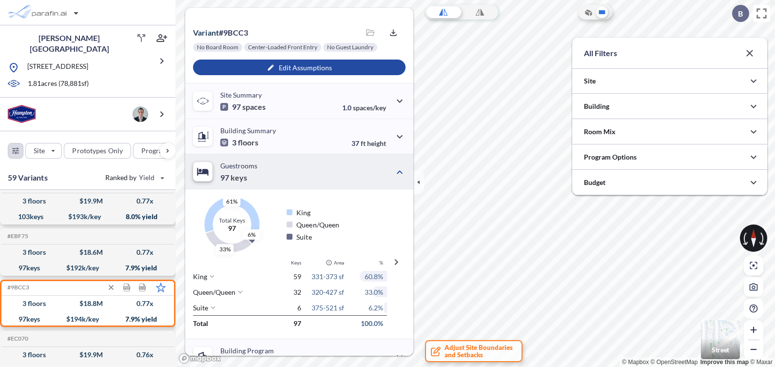
click at [160, 282] on icon at bounding box center [161, 287] width 10 height 10
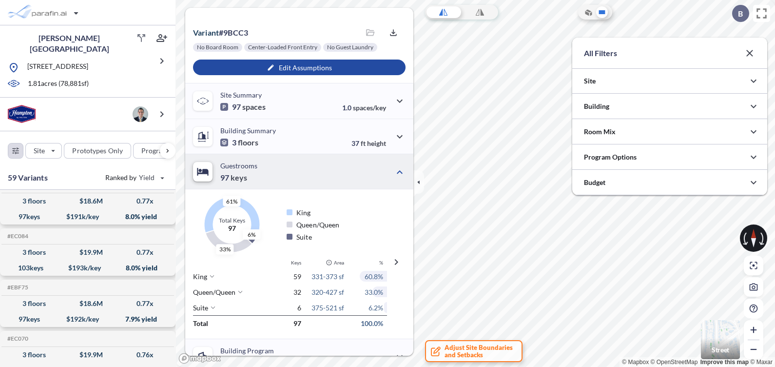
scroll to position [0, 0]
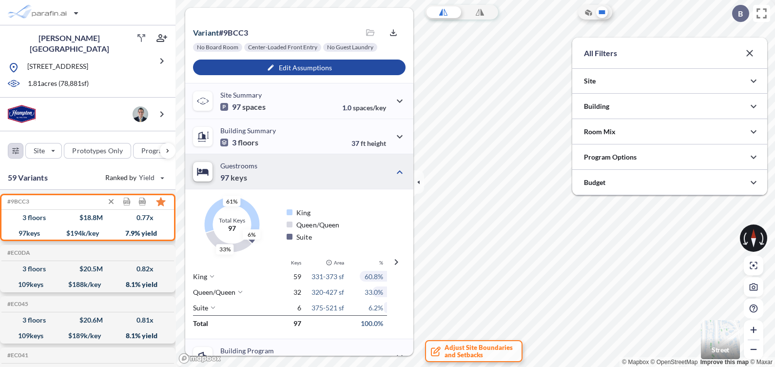
click at [160, 199] on icon at bounding box center [160, 201] width 9 height 9
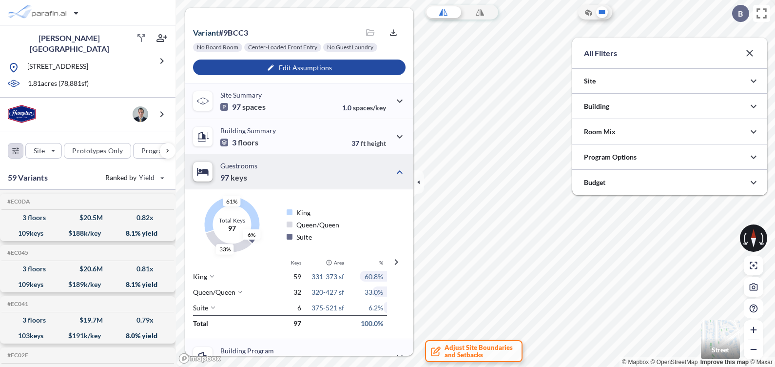
click at [160, 199] on icon at bounding box center [161, 201] width 8 height 8
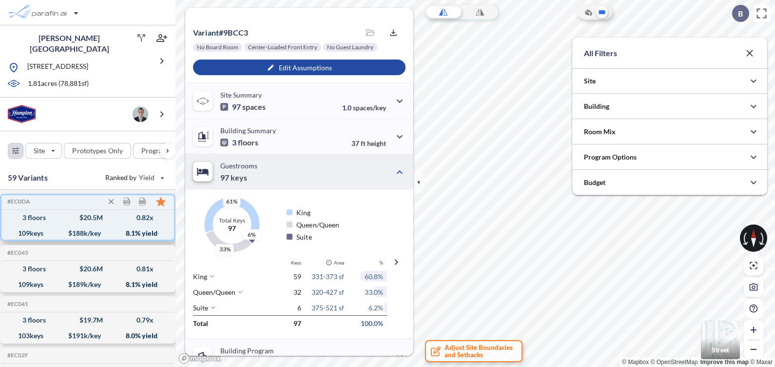
click at [158, 198] on icon at bounding box center [160, 201] width 9 height 9
click at [52, 227] on div "109 keys $ 188 k/key 8.1 % yield" at bounding box center [87, 233] width 165 height 16
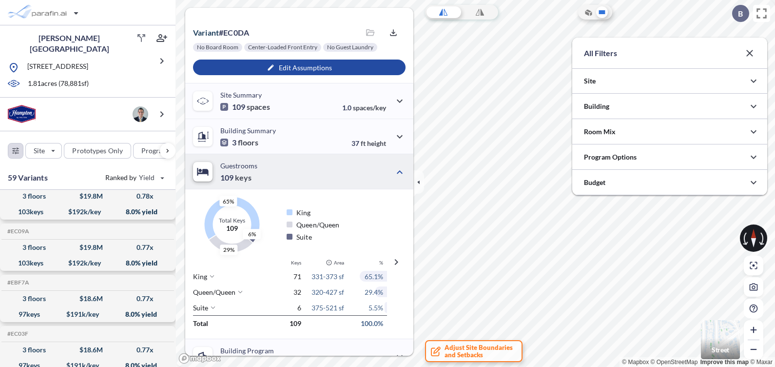
scroll to position [243, 0]
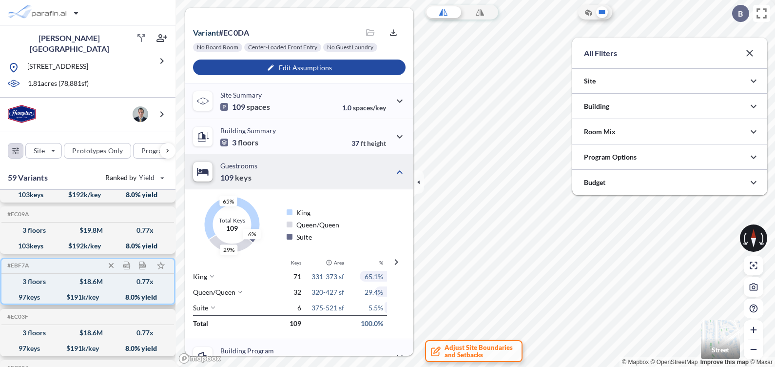
click at [64, 289] on div "97 keys $ 191 k/key 8.0 % yield" at bounding box center [87, 297] width 165 height 16
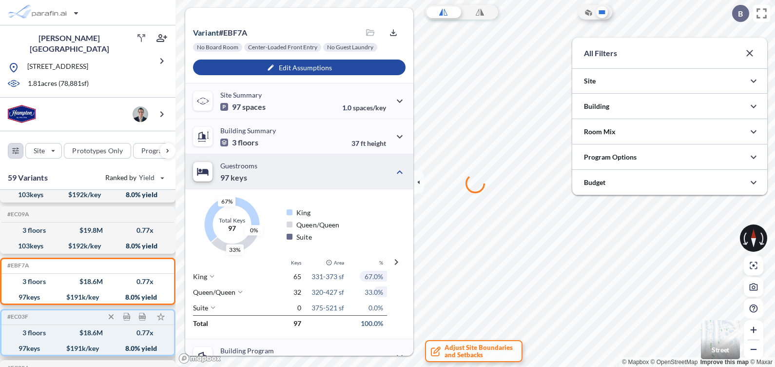
click at [72, 325] on div "3 floors $ 18.6 M 0.77 x" at bounding box center [87, 333] width 165 height 16
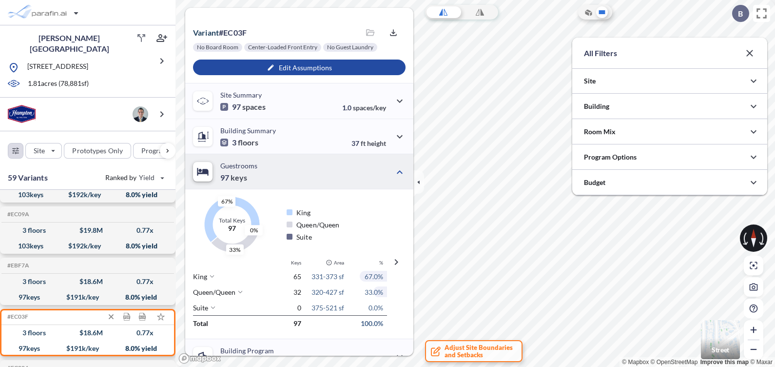
scroll to position [366, 0]
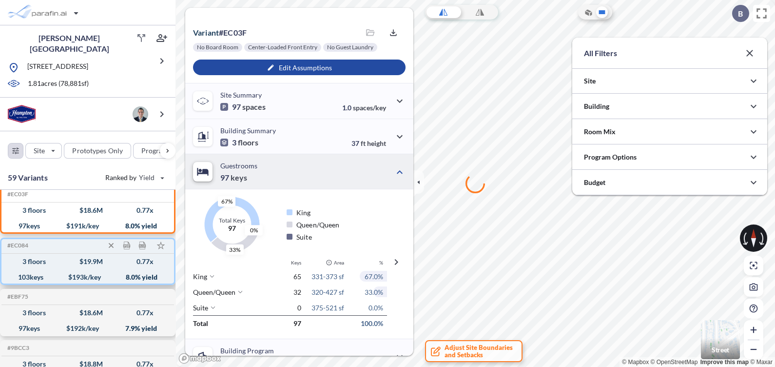
click at [54, 269] on div "103 keys $ 193 k/key 8.0 % yield" at bounding box center [87, 277] width 165 height 16
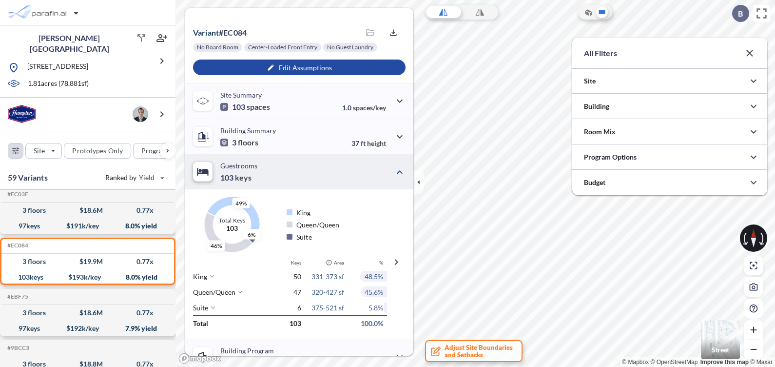
scroll to position [0, 0]
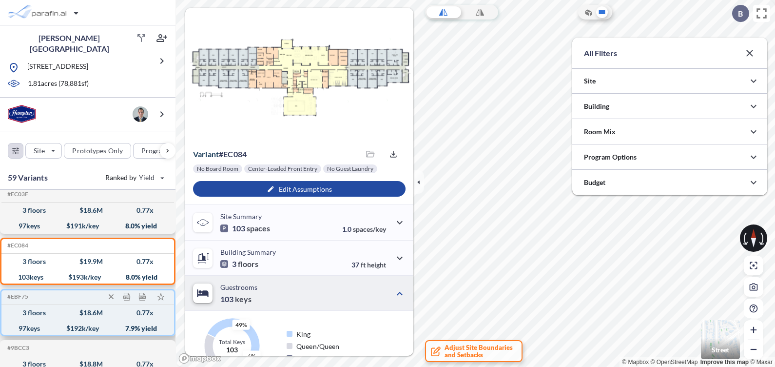
click at [31, 328] on div "97 keys" at bounding box center [29, 328] width 21 height 0
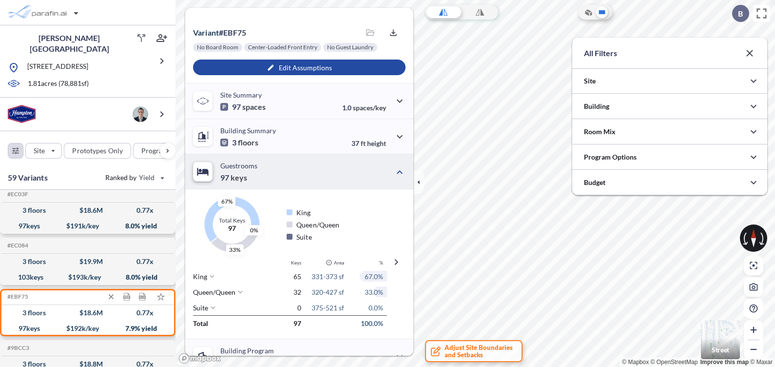
scroll to position [426, 0]
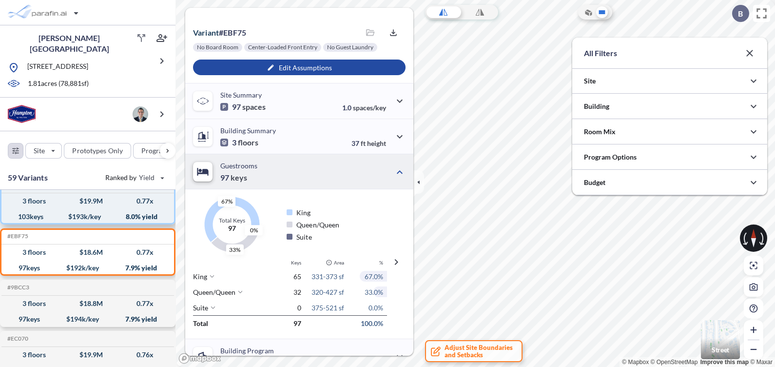
click at [52, 216] on div "103 keys $ 193 k/key 8.0 % yield" at bounding box center [87, 217] width 165 height 16
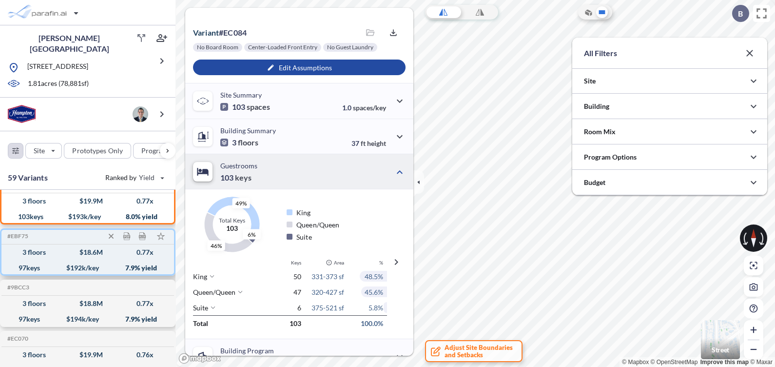
click at [29, 253] on div "3 floors $ 18.6 M 0.77 x" at bounding box center [87, 252] width 165 height 16
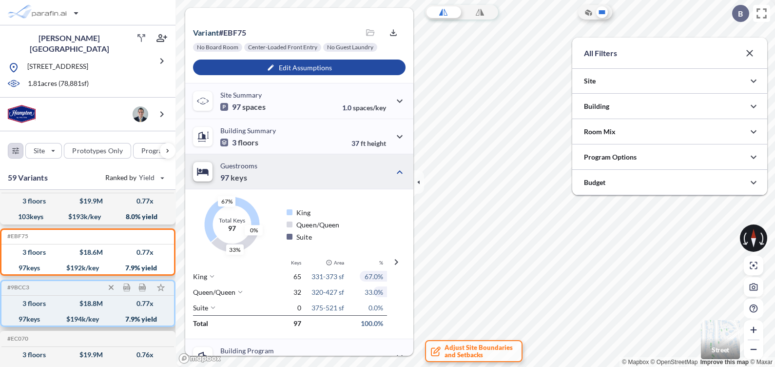
click at [38, 311] on div "97 keys $ 194 k/key 7.9 % yield" at bounding box center [87, 319] width 165 height 16
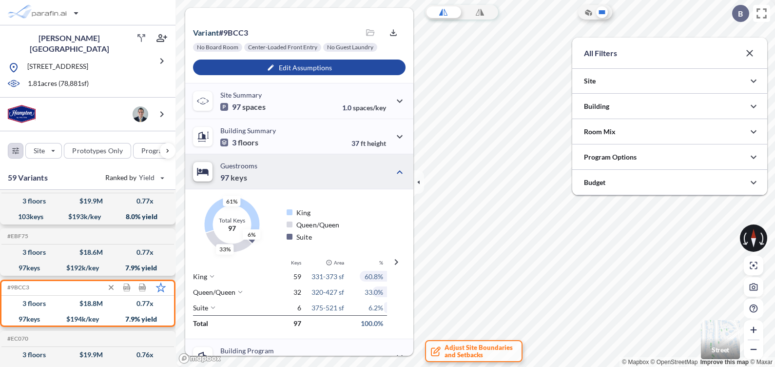
click at [162, 283] on polygon at bounding box center [161, 287] width 9 height 8
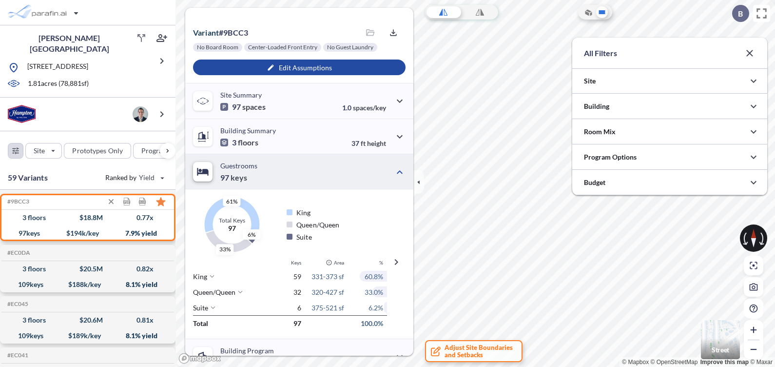
scroll to position [0, 0]
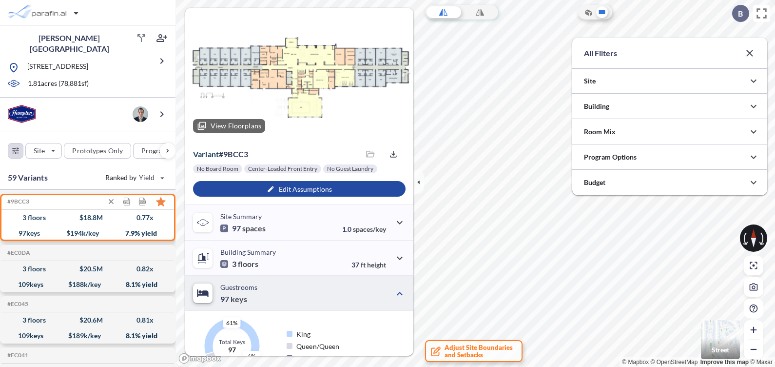
click at [310, 71] on div at bounding box center [299, 74] width 228 height 133
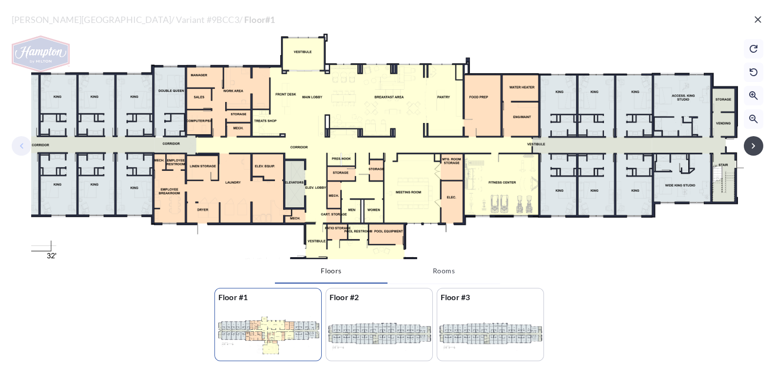
scroll to position [487604, 487409]
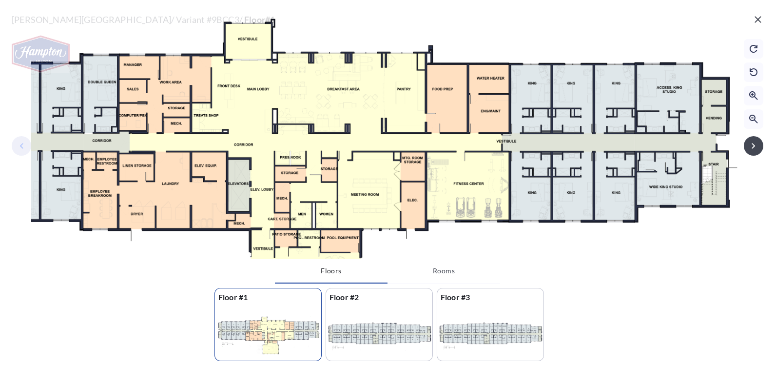
click at [359, 327] on div at bounding box center [379, 334] width 106 height 56
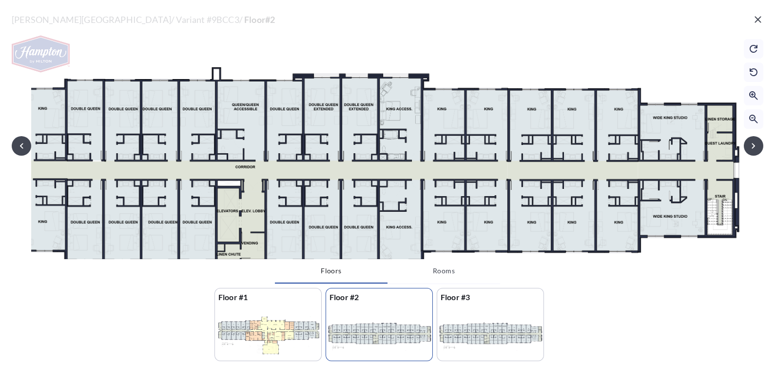
click at [492, 307] on div at bounding box center [490, 334] width 106 height 56
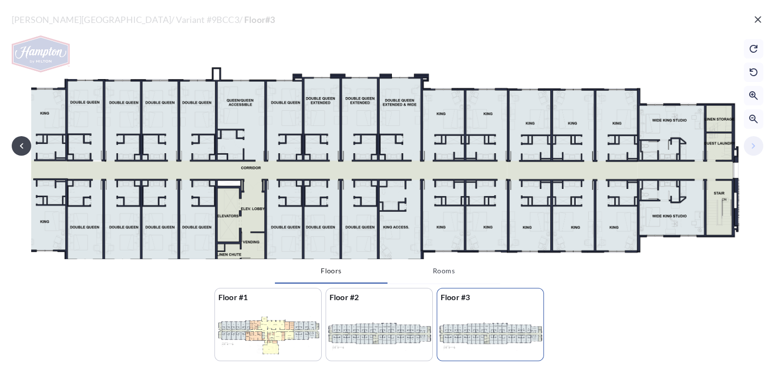
click at [386, 330] on div at bounding box center [379, 334] width 106 height 56
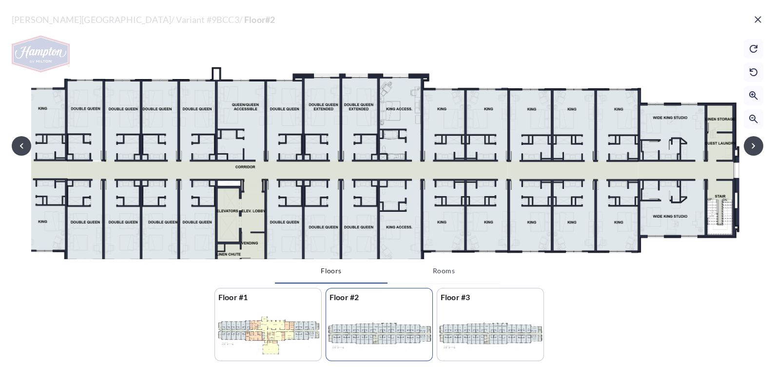
click at [295, 341] on div at bounding box center [268, 334] width 106 height 56
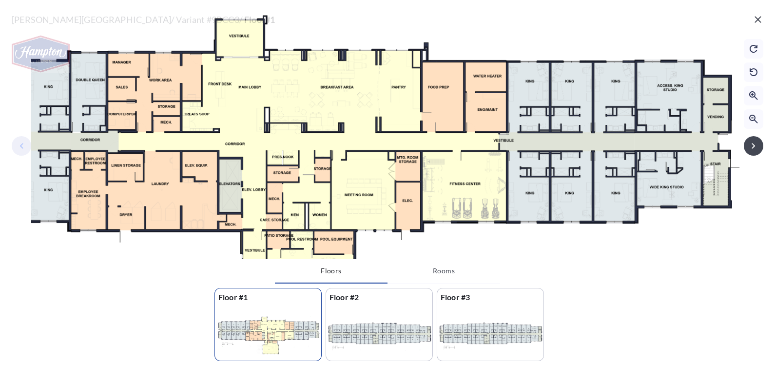
click at [756, 23] on icon "button" at bounding box center [758, 20] width 12 height 12
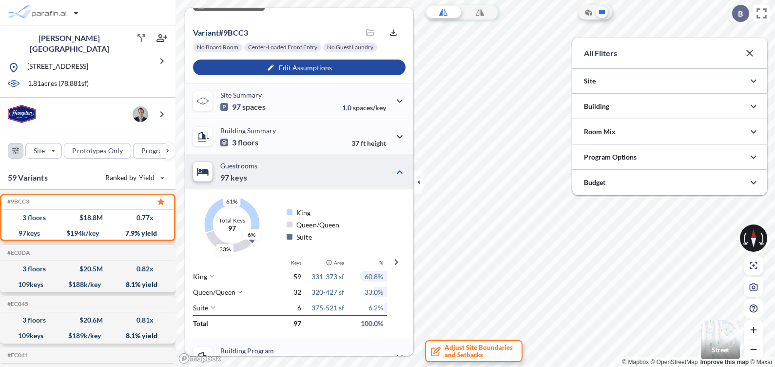
scroll to position [0, 0]
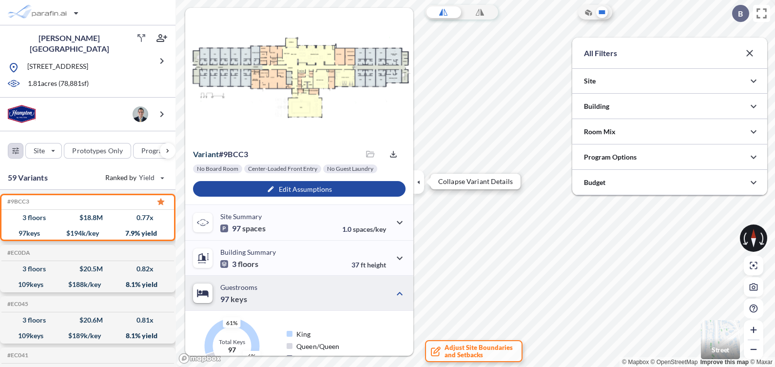
click at [416, 182] on icon "button" at bounding box center [418, 182] width 11 height 11
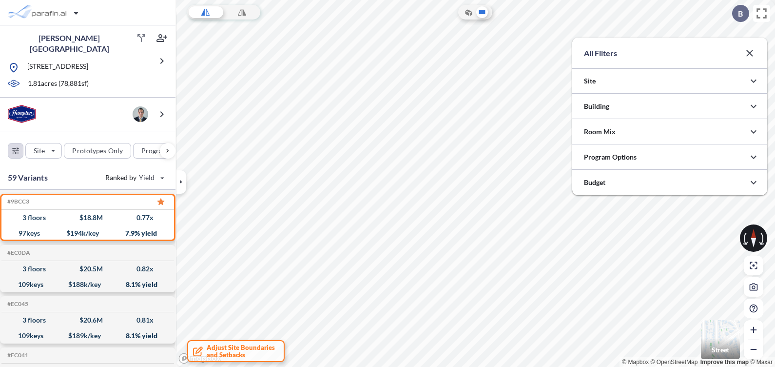
click at [744, 49] on icon "button" at bounding box center [750, 53] width 12 height 12
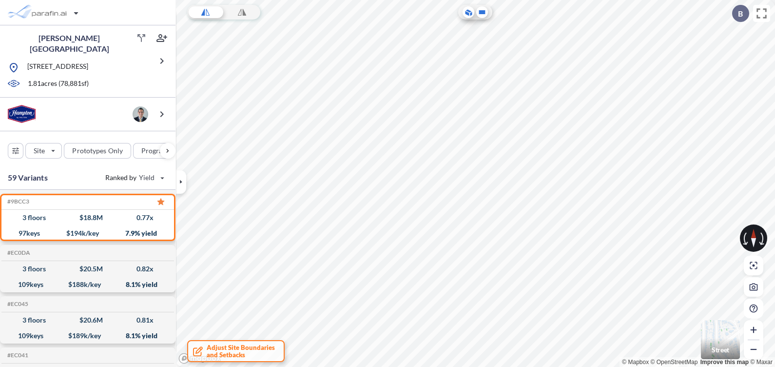
click at [469, 16] on icon at bounding box center [469, 12] width 10 height 10
click at [744, 240] on icon at bounding box center [745, 238] width 5 height 13
click at [757, 237] on icon at bounding box center [757, 237] width 9 height 5
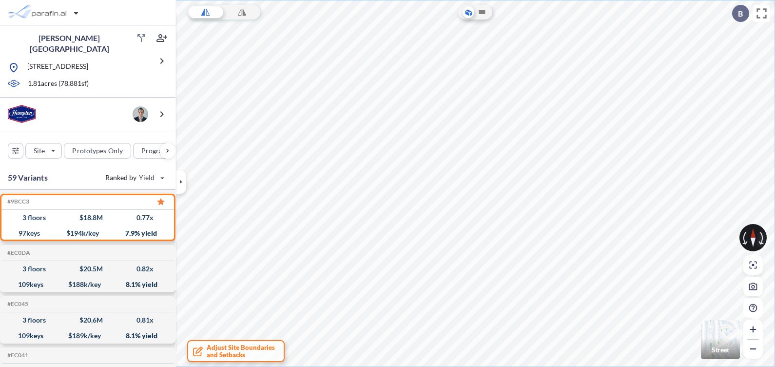
click at [762, 235] on icon at bounding box center [761, 238] width 3 height 11
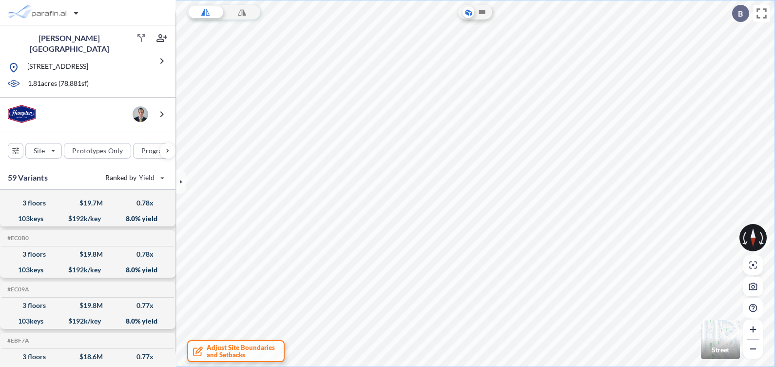
scroll to position [183, 0]
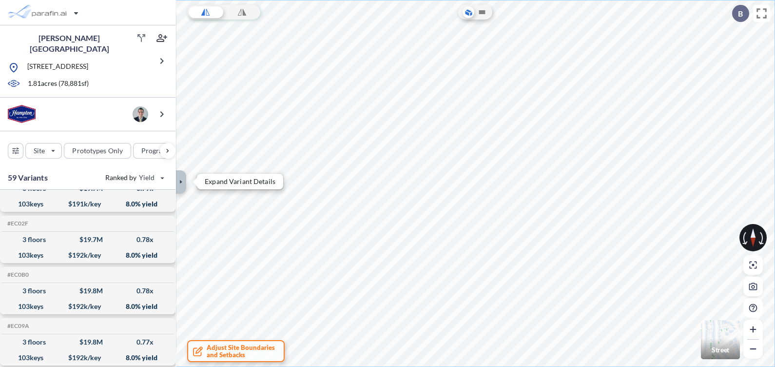
click at [179, 187] on icon "button" at bounding box center [181, 182] width 11 height 11
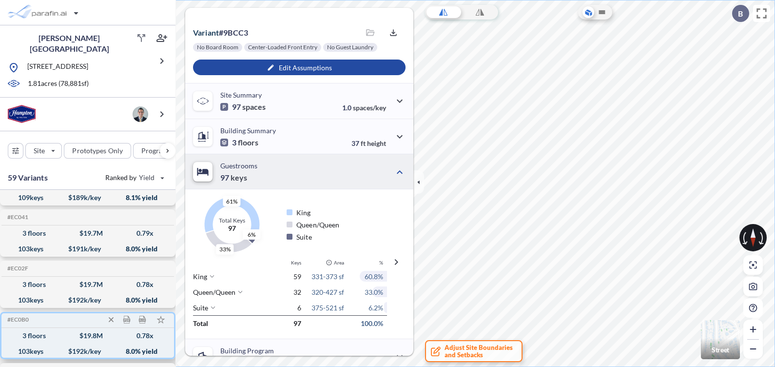
scroll to position [0, 0]
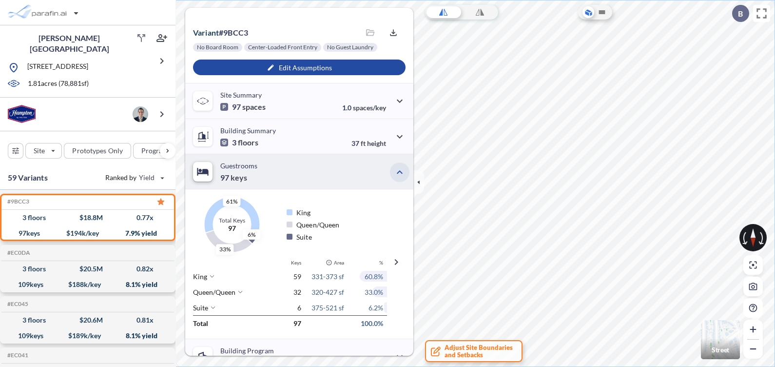
click at [395, 170] on icon "button" at bounding box center [400, 172] width 12 height 12
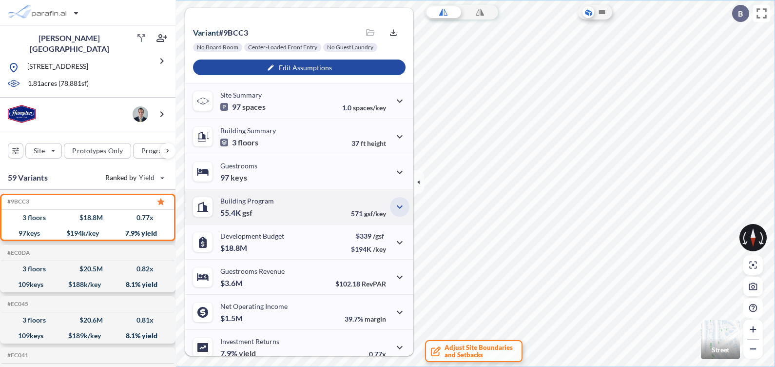
click at [400, 201] on icon "button" at bounding box center [400, 207] width 12 height 12
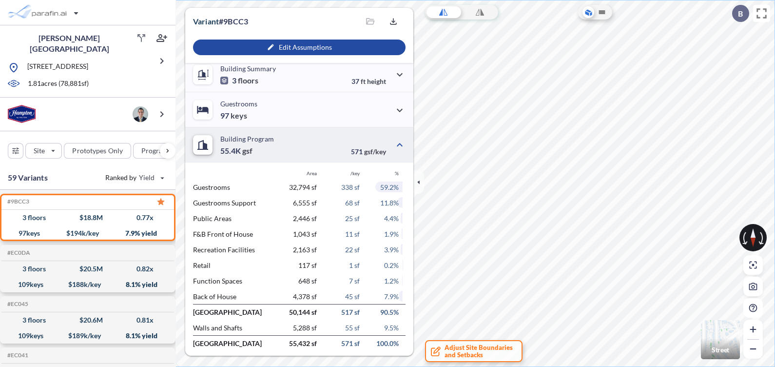
scroll to position [243, 0]
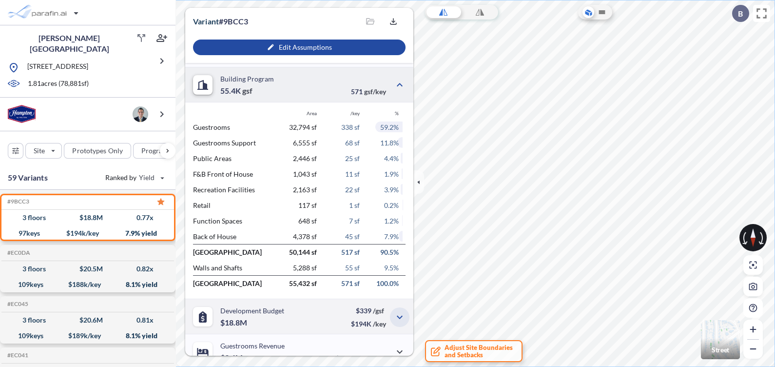
click at [393, 322] on button "button" at bounding box center [400, 317] width 20 height 20
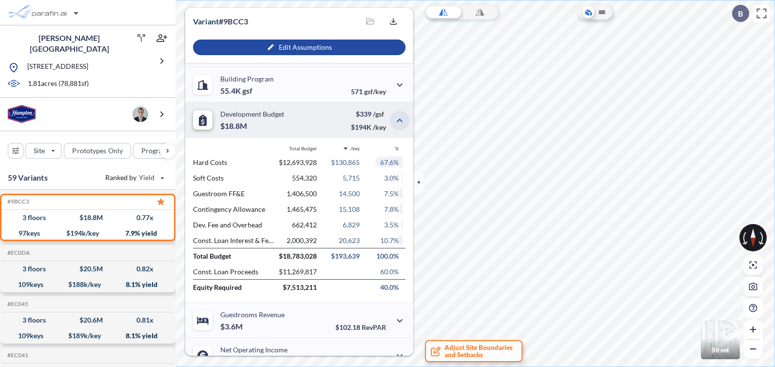
click at [398, 119] on icon "button" at bounding box center [400, 119] width 6 height 3
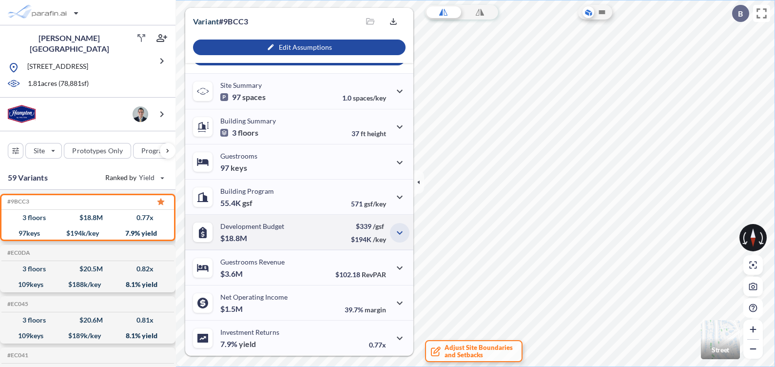
scroll to position [130, 0]
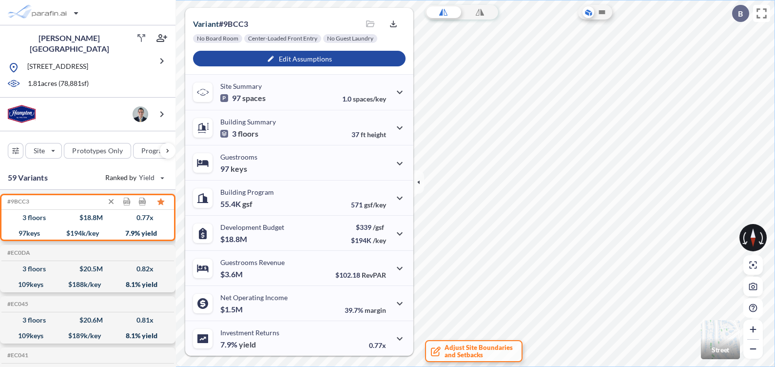
click at [90, 217] on div "$ 18.8 M" at bounding box center [90, 217] width 23 height 0
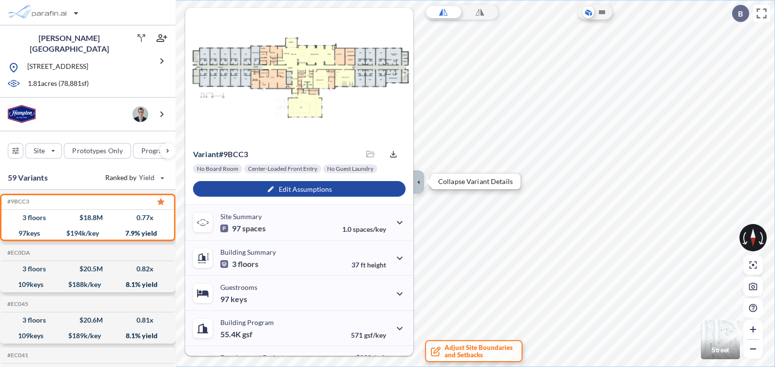
click at [421, 183] on icon "button" at bounding box center [418, 182] width 11 height 11
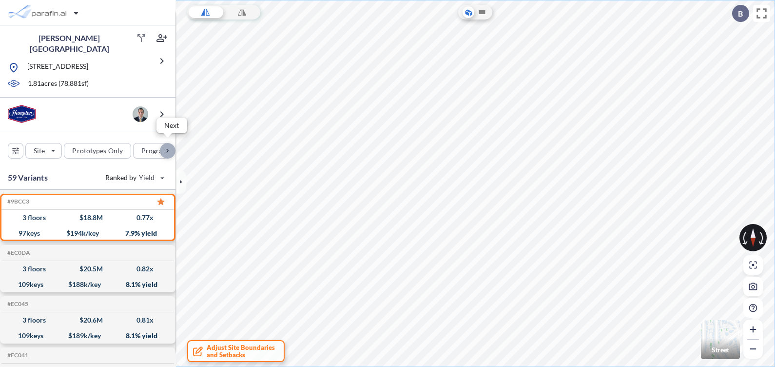
click at [171, 147] on div "button" at bounding box center [168, 151] width 16 height 16
click at [168, 147] on div "button" at bounding box center [168, 151] width 16 height 16
click at [64, 145] on div "button" at bounding box center [46, 151] width 53 height 16
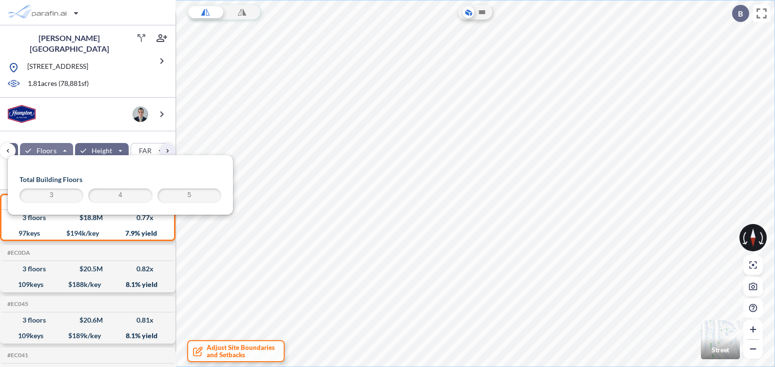
click at [128, 195] on span "4" at bounding box center [120, 196] width 61 height 12
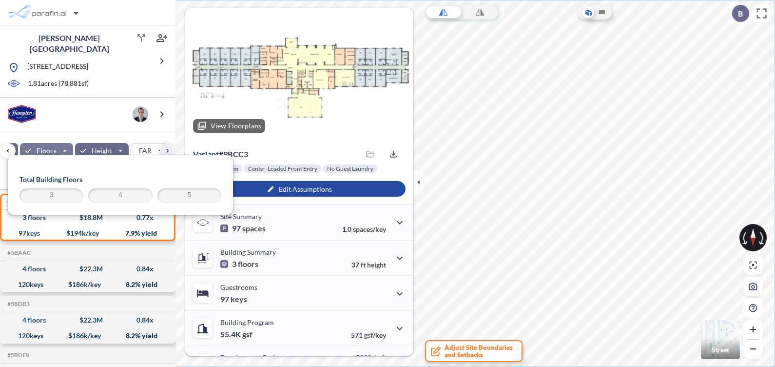
click at [263, 32] on div at bounding box center [299, 74] width 228 height 133
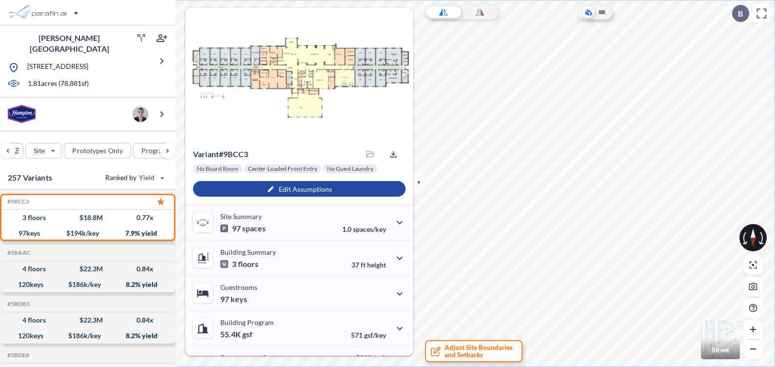
scroll to position [0, 217]
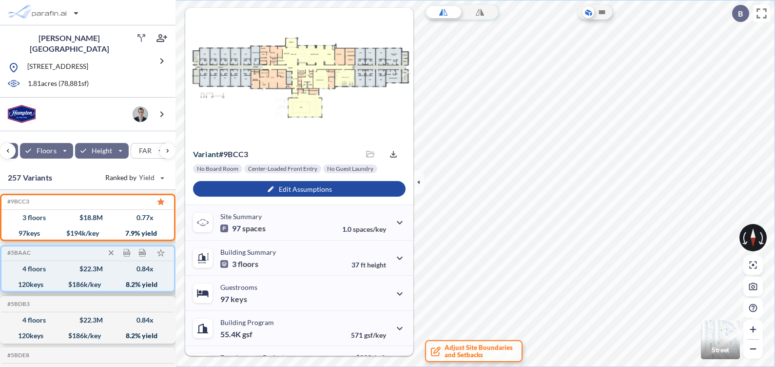
click at [37, 272] on div "4 floors $ 22.3 M 0.84 x" at bounding box center [87, 269] width 165 height 16
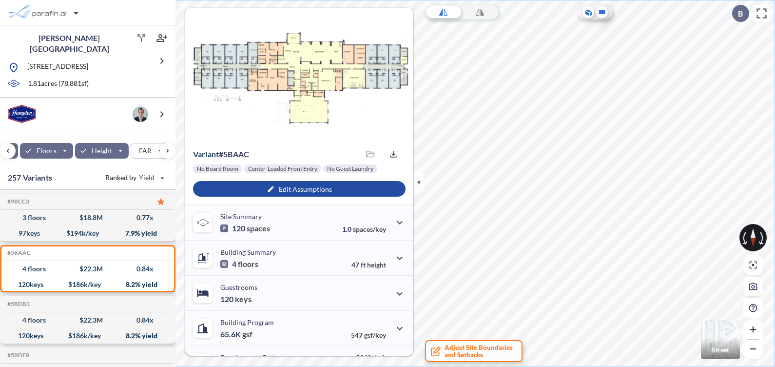
click at [603, 11] on icon at bounding box center [602, 12] width 6 height 4
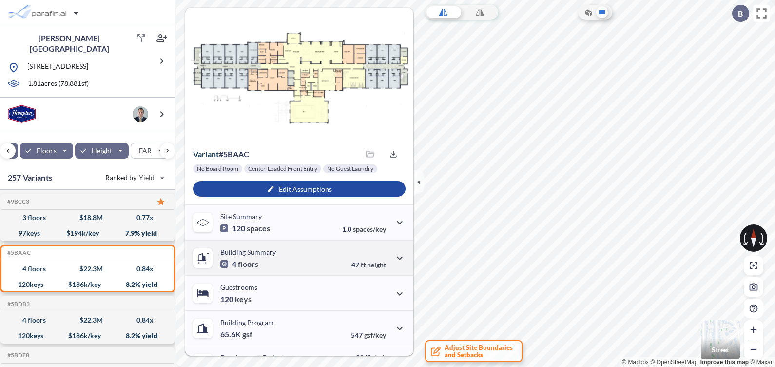
scroll to position [60, 0]
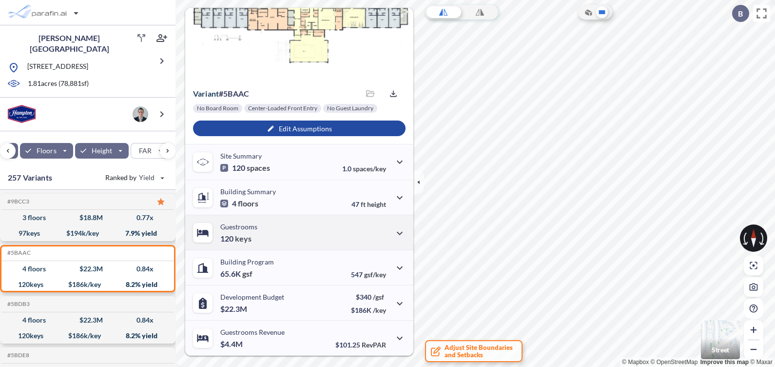
click at [377, 235] on div "Guestrooms 120 keys" at bounding box center [299, 232] width 228 height 35
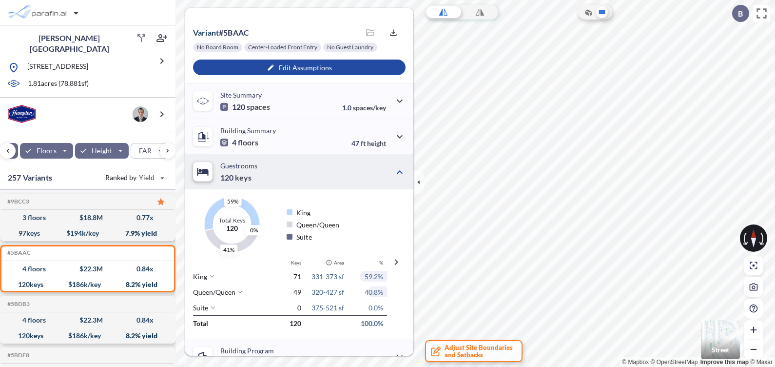
scroll to position [183, 0]
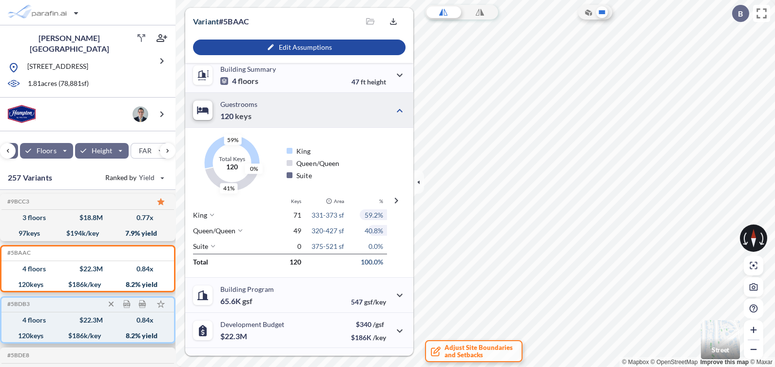
click at [37, 320] on div "4 floors" at bounding box center [33, 320] width 23 height 0
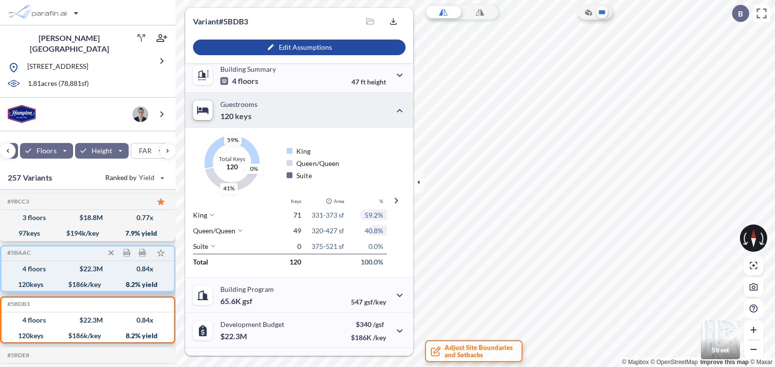
scroll to position [60, 0]
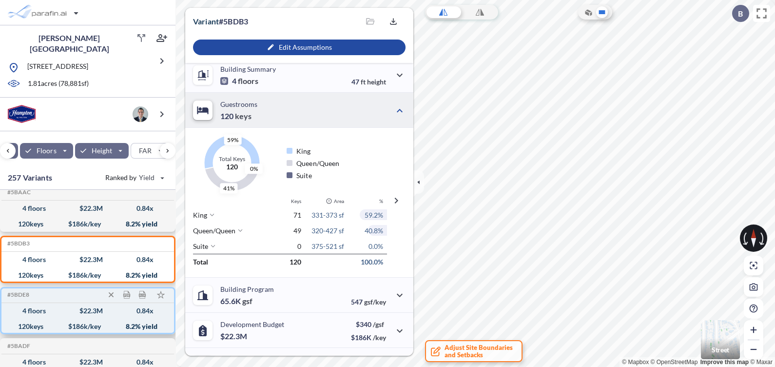
click at [44, 318] on div "120 keys $ 186 k/key 8.2 % yield" at bounding box center [87, 326] width 165 height 16
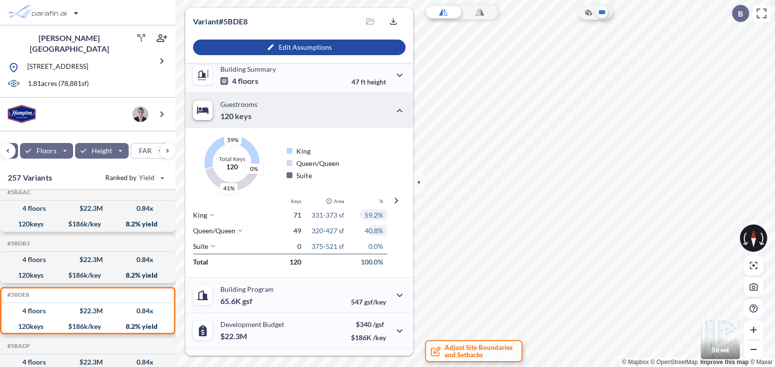
click at [213, 246] on icon at bounding box center [213, 246] width 6 height 6
click at [212, 245] on icon at bounding box center [214, 246] width 6 height 6
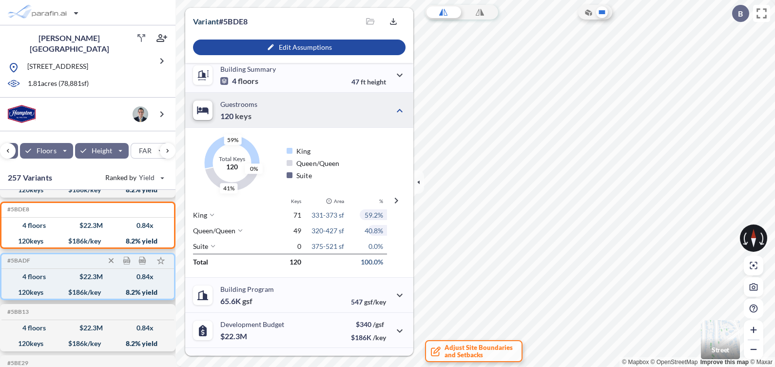
scroll to position [183, 0]
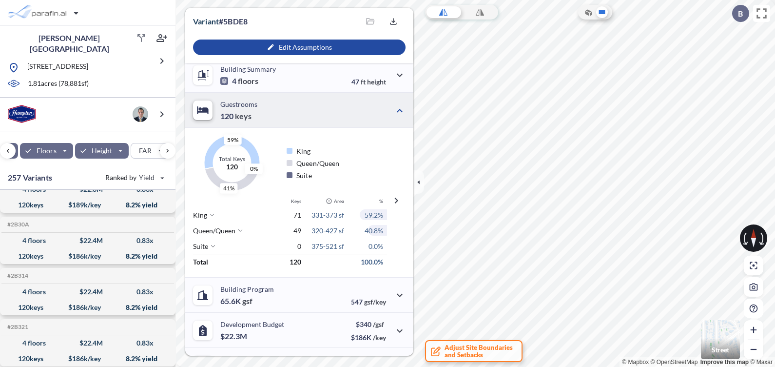
scroll to position [549, 0]
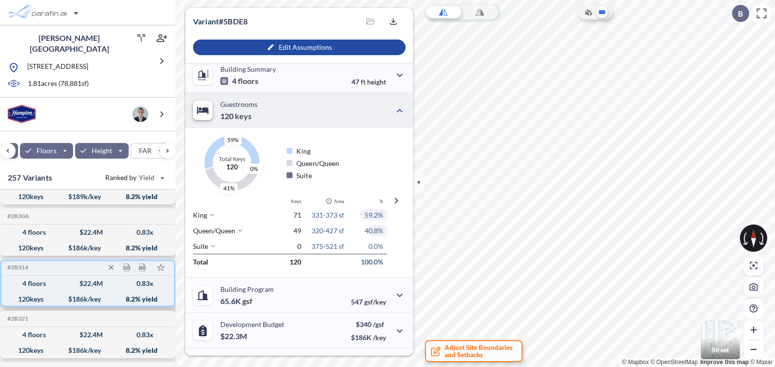
click at [36, 299] on div "120 keys" at bounding box center [30, 299] width 25 height 0
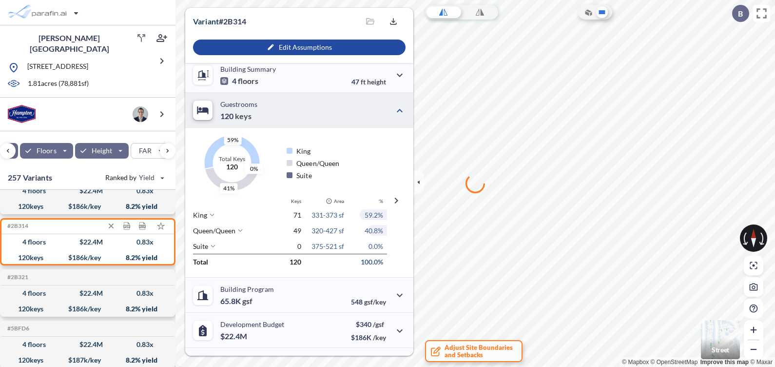
scroll to position [610, 0]
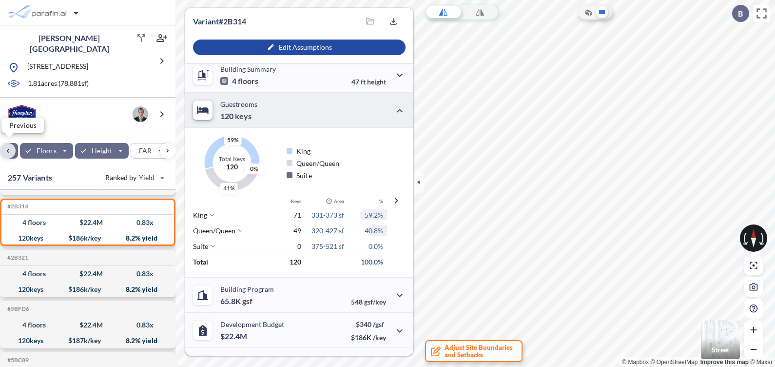
click at [9, 149] on div "button" at bounding box center [8, 151] width 16 height 16
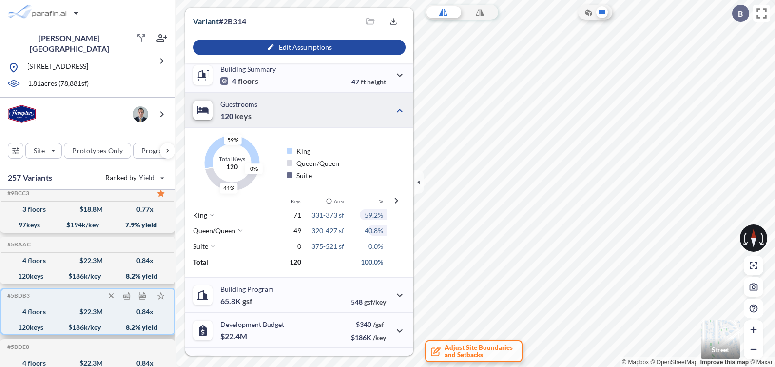
scroll to position [0, 0]
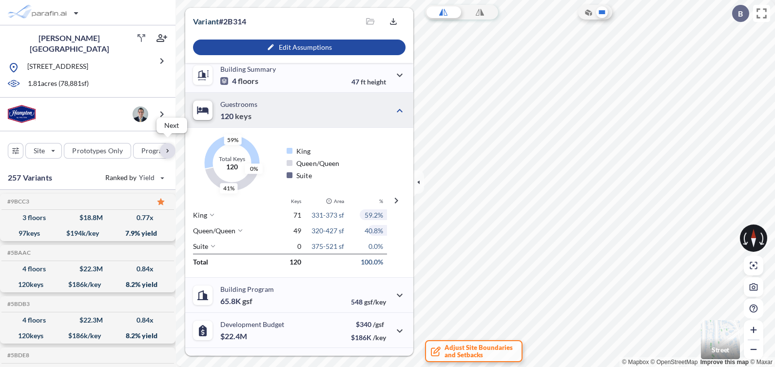
click at [169, 146] on div "button" at bounding box center [168, 151] width 16 height 16
click at [168, 146] on div "button" at bounding box center [168, 151] width 16 height 16
click at [115, 147] on div "button" at bounding box center [91, 151] width 64 height 16
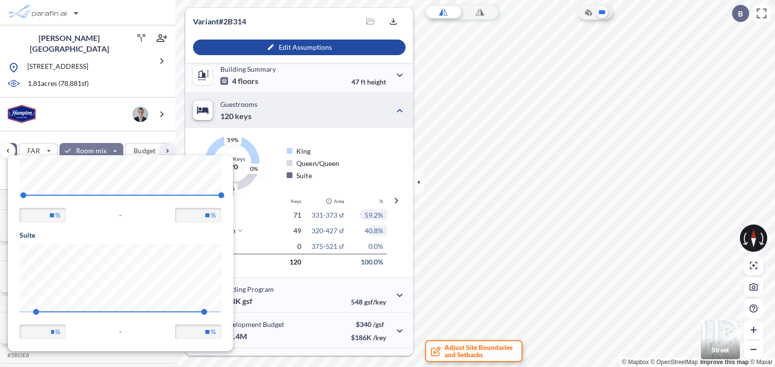
scroll to position [208, 0]
click at [54, 329] on input "*" at bounding box center [43, 331] width 46 height 15
type input "*"
click at [278, 254] on div "Total 120 100.0%" at bounding box center [290, 262] width 194 height 16
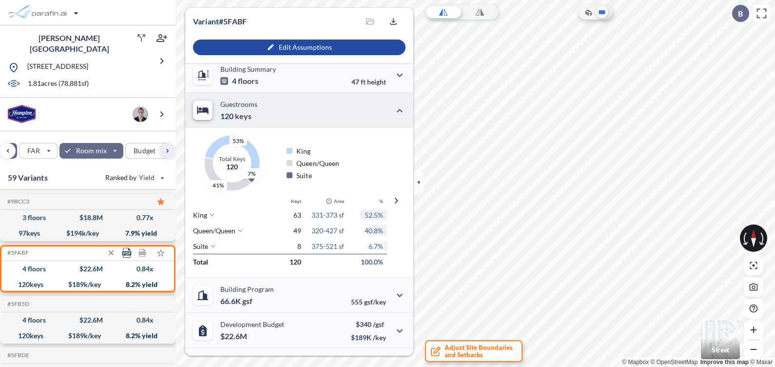
click at [125, 250] on icon at bounding box center [126, 253] width 9 height 10
click at [160, 250] on icon at bounding box center [161, 253] width 10 height 10
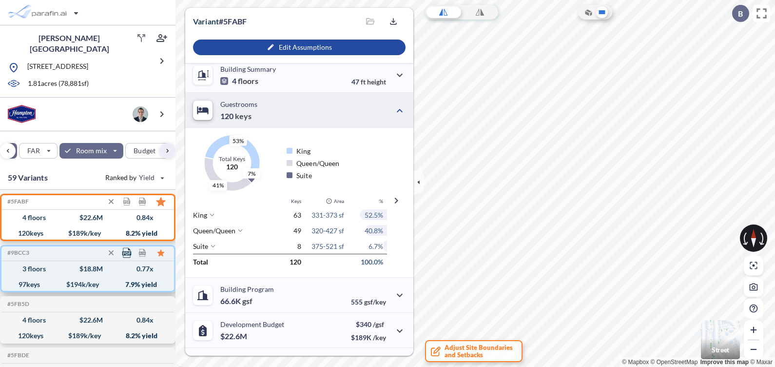
click at [129, 249] on icon at bounding box center [127, 253] width 10 height 10
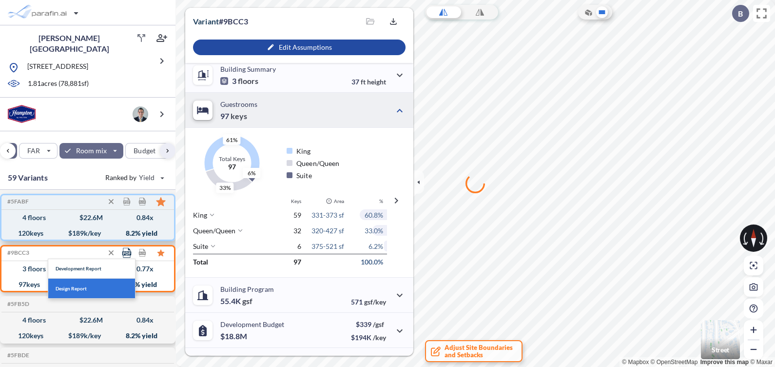
click at [85, 286] on span "Design Report" at bounding box center [71, 288] width 31 height 5
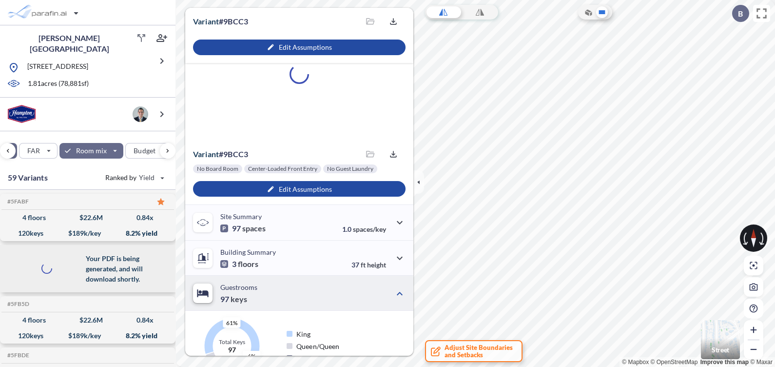
scroll to position [183, 0]
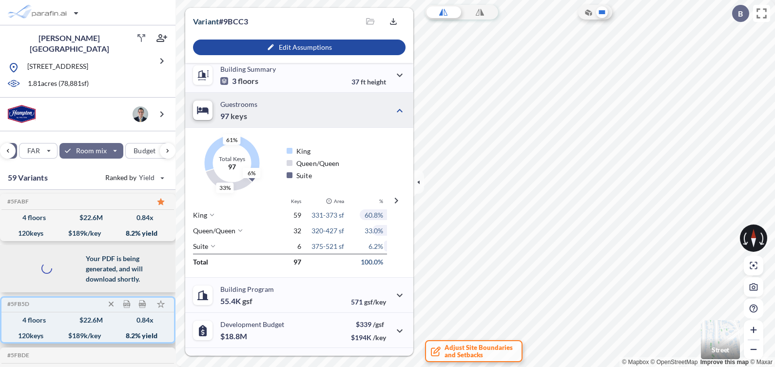
click at [56, 303] on div "#5FB5D Development Report Design Report" at bounding box center [87, 304] width 173 height 16
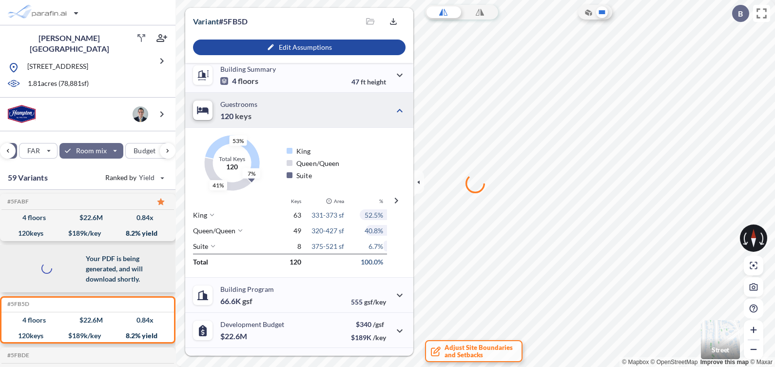
click at [71, 267] on div at bounding box center [47, 268] width 78 height 39
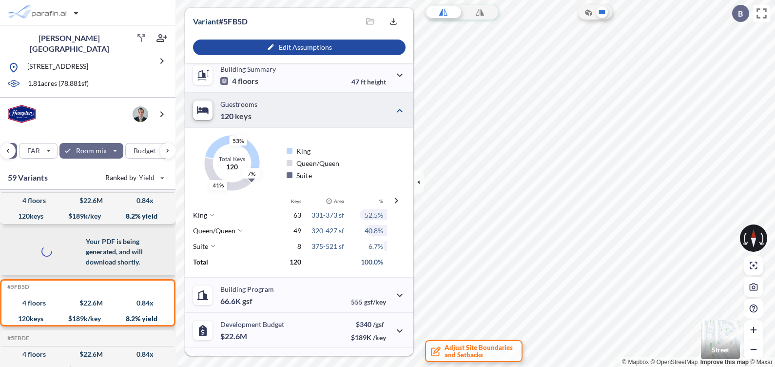
scroll to position [0, 0]
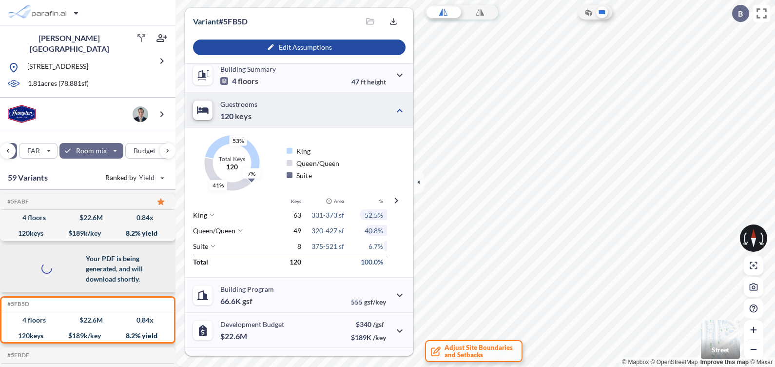
click at [47, 276] on div at bounding box center [47, 268] width 78 height 39
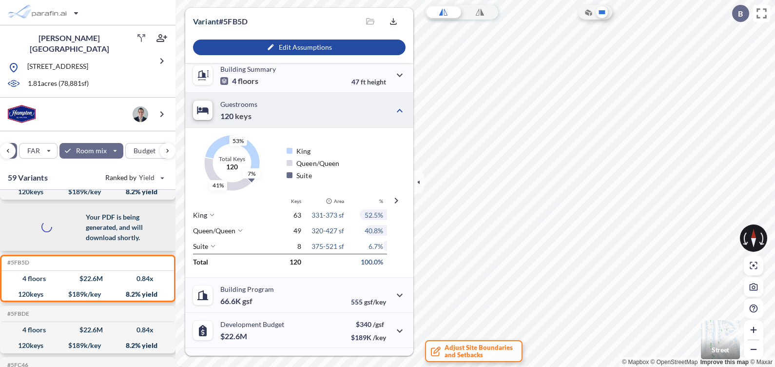
scroll to position [60, 0]
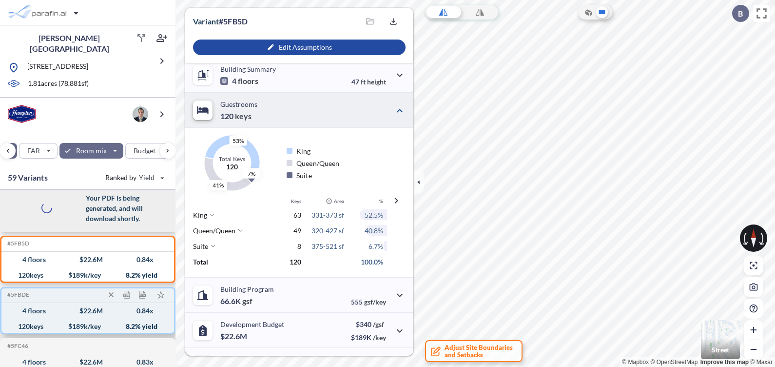
click at [58, 309] on div "4 floors $ 22.6 M 0.84 x" at bounding box center [87, 311] width 165 height 16
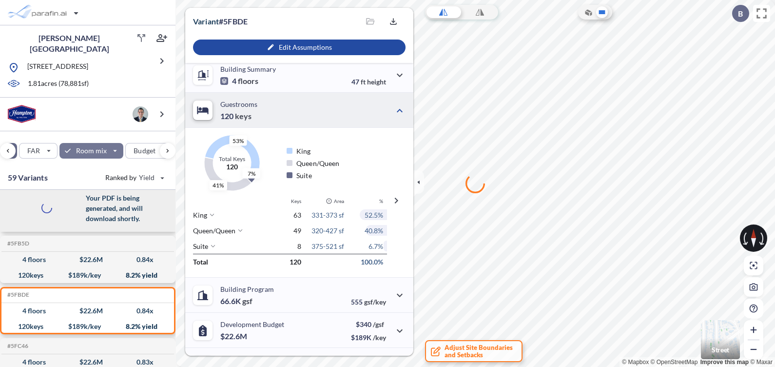
click at [114, 146] on div "button" at bounding box center [91, 151] width 64 height 16
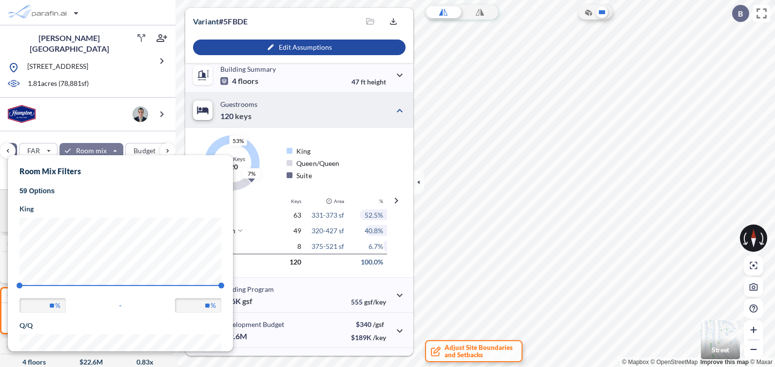
scroll to position [0, 0]
click at [90, 144] on div "button" at bounding box center [91, 151] width 64 height 16
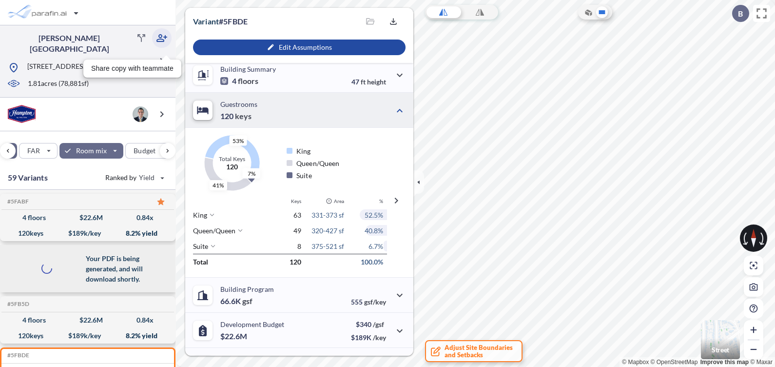
click at [161, 39] on icon "button" at bounding box center [162, 38] width 12 height 12
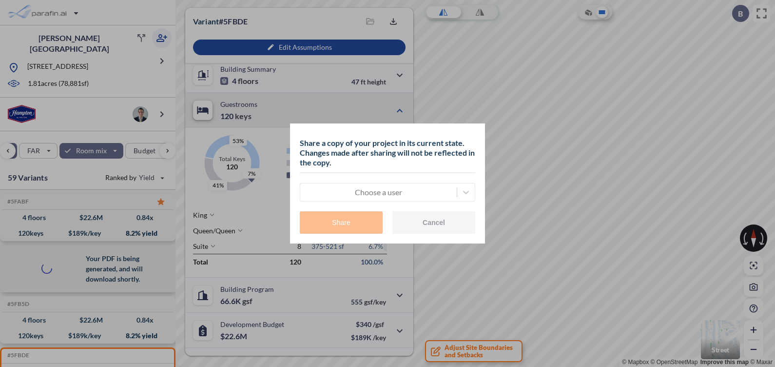
click at [388, 193] on div at bounding box center [378, 192] width 147 height 12
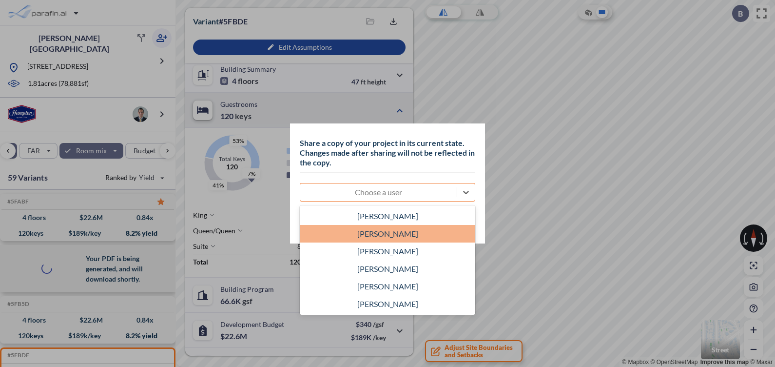
click at [390, 232] on div "[PERSON_NAME]" at bounding box center [388, 234] width 176 height 18
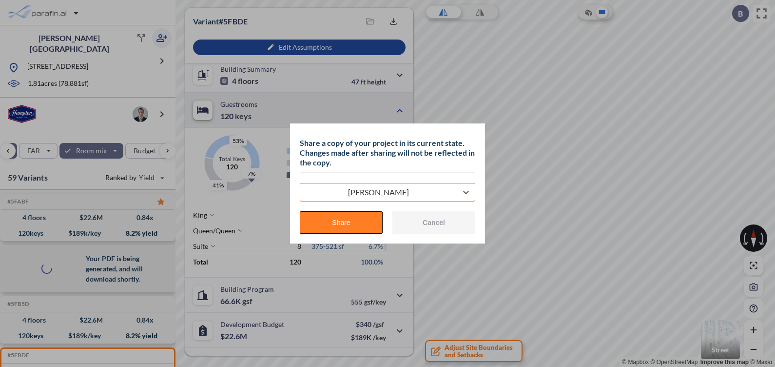
click at [348, 219] on button "Share" at bounding box center [341, 222] width 83 height 22
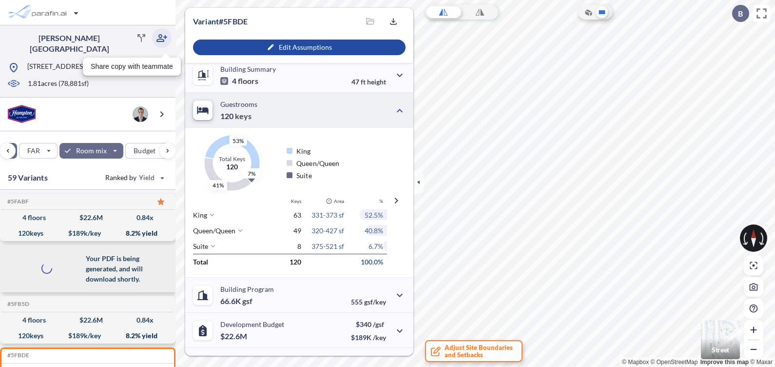
click at [158, 35] on icon "button" at bounding box center [162, 38] width 12 height 12
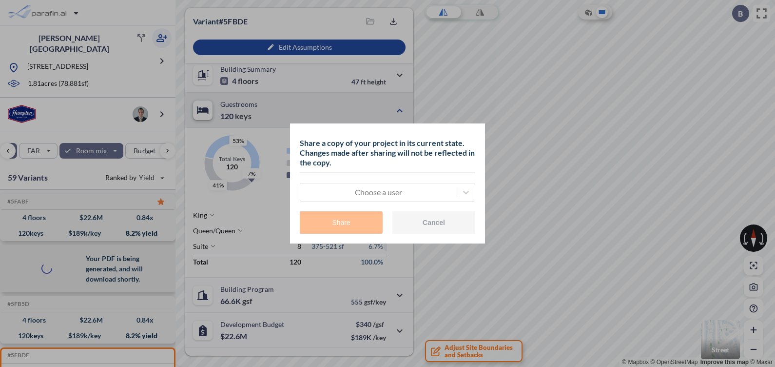
click at [348, 185] on div "Choose a user" at bounding box center [378, 192] width 157 height 16
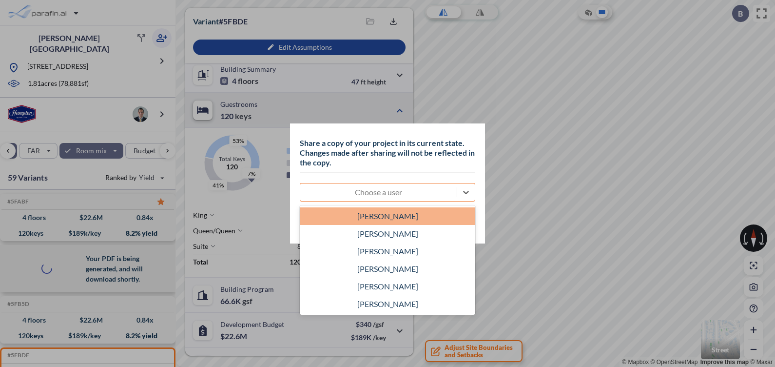
click at [390, 213] on div "[PERSON_NAME]" at bounding box center [388, 216] width 176 height 18
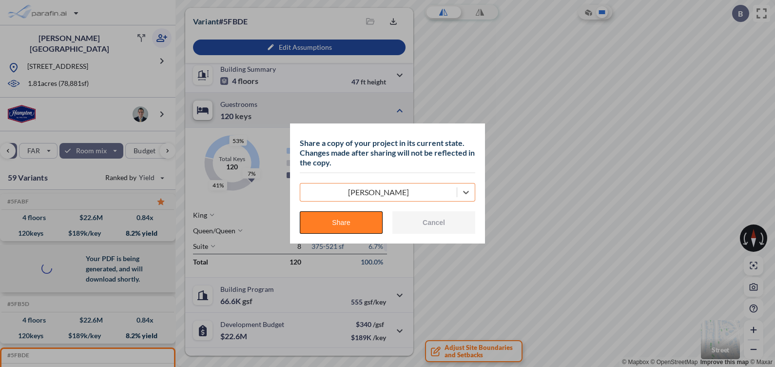
click at [344, 222] on button "Share" at bounding box center [341, 222] width 83 height 22
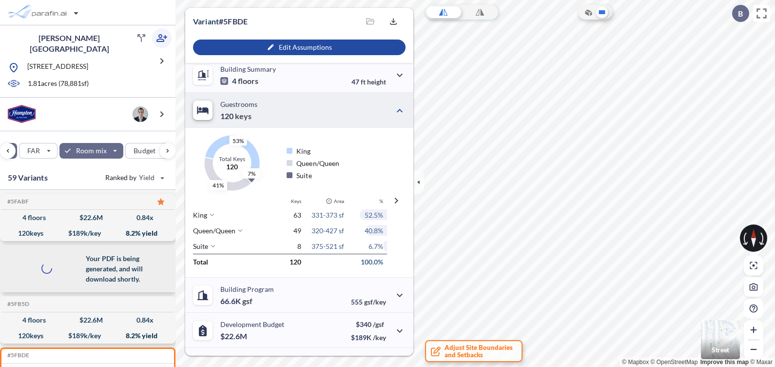
click at [167, 38] on icon "button" at bounding box center [162, 38] width 12 height 12
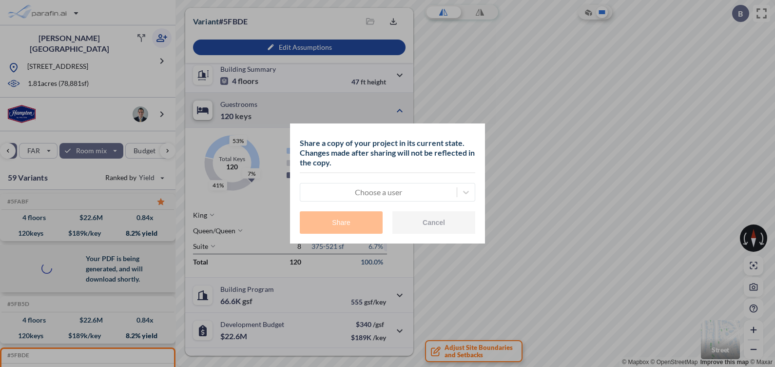
click at [357, 202] on form "Choose a user Share Cancel" at bounding box center [388, 203] width 176 height 60
click at [359, 196] on div at bounding box center [378, 192] width 147 height 12
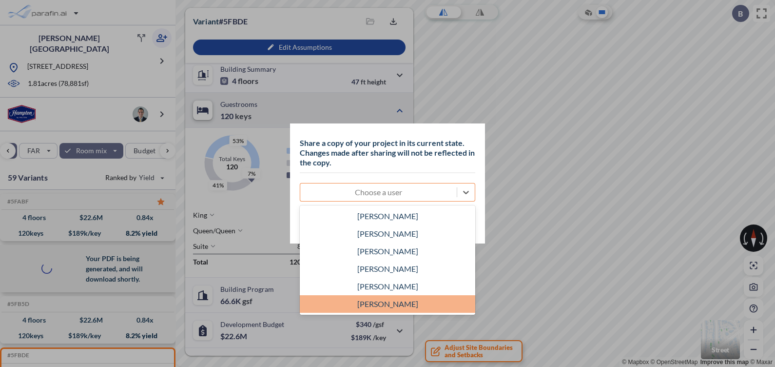
click at [365, 303] on div "[PERSON_NAME]" at bounding box center [388, 304] width 176 height 18
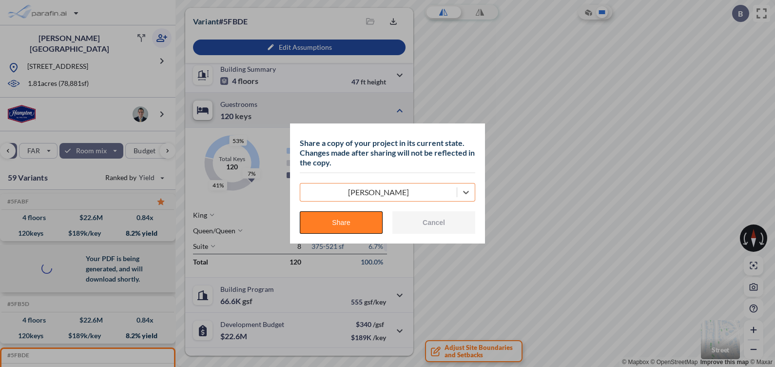
click at [344, 215] on button "Share" at bounding box center [341, 222] width 83 height 22
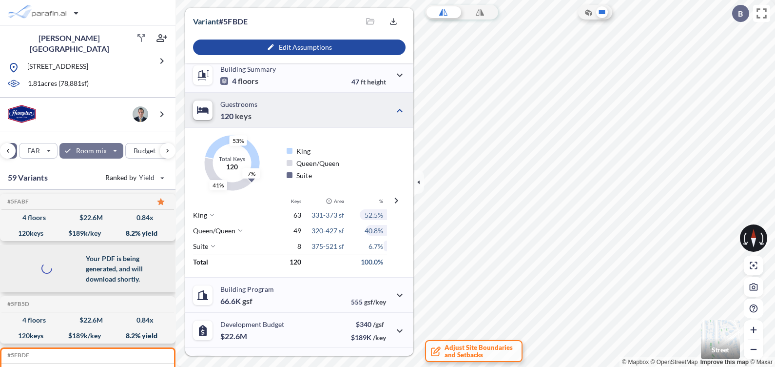
click at [111, 146] on div "button" at bounding box center [91, 151] width 64 height 16
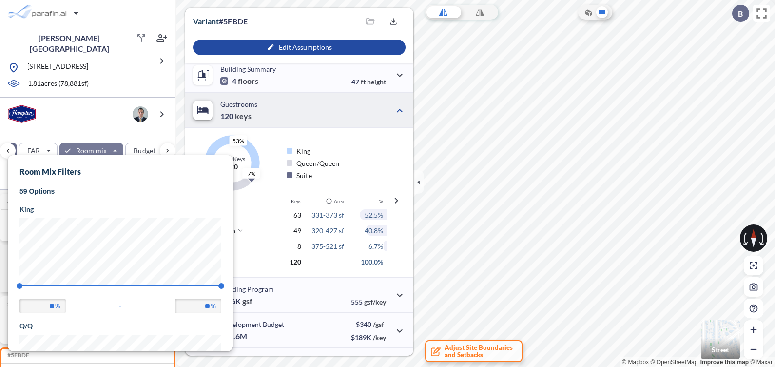
scroll to position [196, 225]
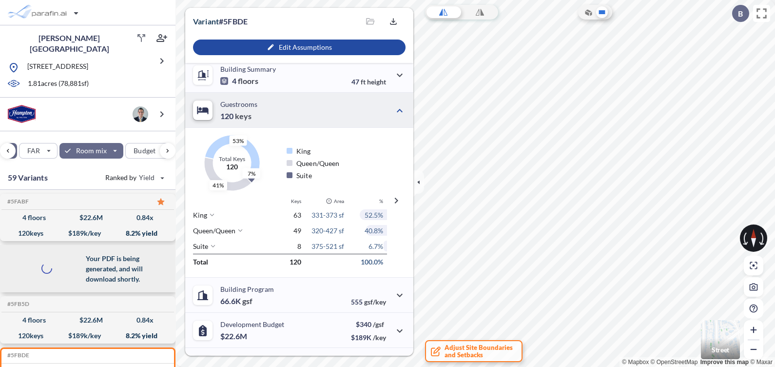
click at [327, 128] on div "53% 41% 7% Total Keys 120 King Queen/Queen Suite" at bounding box center [286, 159] width 202 height 62
